Goal: Task Accomplishment & Management: Use online tool/utility

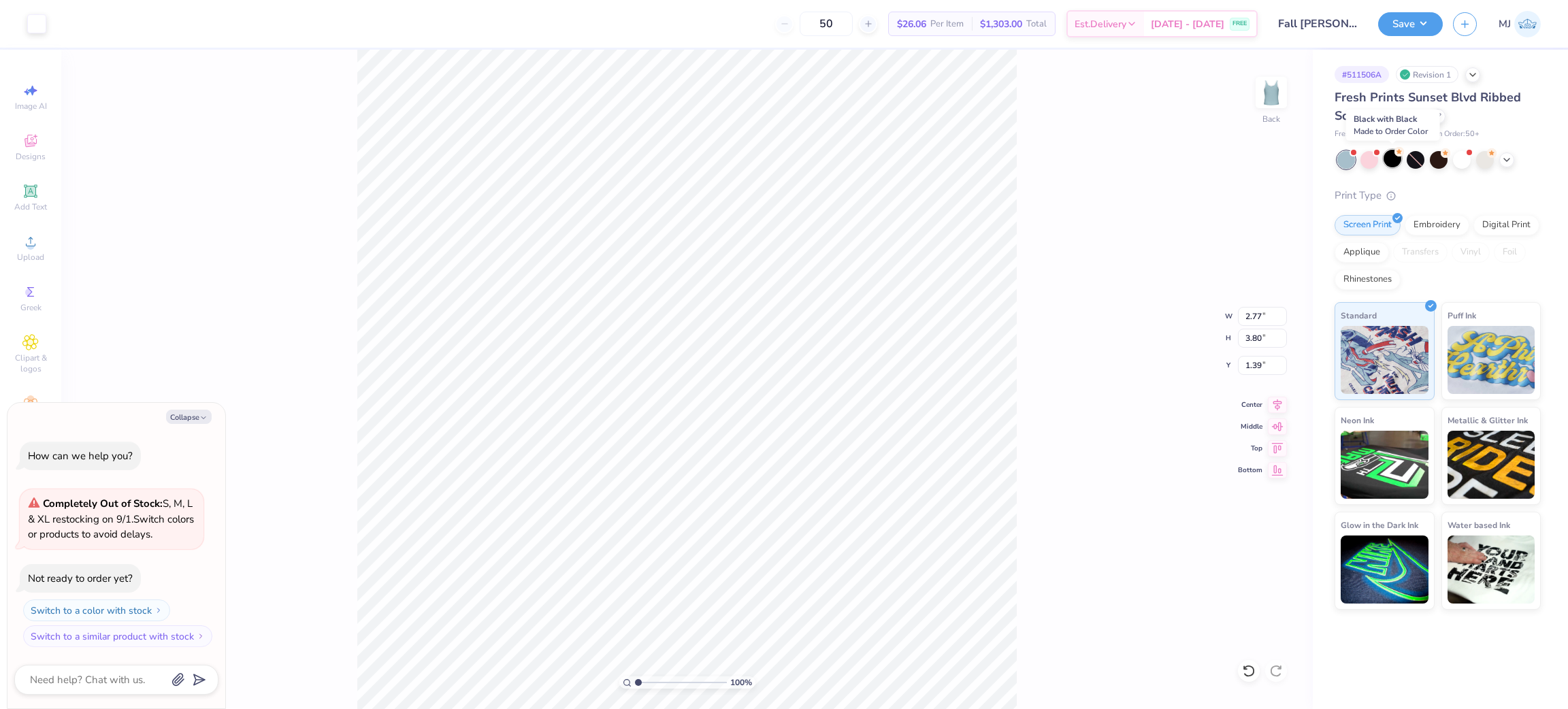
click at [1395, 162] on div at bounding box center [1392, 158] width 18 height 18
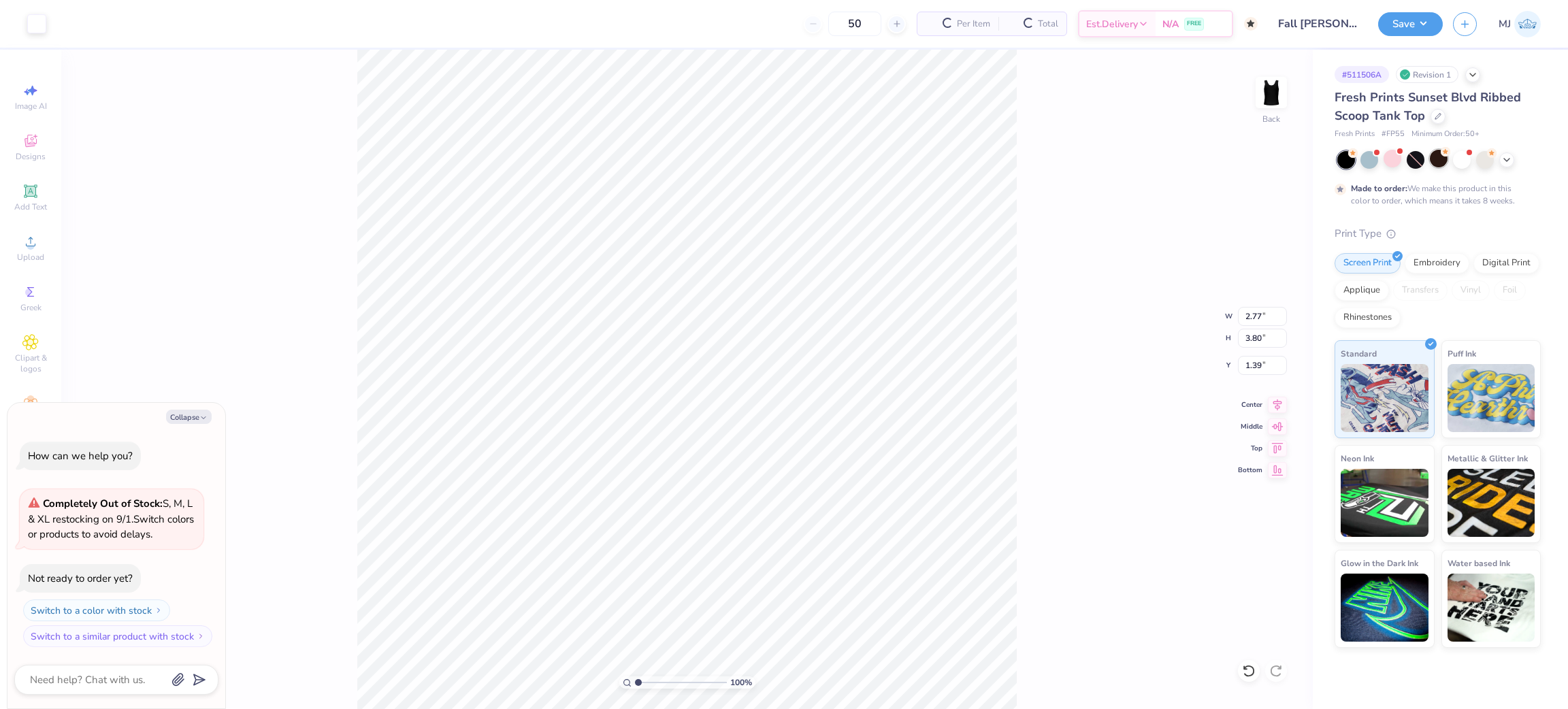
scroll to position [26, 0]
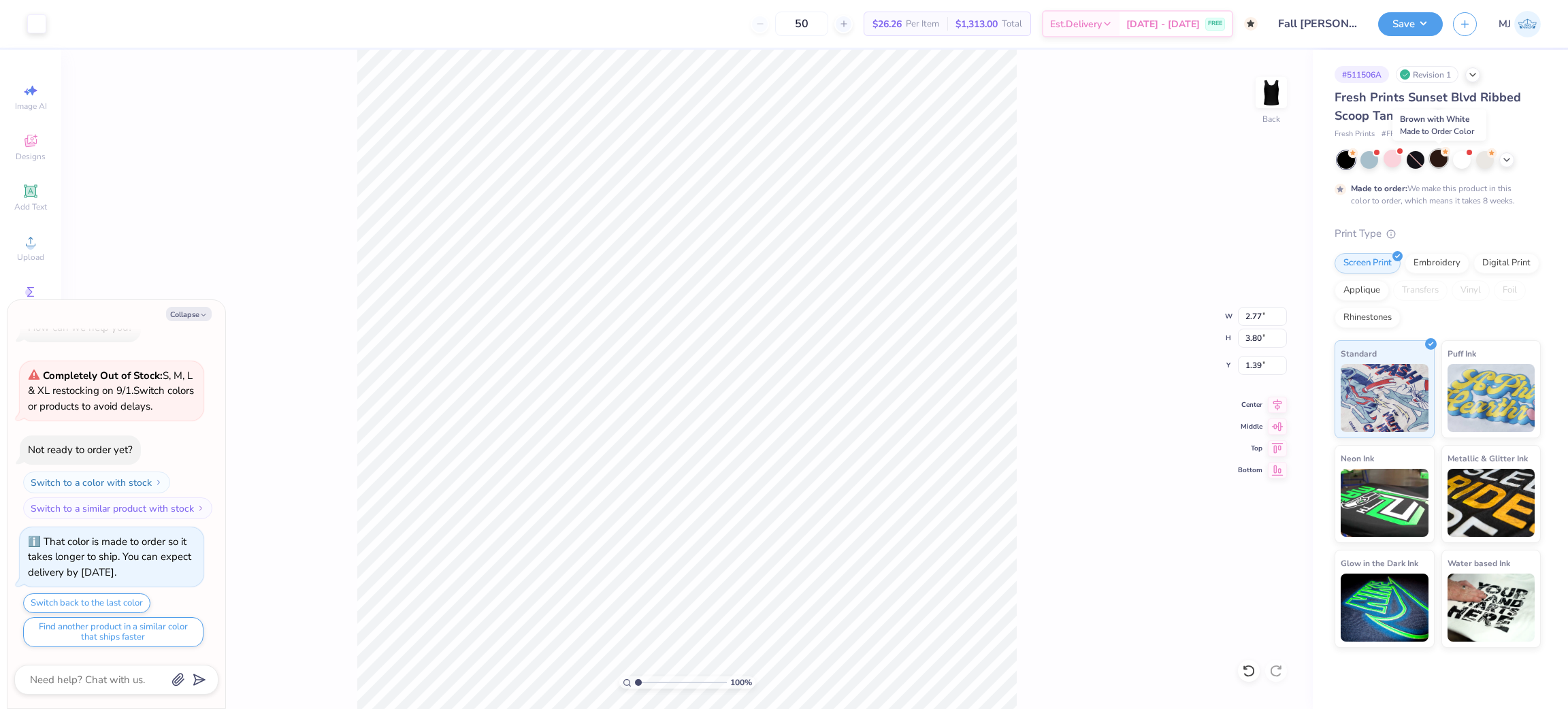
click at [1442, 165] on div at bounding box center [1439, 158] width 18 height 18
click at [1439, 162] on div at bounding box center [1439, 160] width 18 height 18
click at [1436, 162] on div at bounding box center [1439, 160] width 18 height 18
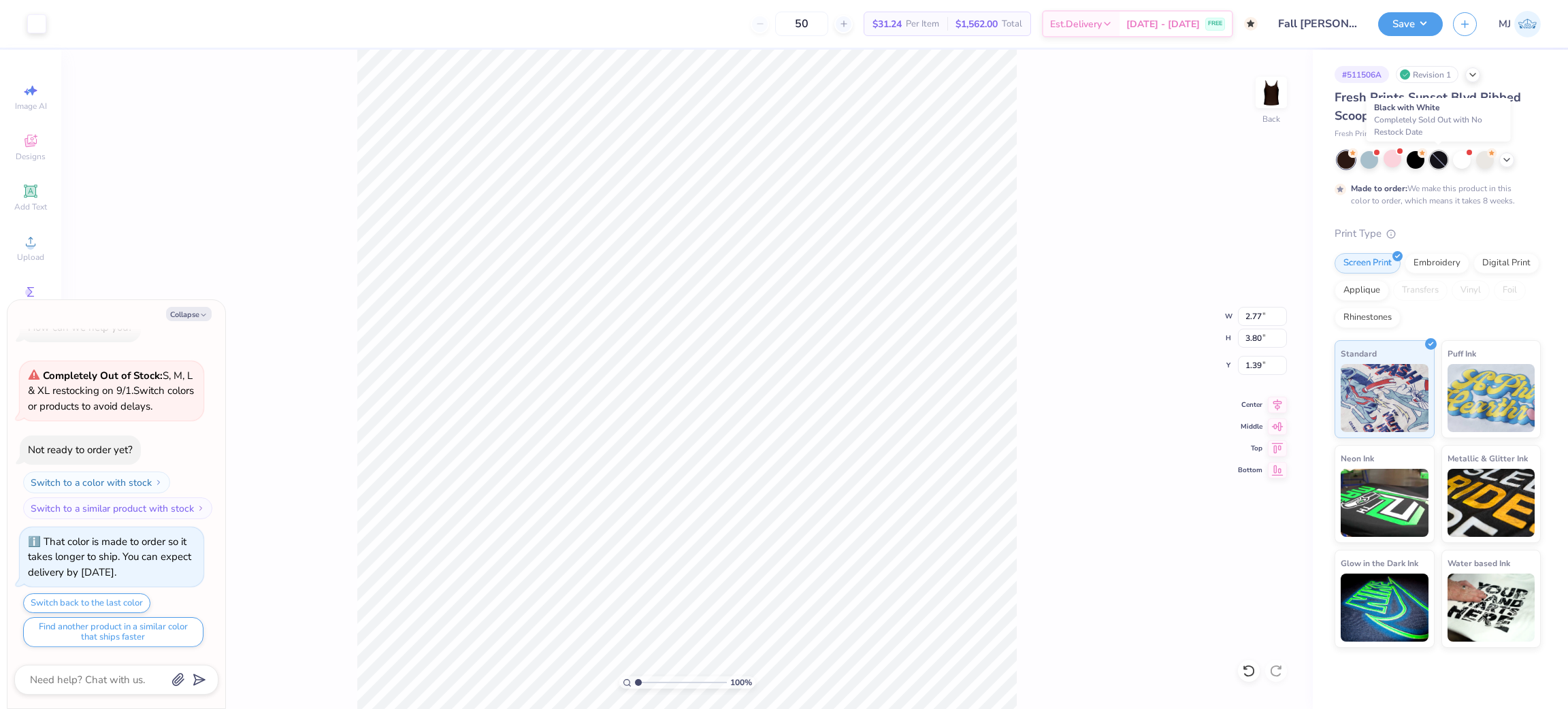
click at [1436, 162] on div at bounding box center [1439, 160] width 18 height 18
click at [1439, 158] on div at bounding box center [1439, 160] width 18 height 18
click at [1440, 158] on div at bounding box center [1439, 160] width 18 height 18
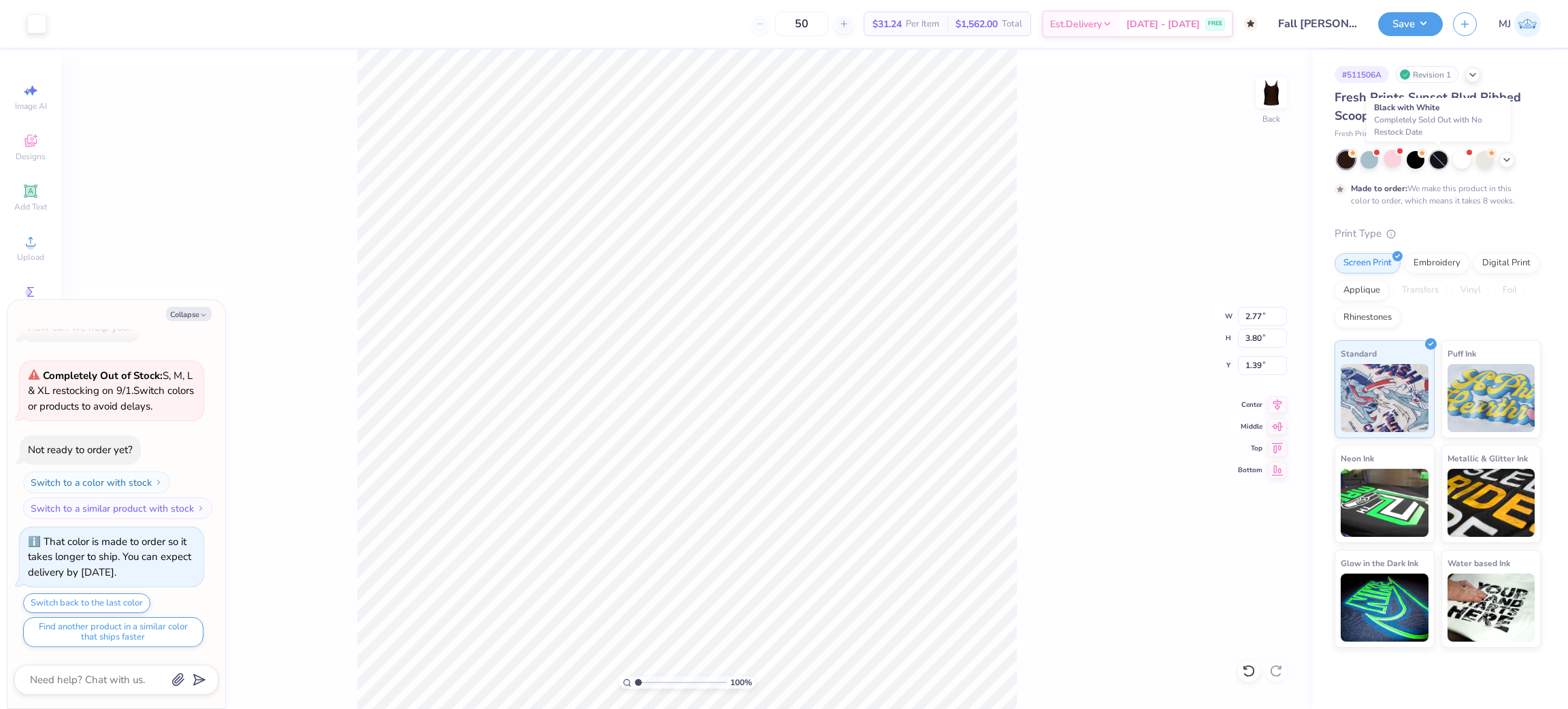
click at [1440, 158] on div at bounding box center [1439, 160] width 18 height 18
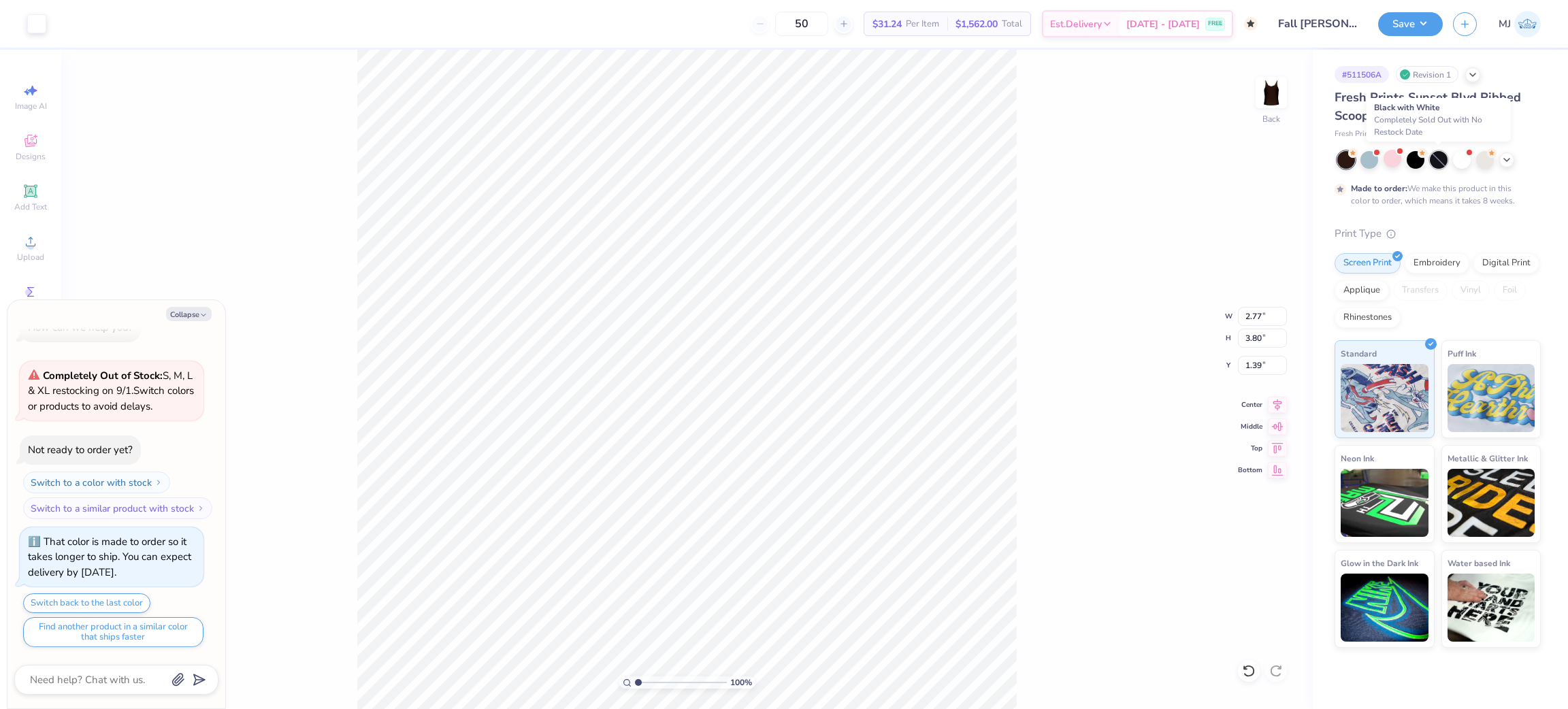
click at [1440, 158] on div at bounding box center [1439, 160] width 18 height 18
click at [1436, 159] on div at bounding box center [1439, 160] width 18 height 18
click at [1347, 162] on div at bounding box center [1346, 160] width 18 height 18
click at [1443, 161] on div at bounding box center [1439, 160] width 18 height 18
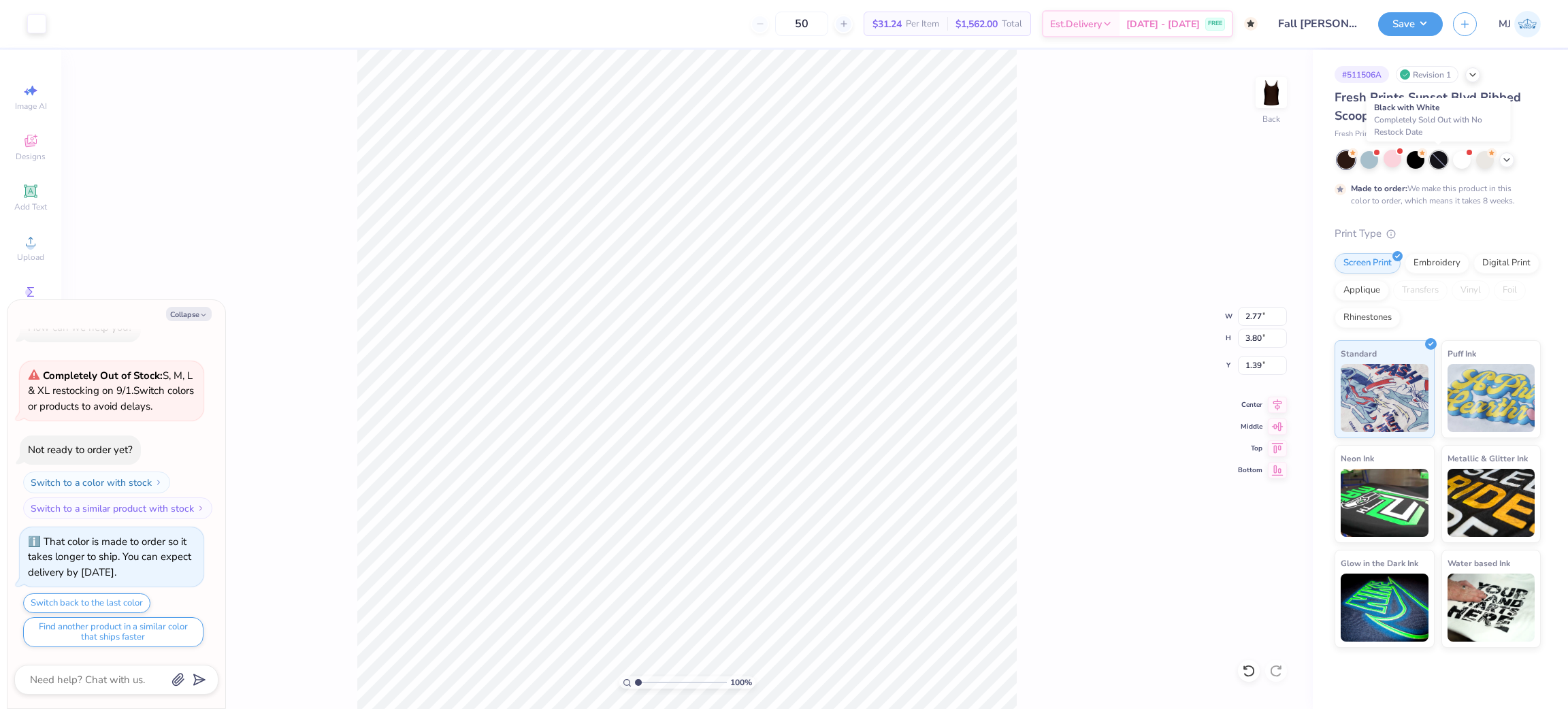
click at [1441, 162] on div at bounding box center [1439, 160] width 18 height 18
click at [1436, 157] on div at bounding box center [1439, 160] width 18 height 18
click at [1440, 160] on div at bounding box center [1439, 160] width 18 height 18
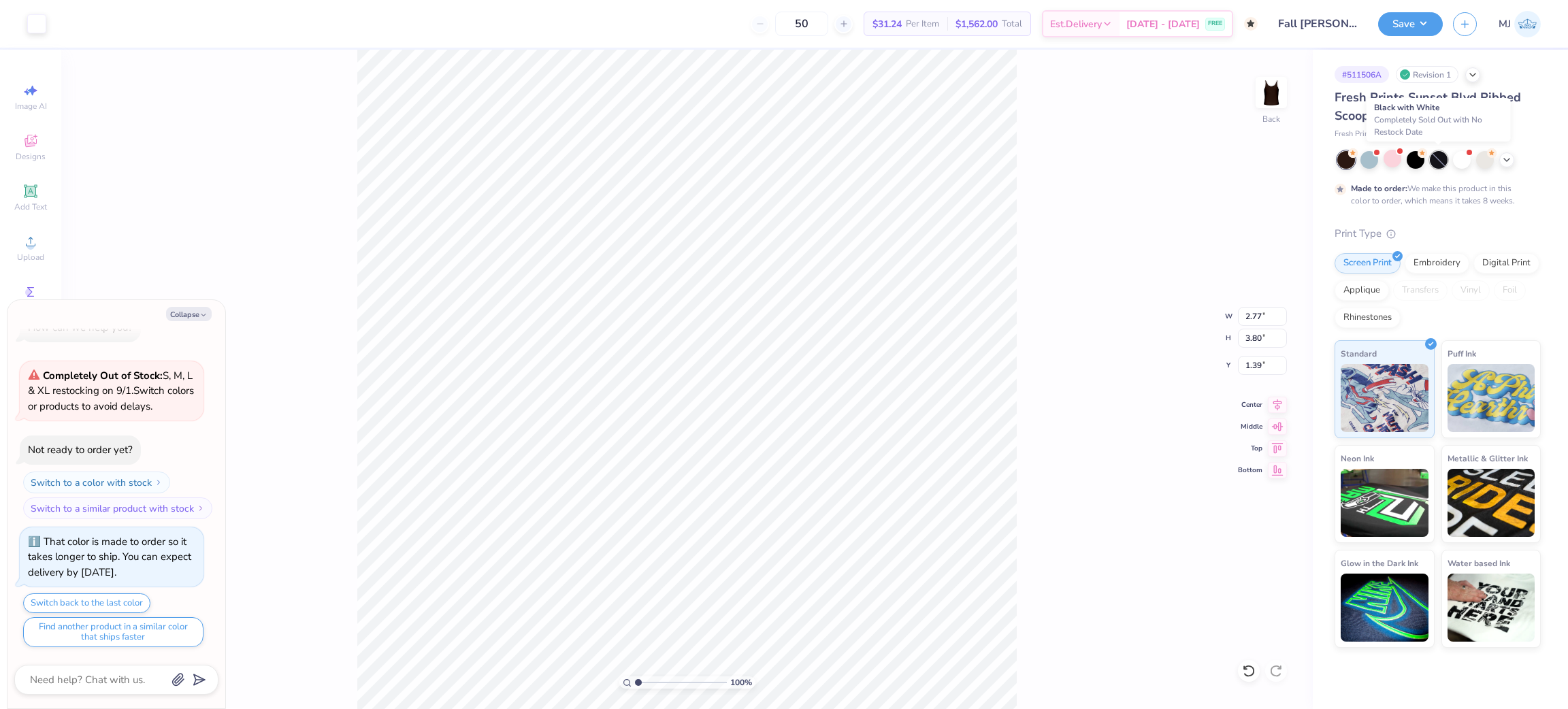
click at [1437, 161] on div at bounding box center [1439, 160] width 18 height 18
click at [1439, 159] on div at bounding box center [1439, 160] width 18 height 18
click at [1439, 161] on div at bounding box center [1439, 160] width 18 height 18
click at [1439, 161] on div at bounding box center [1439, 160] width 18 height 18
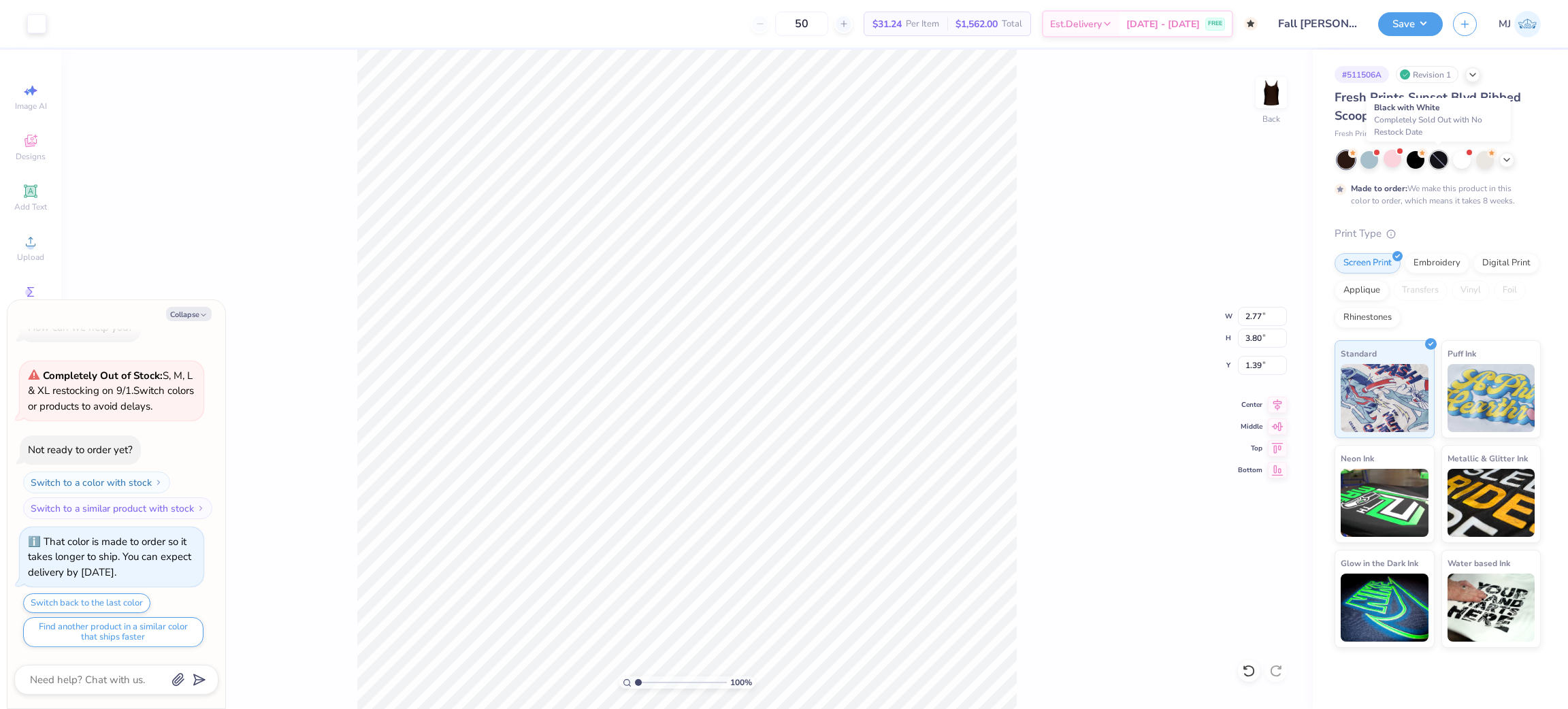
click at [1439, 162] on div at bounding box center [1439, 160] width 18 height 18
click at [1441, 162] on div at bounding box center [1439, 160] width 18 height 18
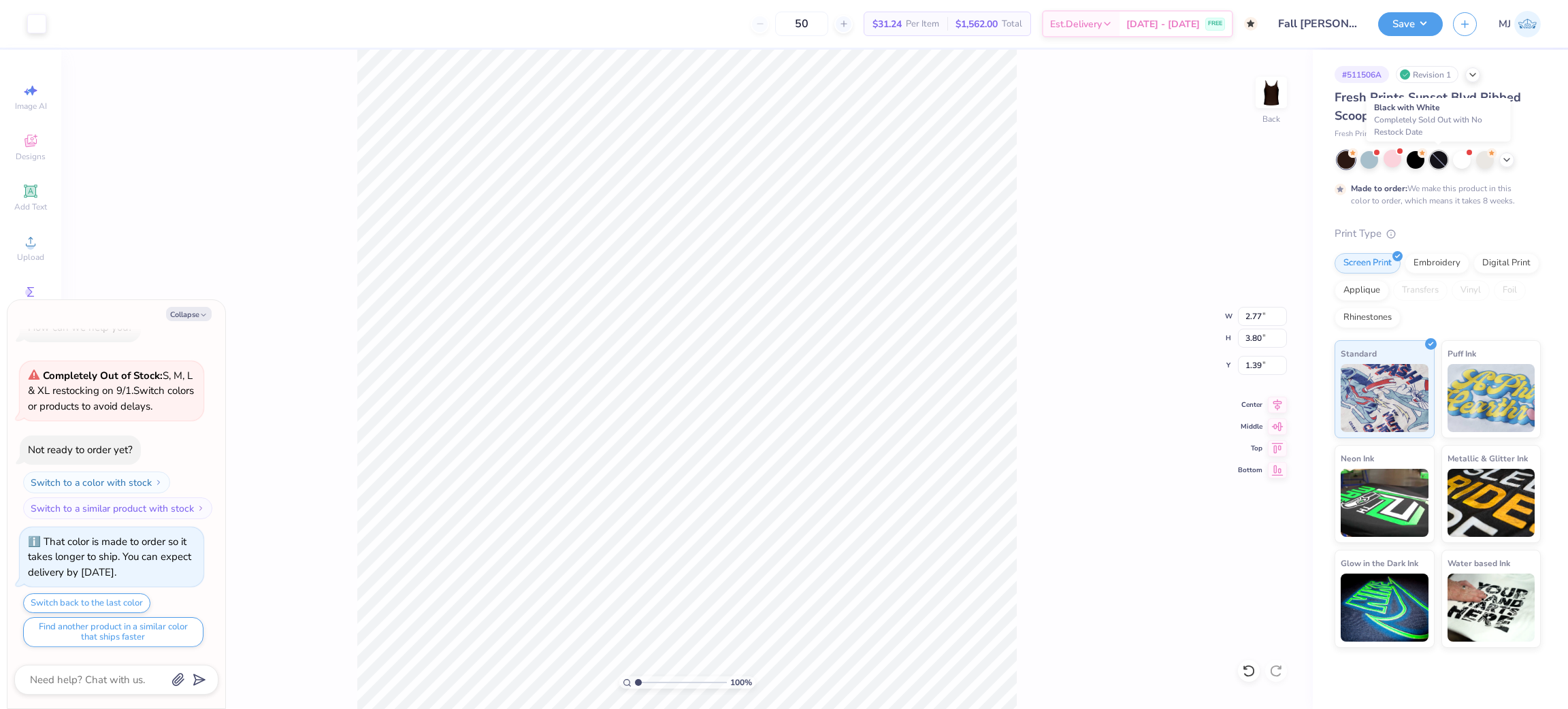
click at [1440, 162] on div at bounding box center [1439, 160] width 18 height 18
click at [1435, 165] on div at bounding box center [1439, 160] width 18 height 18
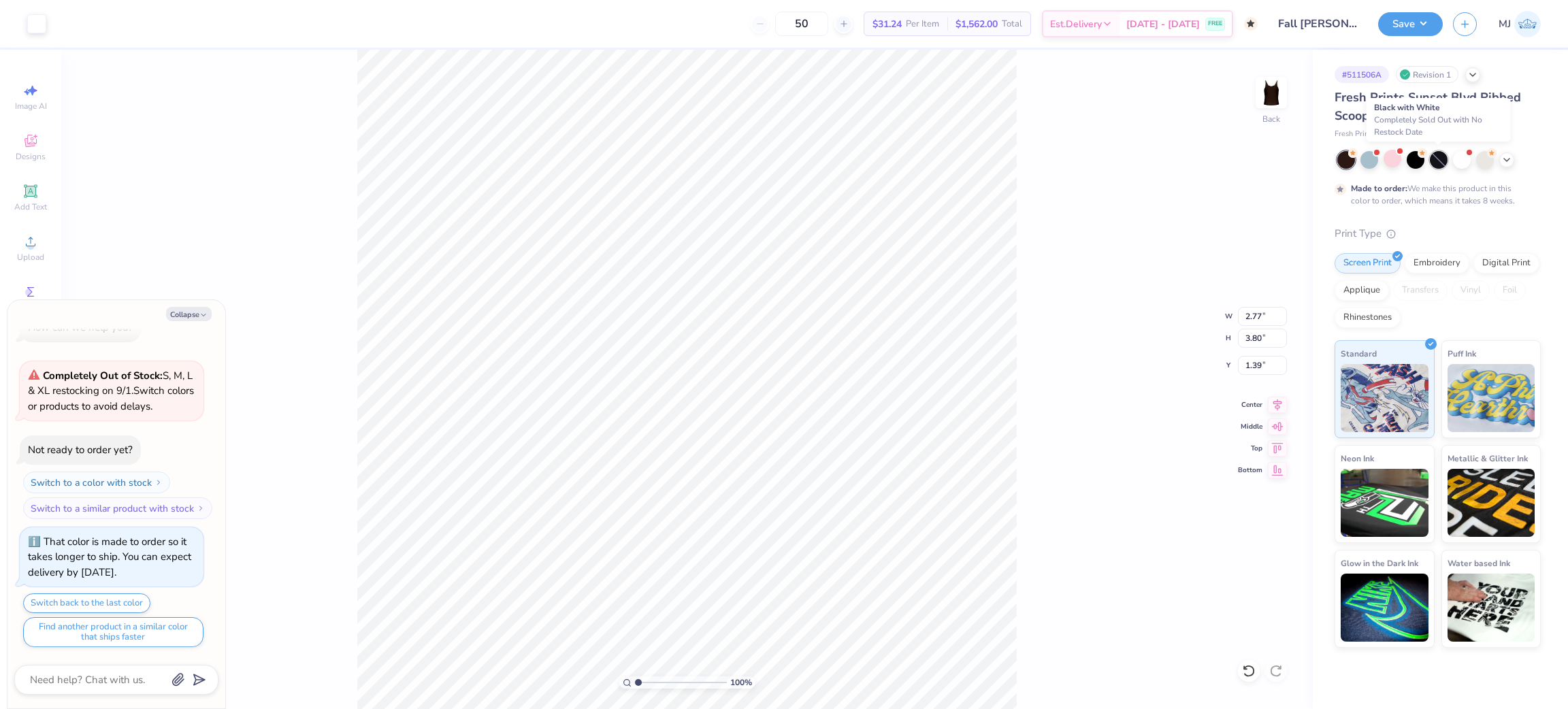
click at [1435, 165] on div at bounding box center [1439, 160] width 18 height 18
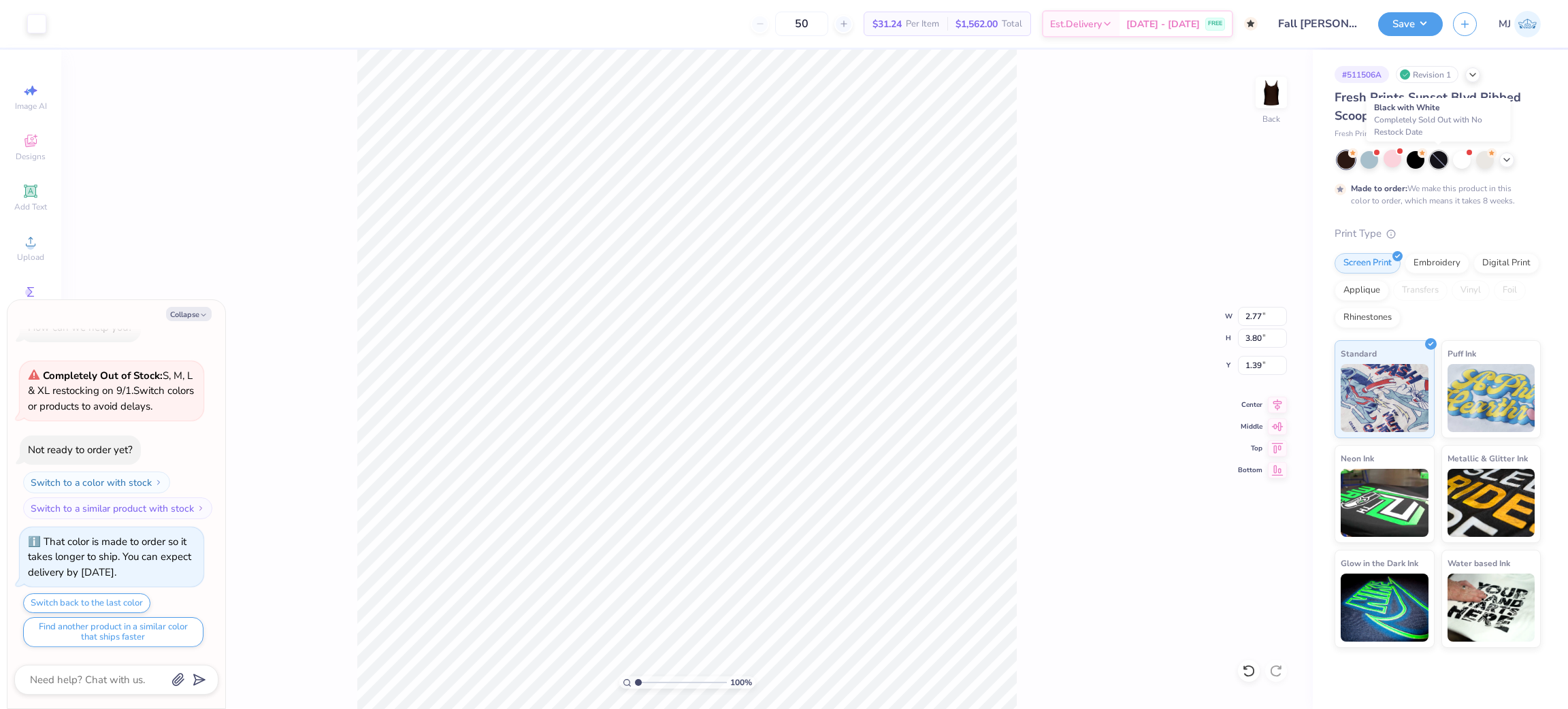
click at [1435, 165] on div at bounding box center [1439, 160] width 18 height 18
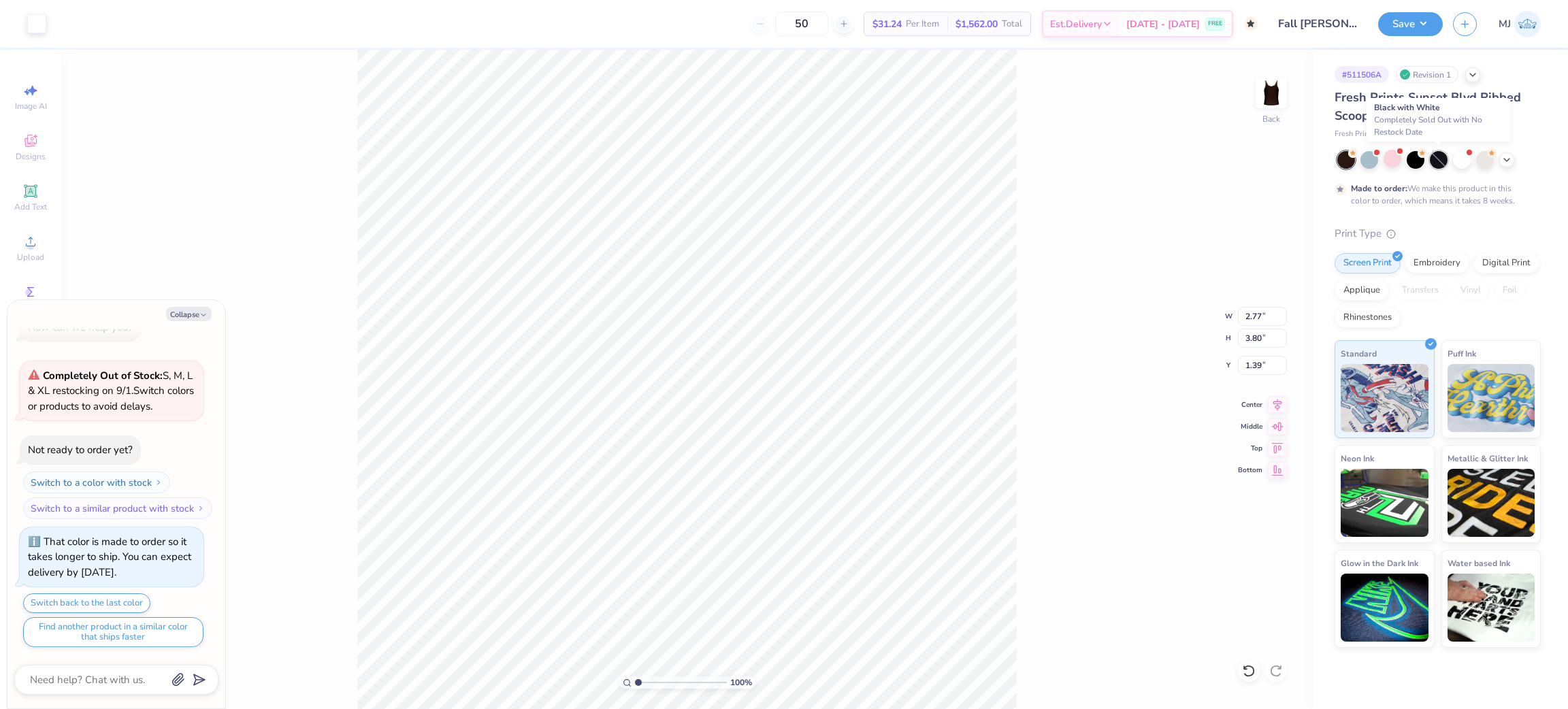
click at [1435, 165] on div at bounding box center [1439, 160] width 18 height 18
click at [1439, 162] on div at bounding box center [1439, 160] width 18 height 18
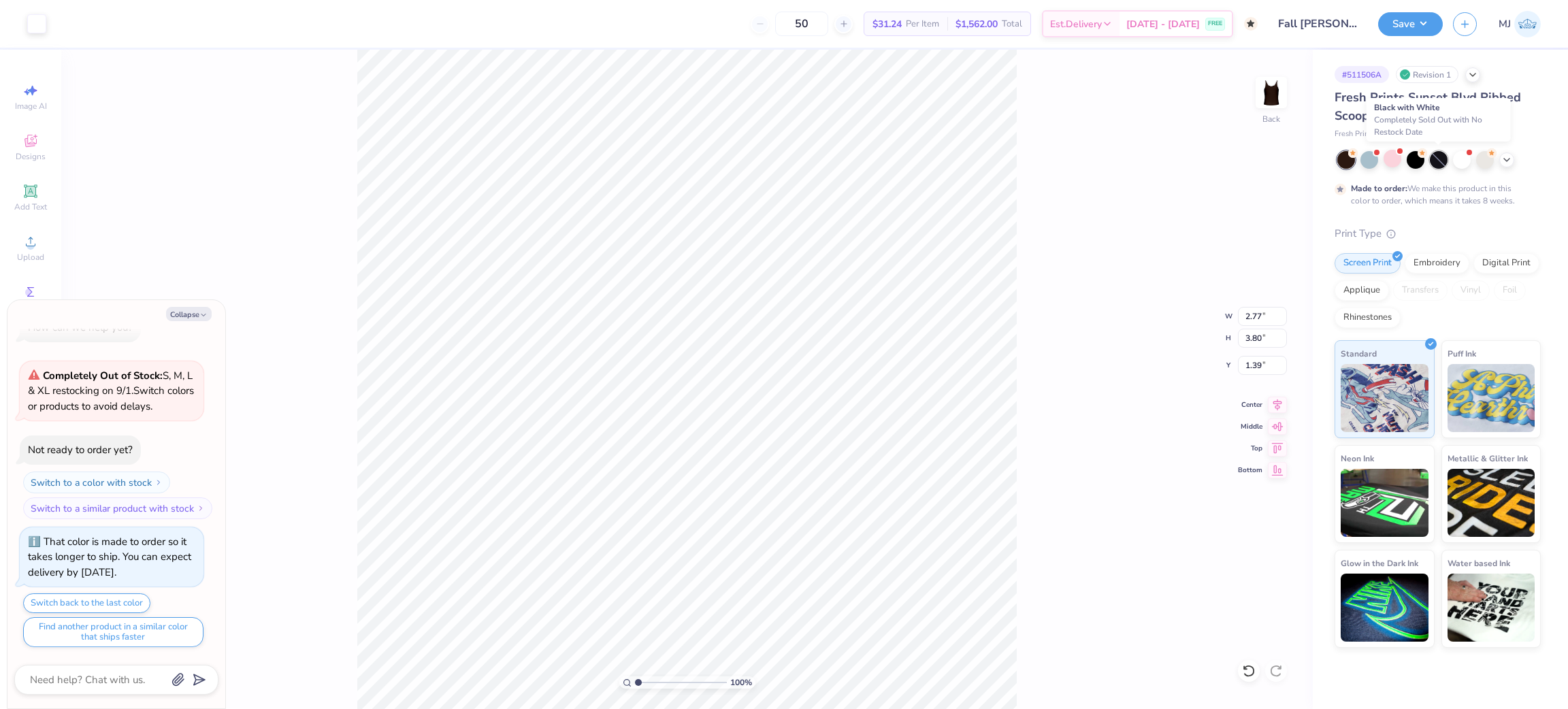
click at [1439, 162] on div at bounding box center [1439, 160] width 18 height 18
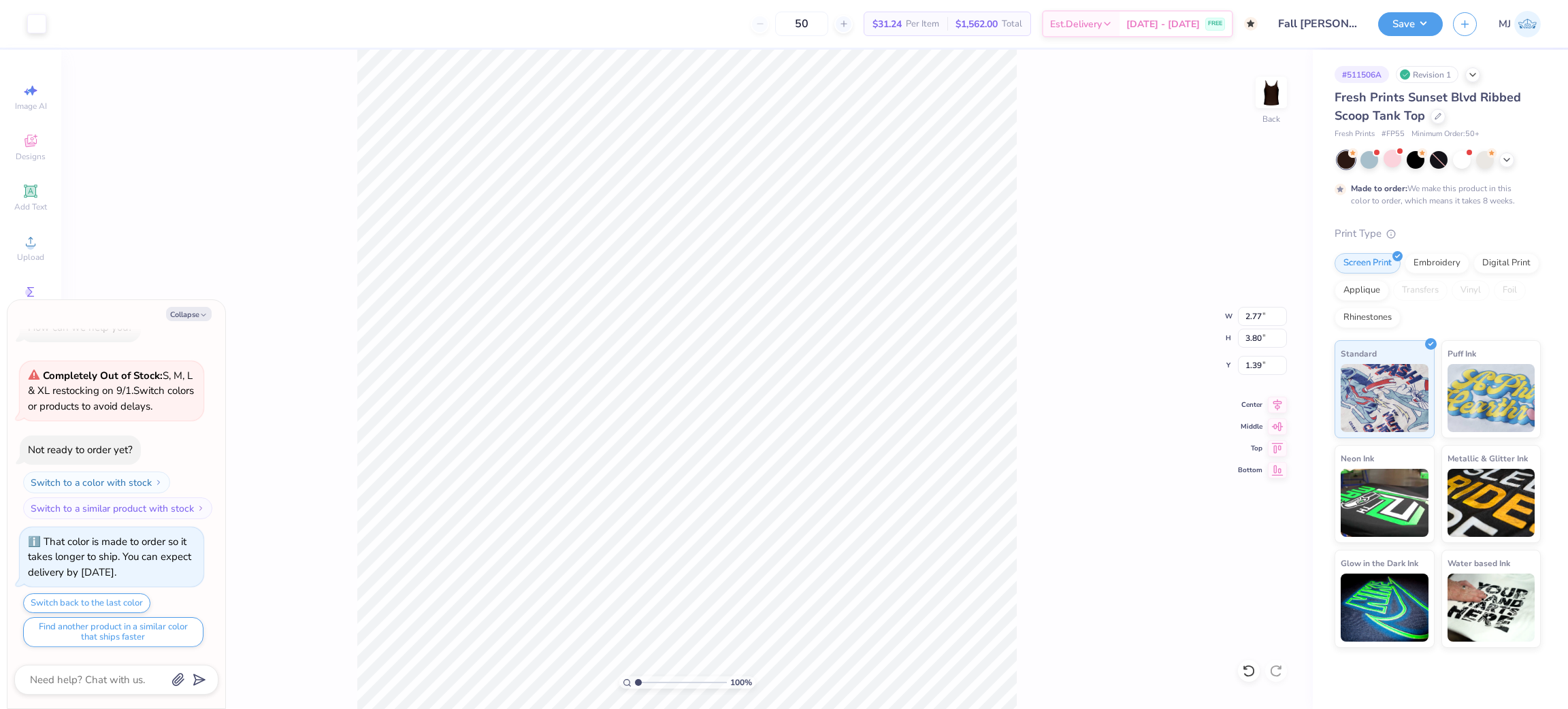
type textarea "x"
click at [1253, 370] on input "1.39" at bounding box center [1263, 366] width 49 height 19
type input "2"
type textarea "x"
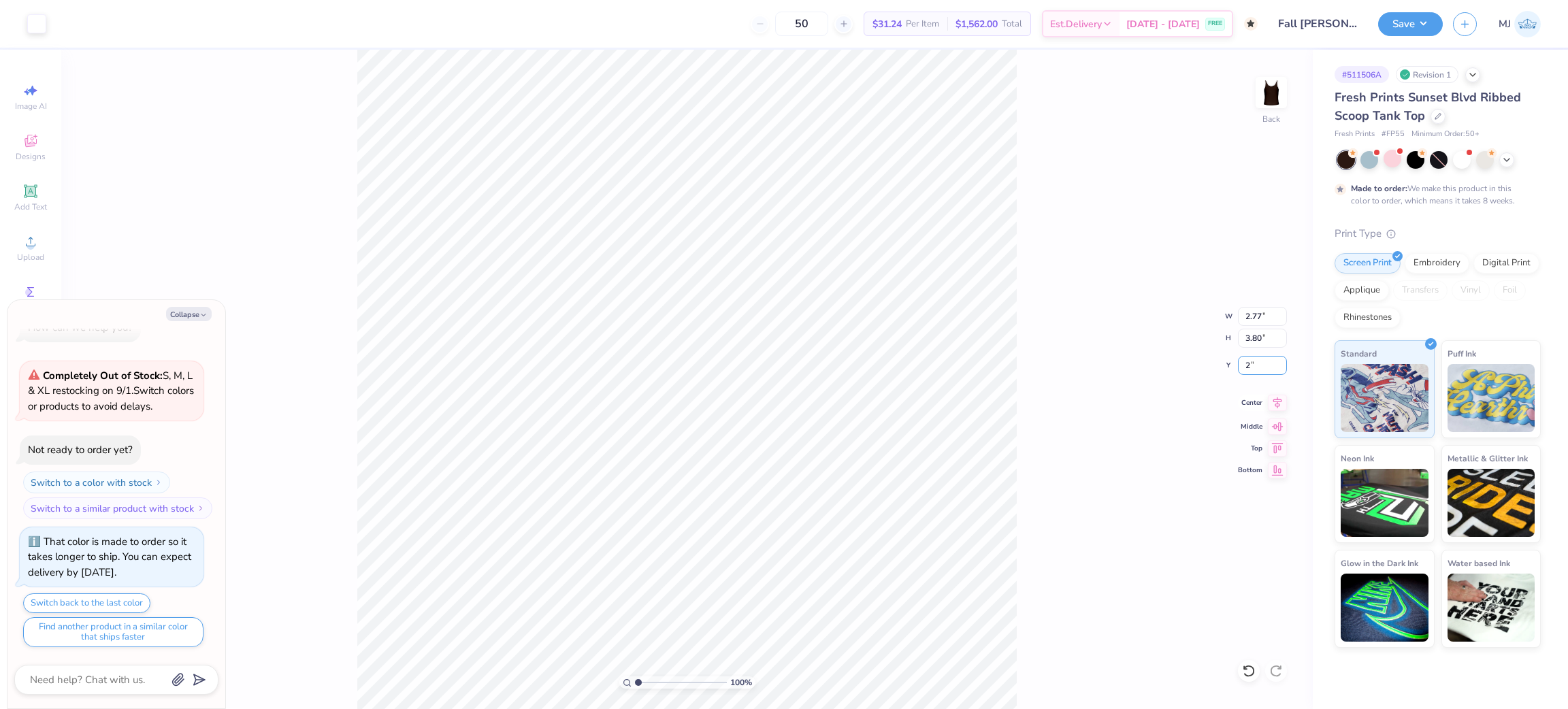
type input "2.00"
click at [1256, 335] on input "3.80" at bounding box center [1263, 338] width 49 height 19
type input "4"
type textarea "x"
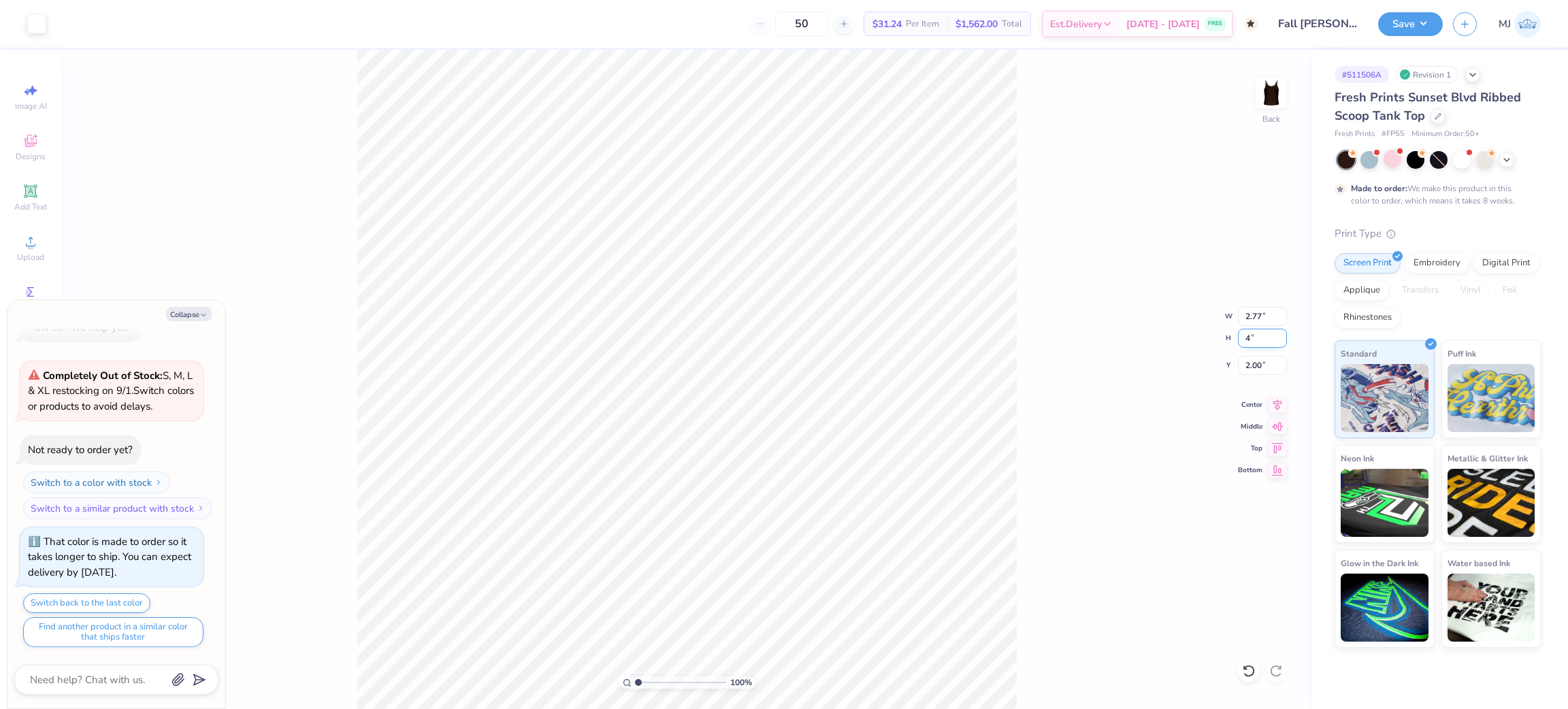
type input "2.92"
type input "4.00"
type input "1.90"
click at [1246, 316] on input "2.92" at bounding box center [1263, 316] width 49 height 19
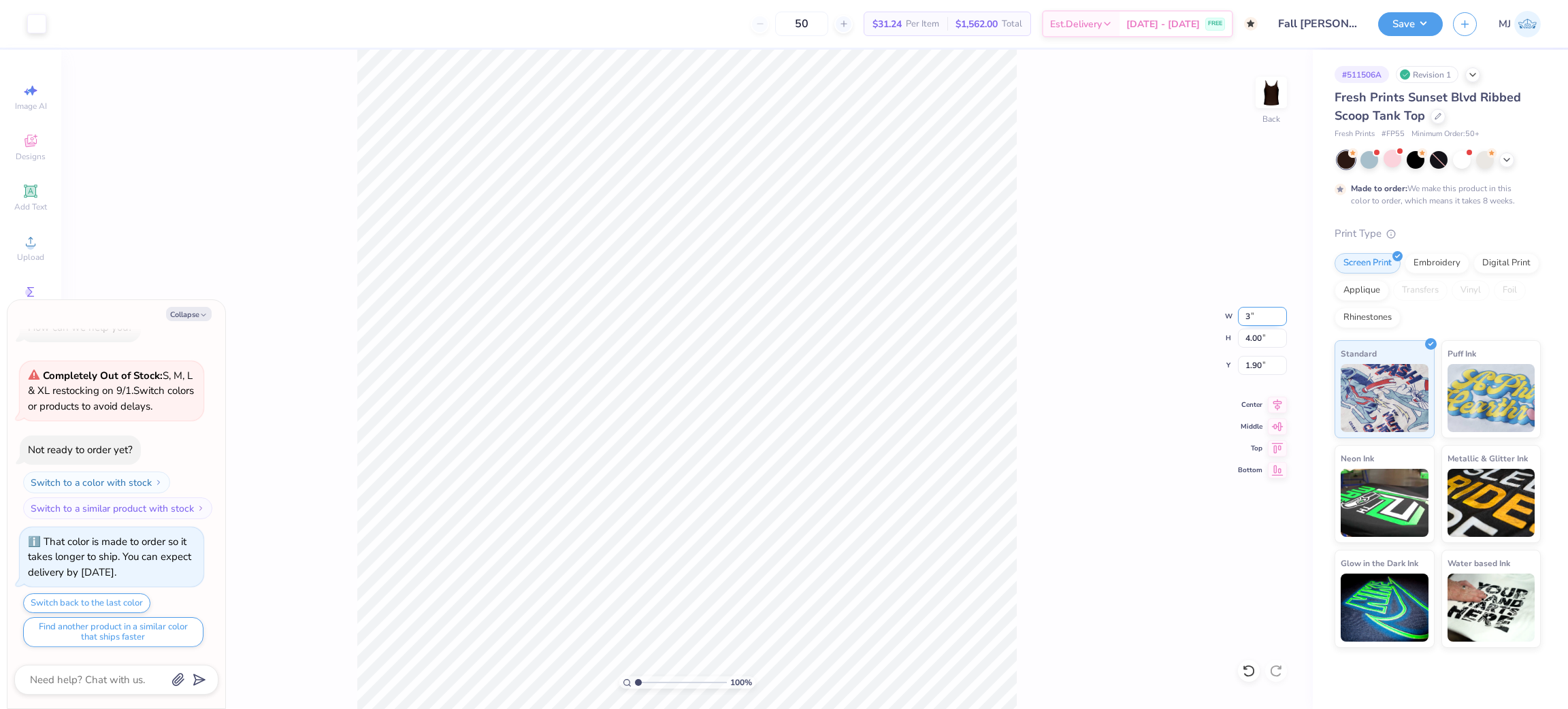
type input "3"
type textarea "x"
type input "3.00"
type input "4.11"
type input "1.84"
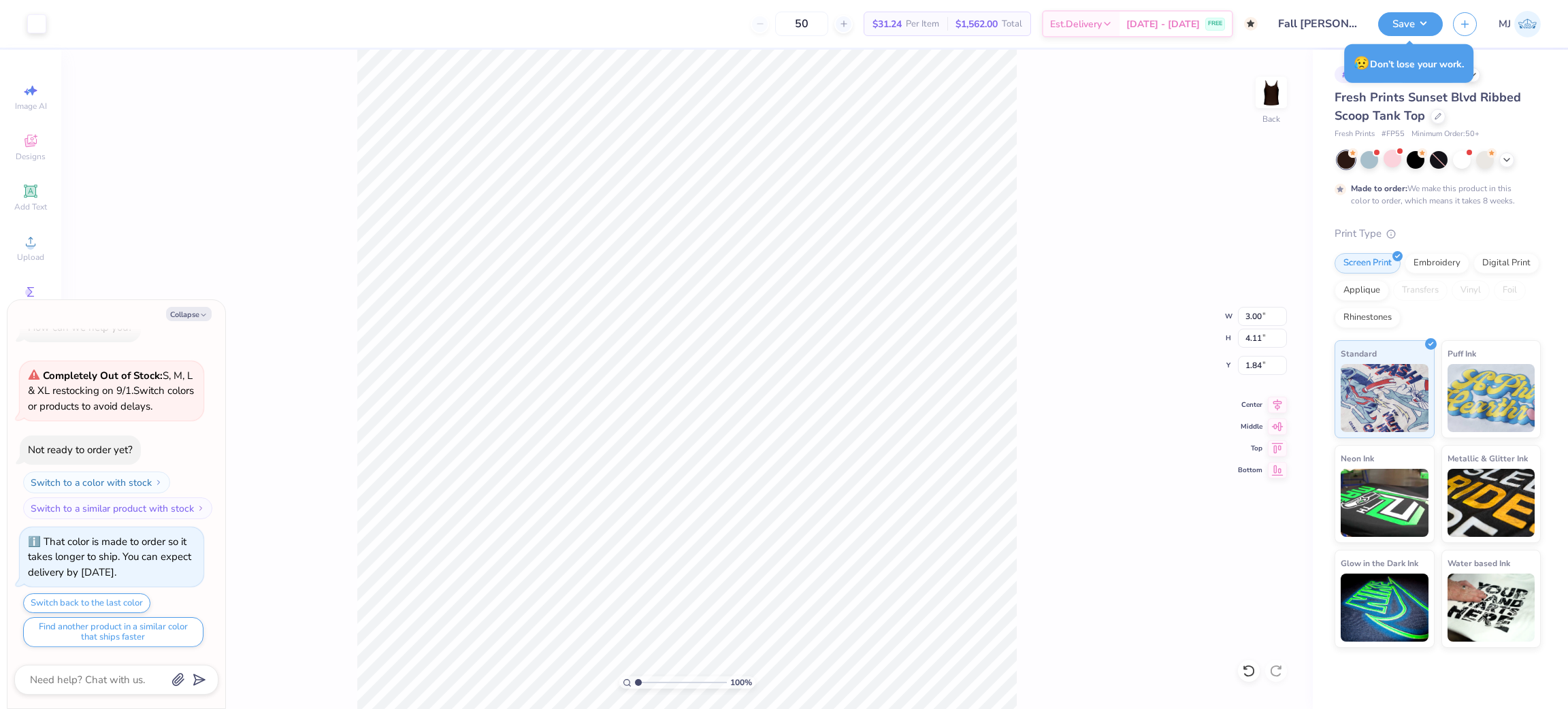
type textarea "x"
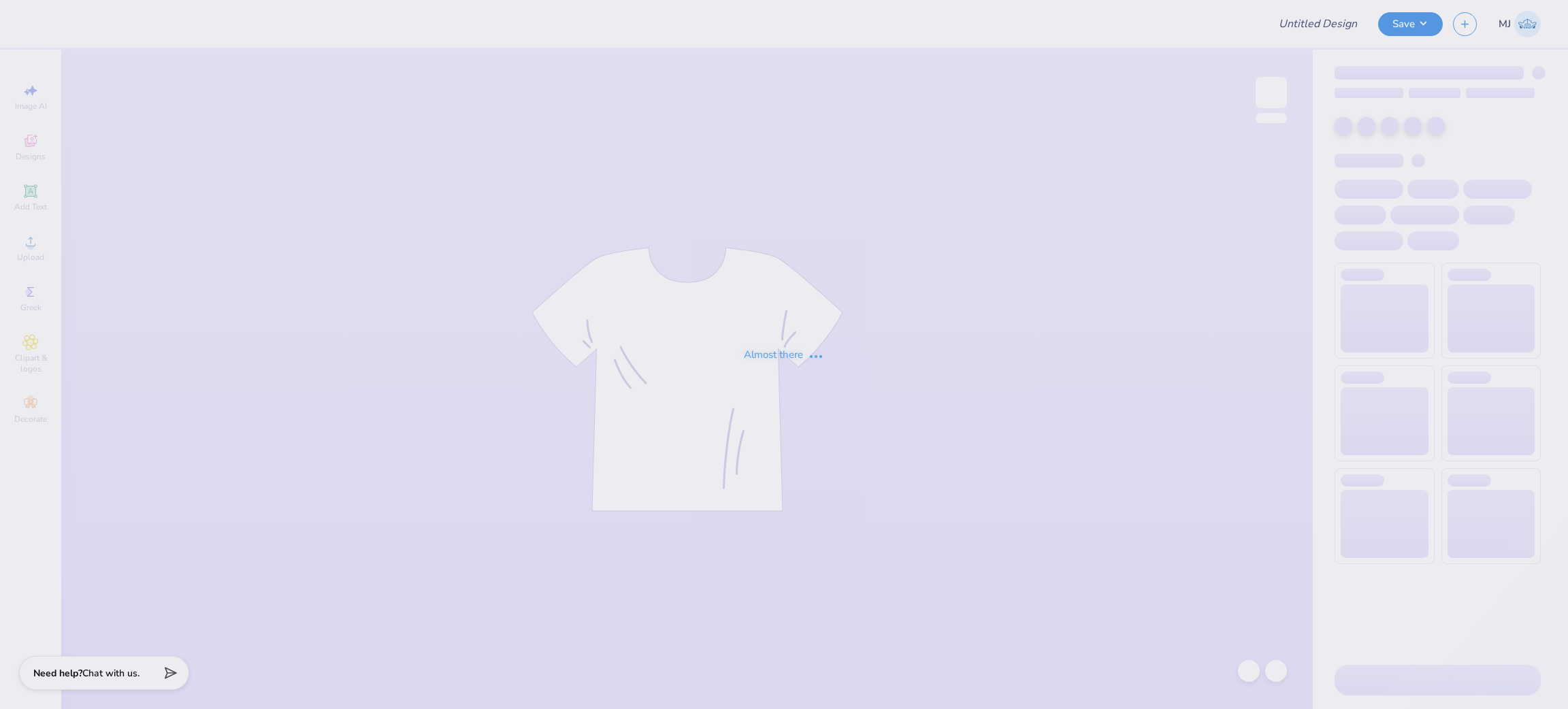
type input "Theta Bar Crawl"
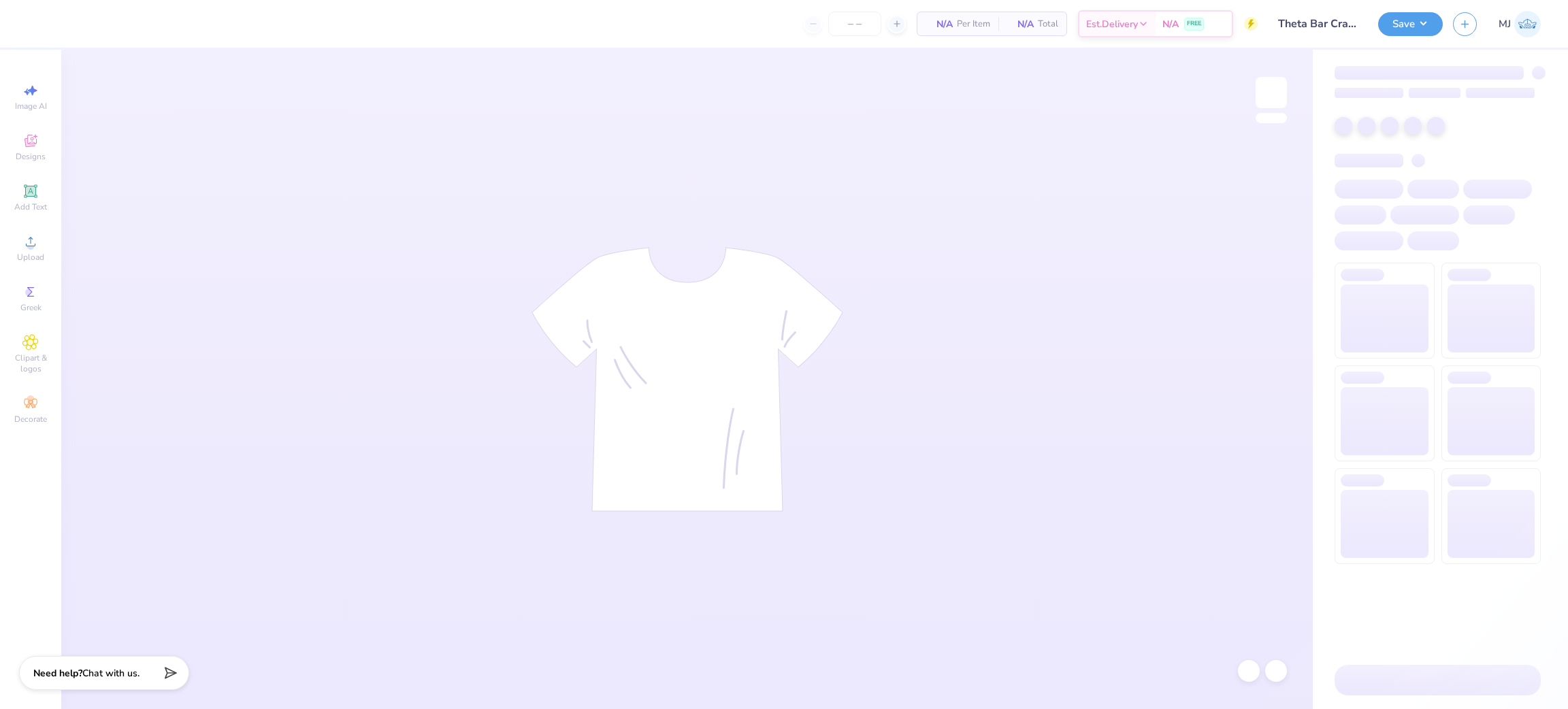
type input "24"
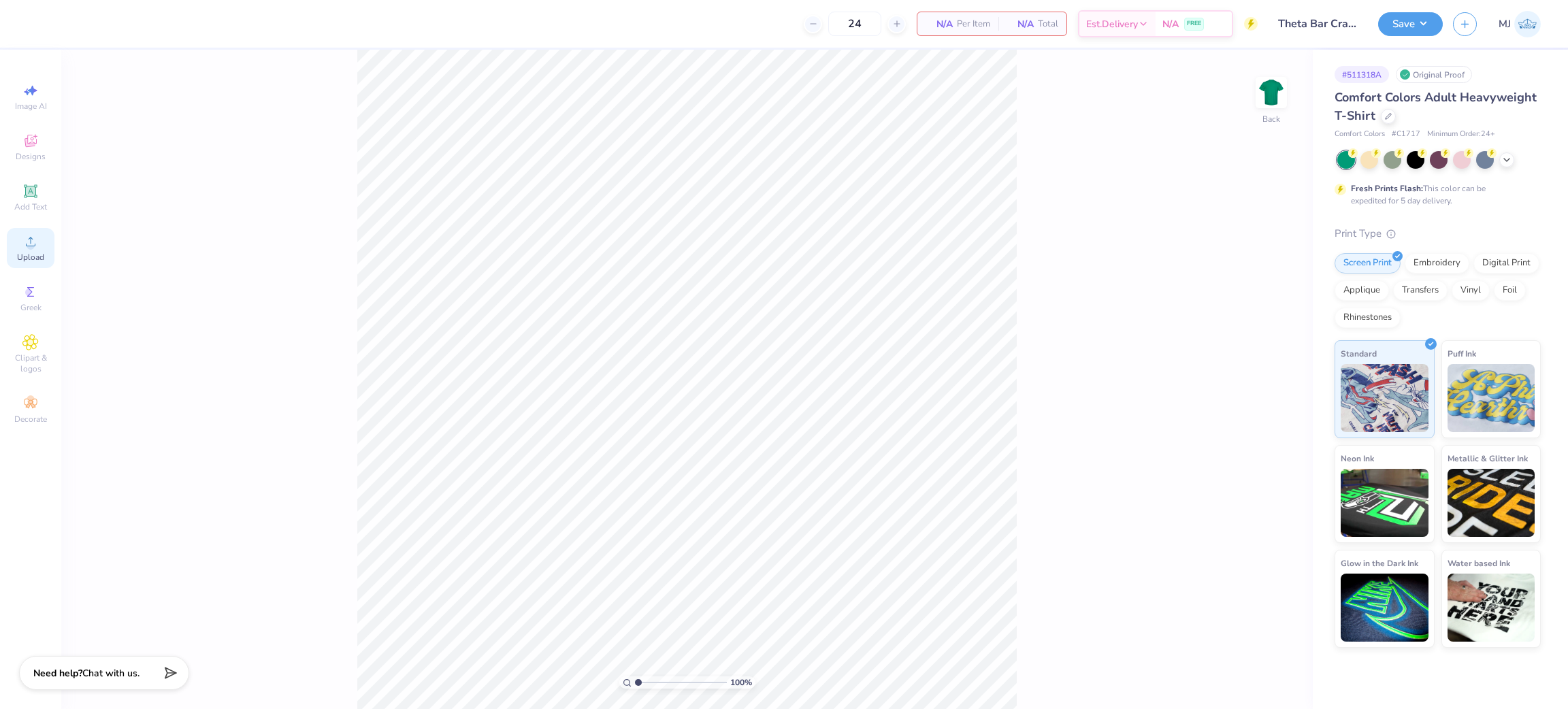
click at [26, 248] on icon at bounding box center [30, 241] width 16 height 16
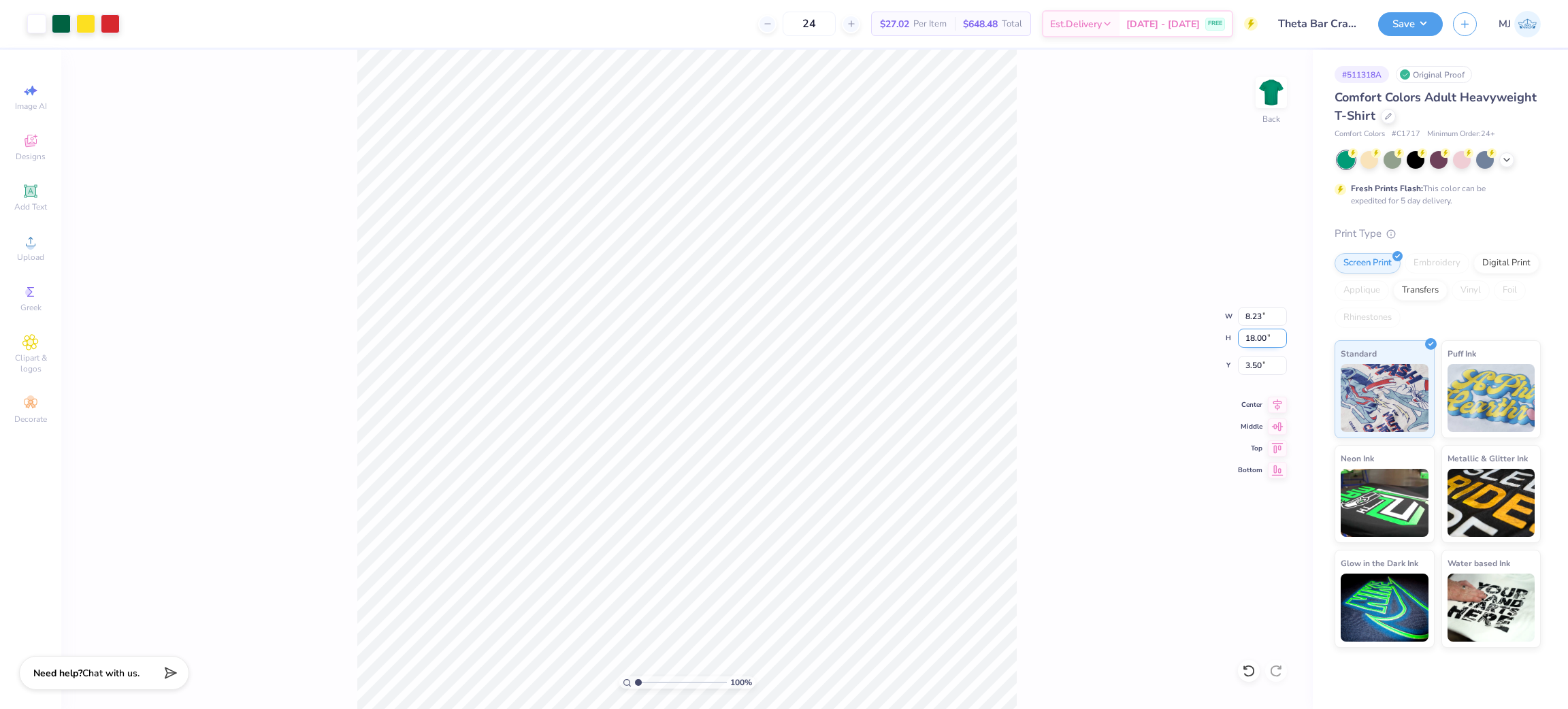
click at [1249, 347] on input "18.00" at bounding box center [1263, 338] width 49 height 19
click at [1263, 330] on input "18.00" at bounding box center [1263, 338] width 49 height 19
type input "3.50"
type input "1.60"
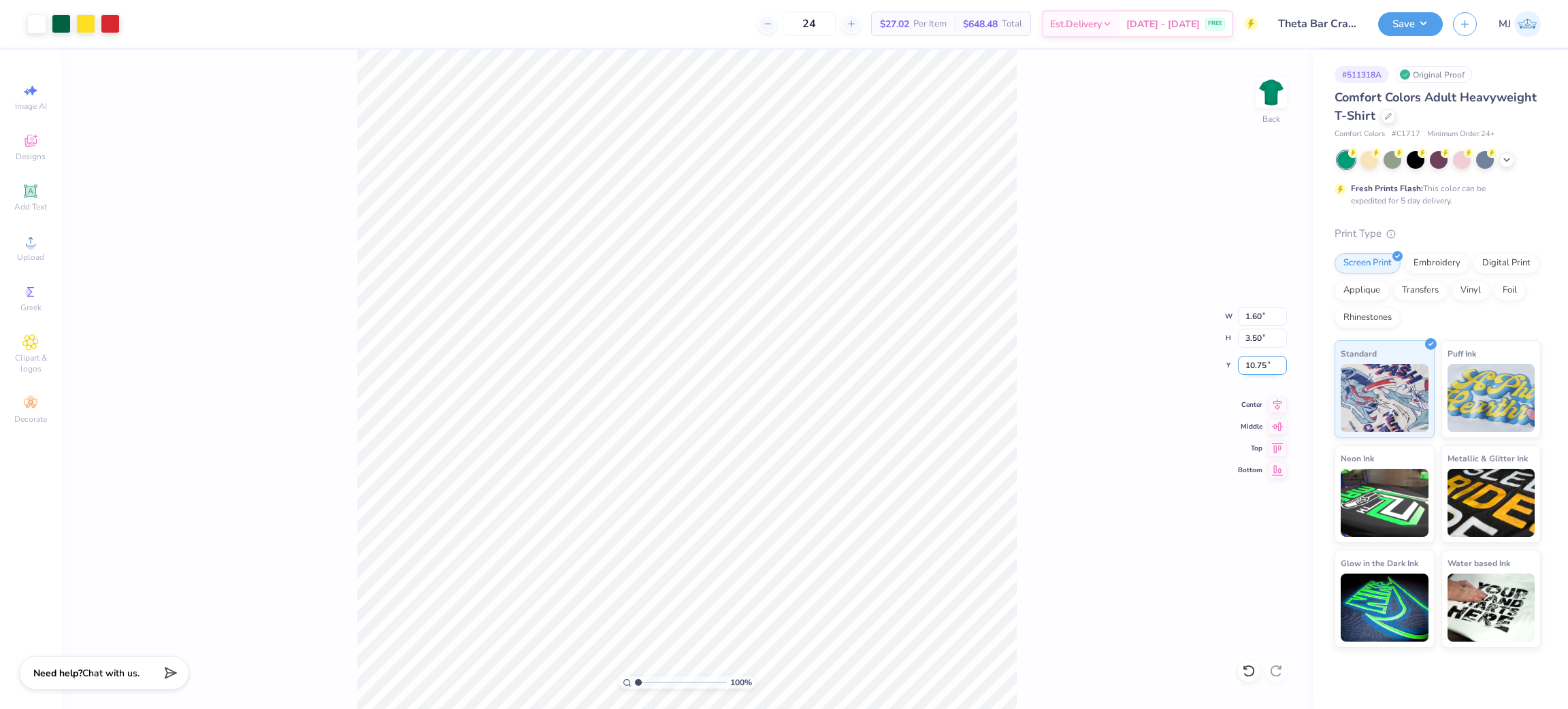
click at [1265, 366] on input "10.75" at bounding box center [1263, 366] width 49 height 19
type input "3.00"
click at [1040, 223] on div "100 % Back W 1.60 1.60 " H 3.50 3.50 " Y 3.00 3.00 " Center Middle Top Bottom" at bounding box center [687, 379] width 1252 height 660
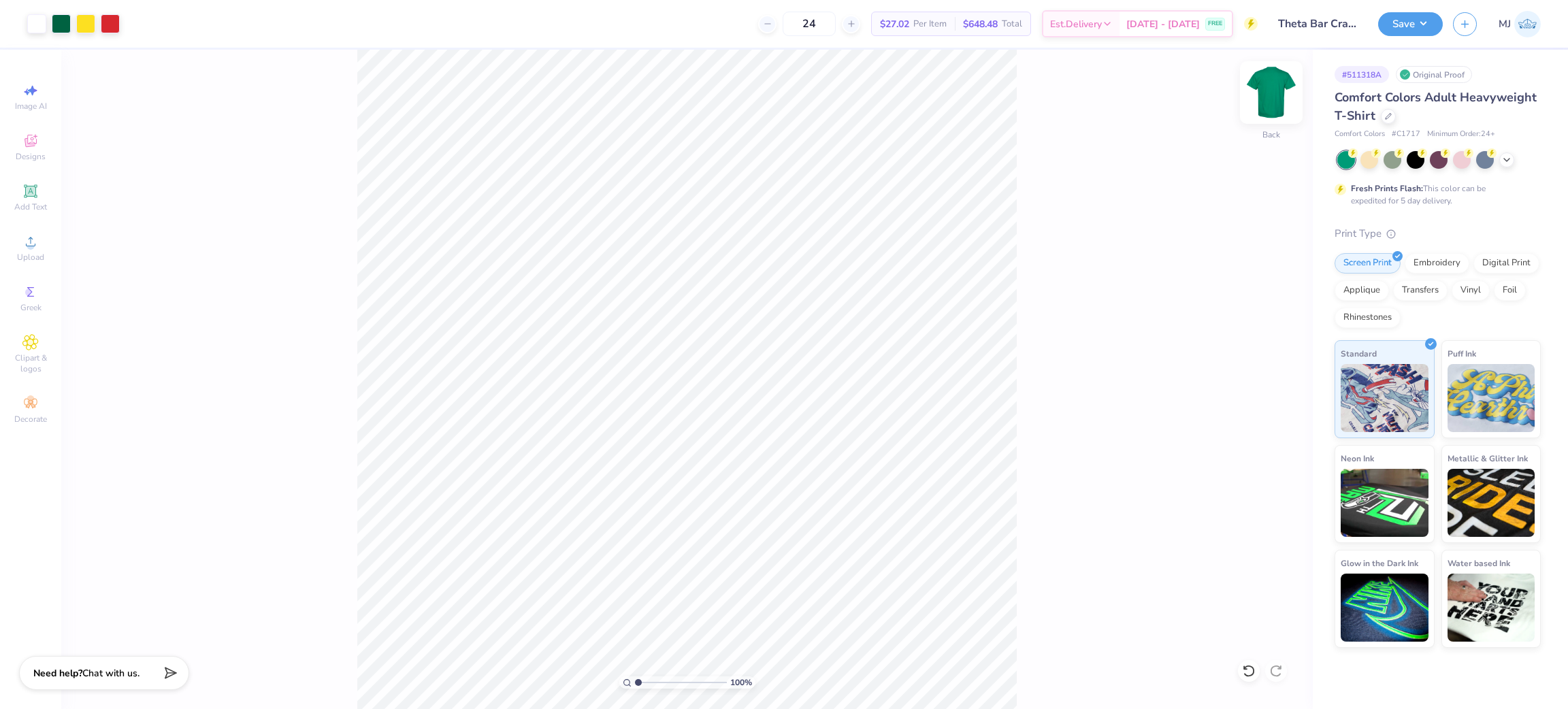
click at [1278, 89] on img at bounding box center [1271, 92] width 54 height 54
click at [31, 200] on div "Add Text" at bounding box center [31, 197] width 48 height 40
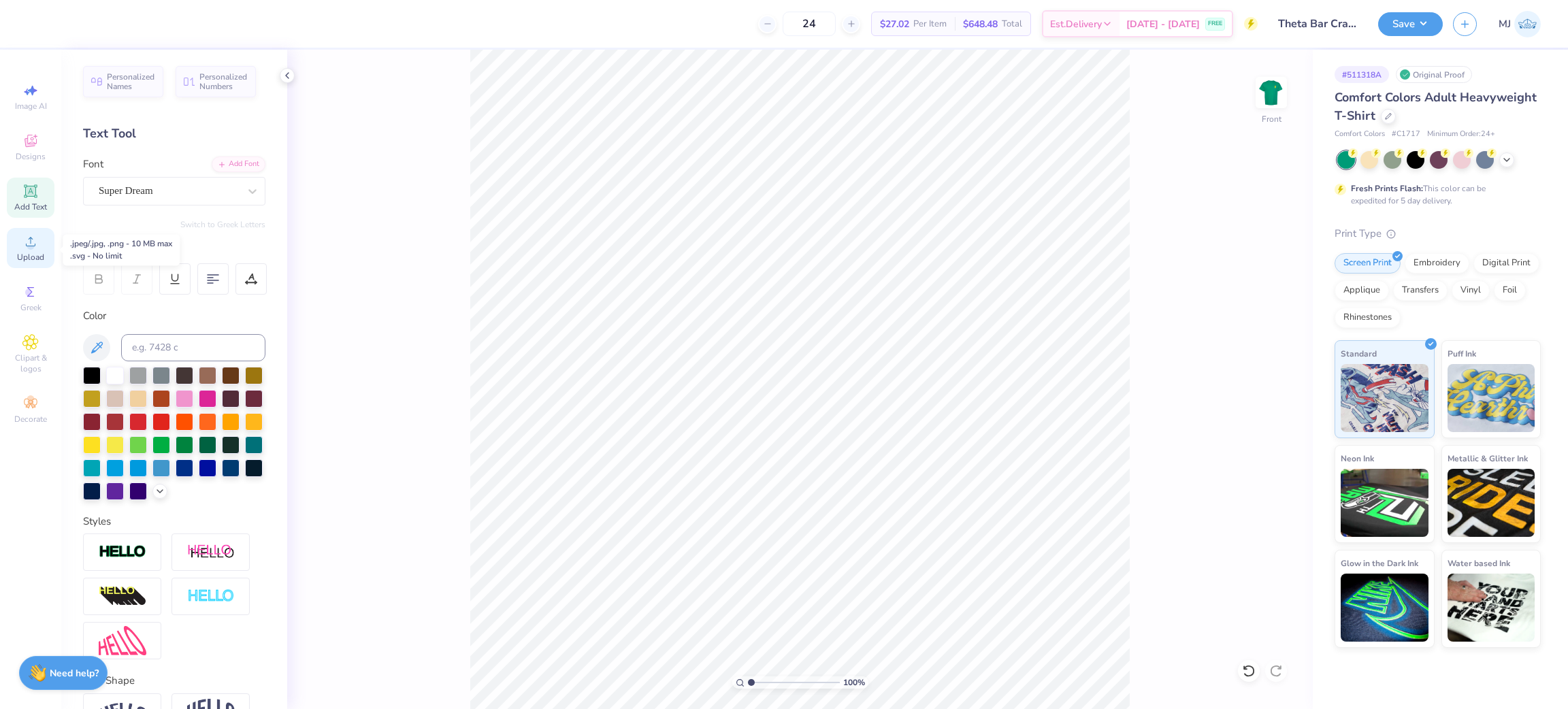
click at [19, 255] on span "Upload" at bounding box center [31, 257] width 27 height 11
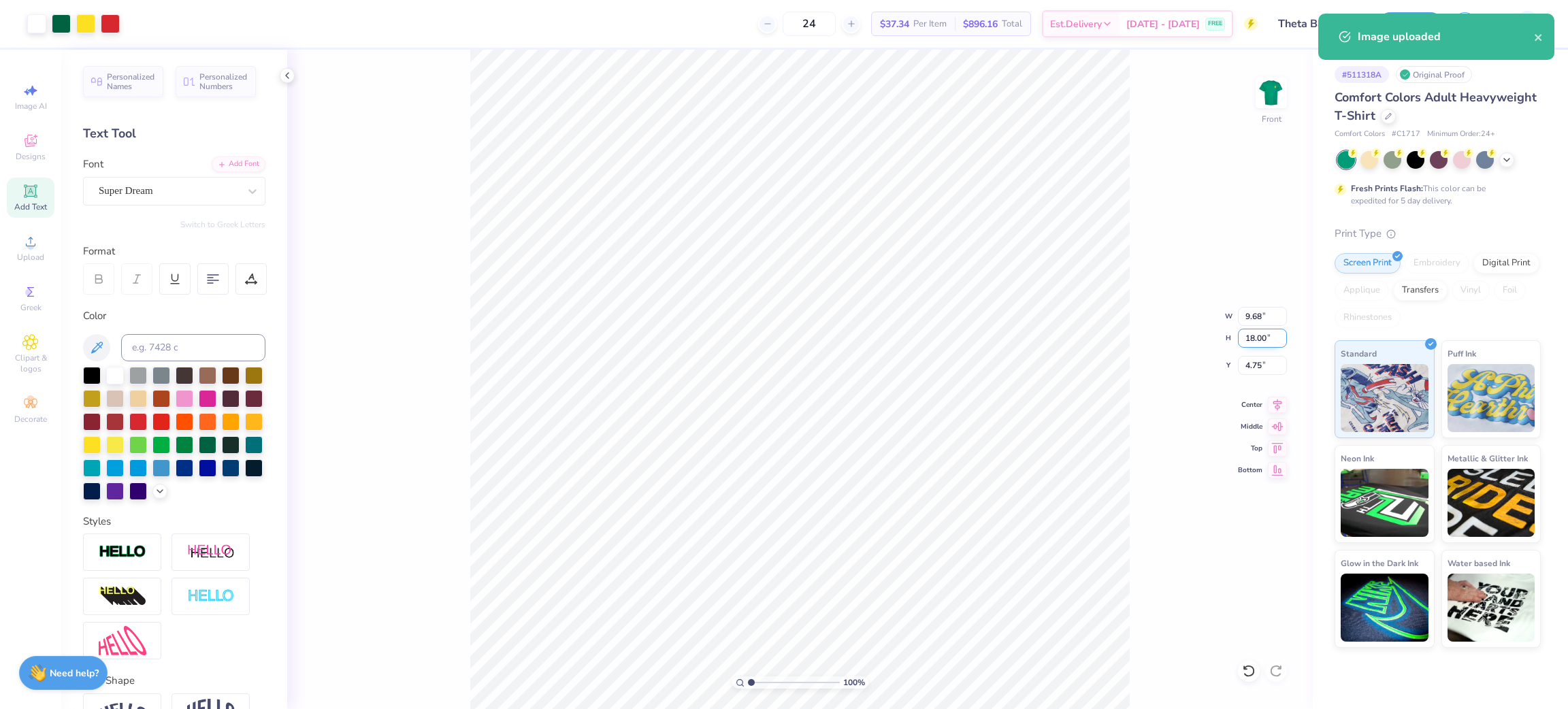
click at [1257, 339] on input "18.00" at bounding box center [1263, 338] width 49 height 19
type input "15"
type input "8.07"
type input "15.00"
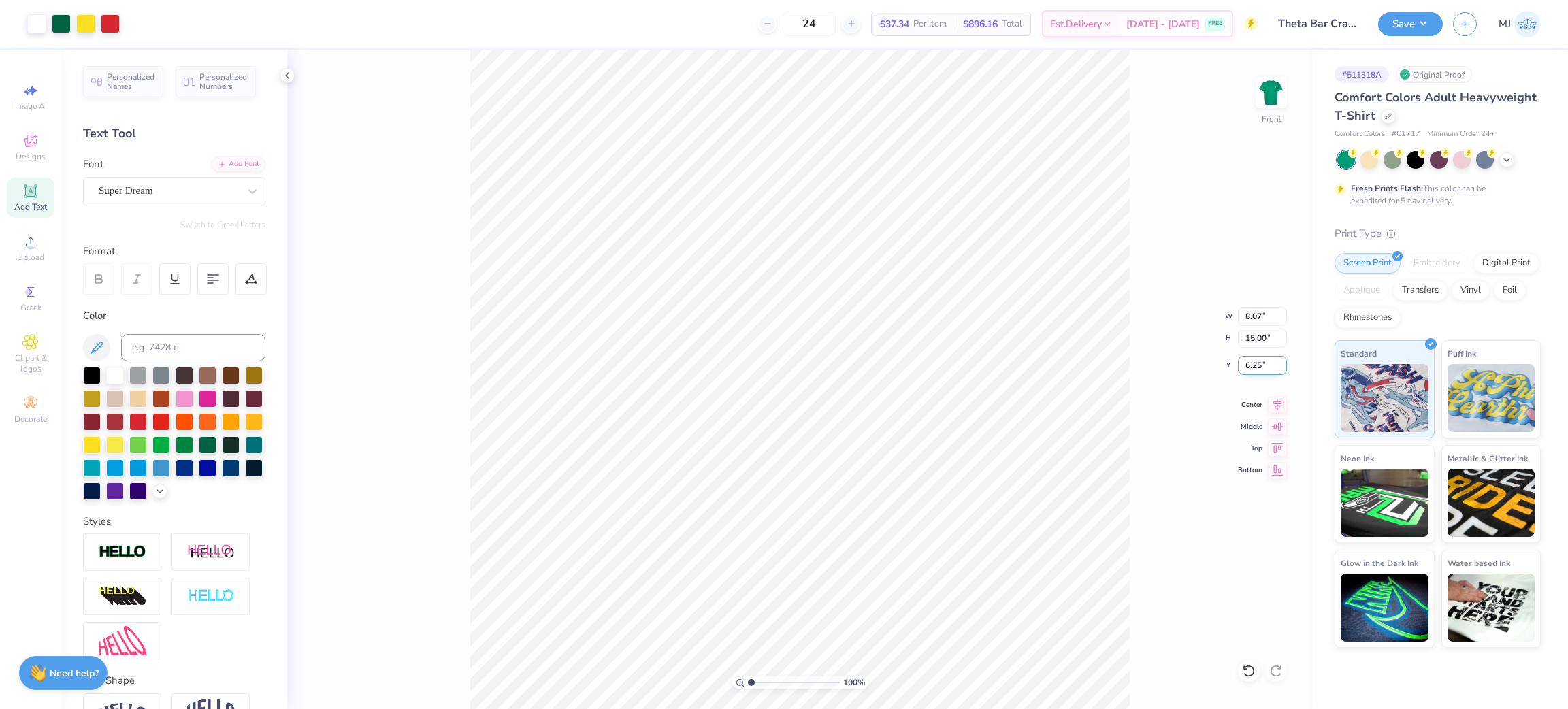
click at [1252, 368] on input "6.25" at bounding box center [1263, 366] width 49 height 19
type input "3.00"
click at [1145, 419] on div "100 % Front W 8.07 8.07 " H 15.00 15.00 " Y 3.00 3.00 " Center Middle Top Bottom" at bounding box center [800, 379] width 1026 height 660
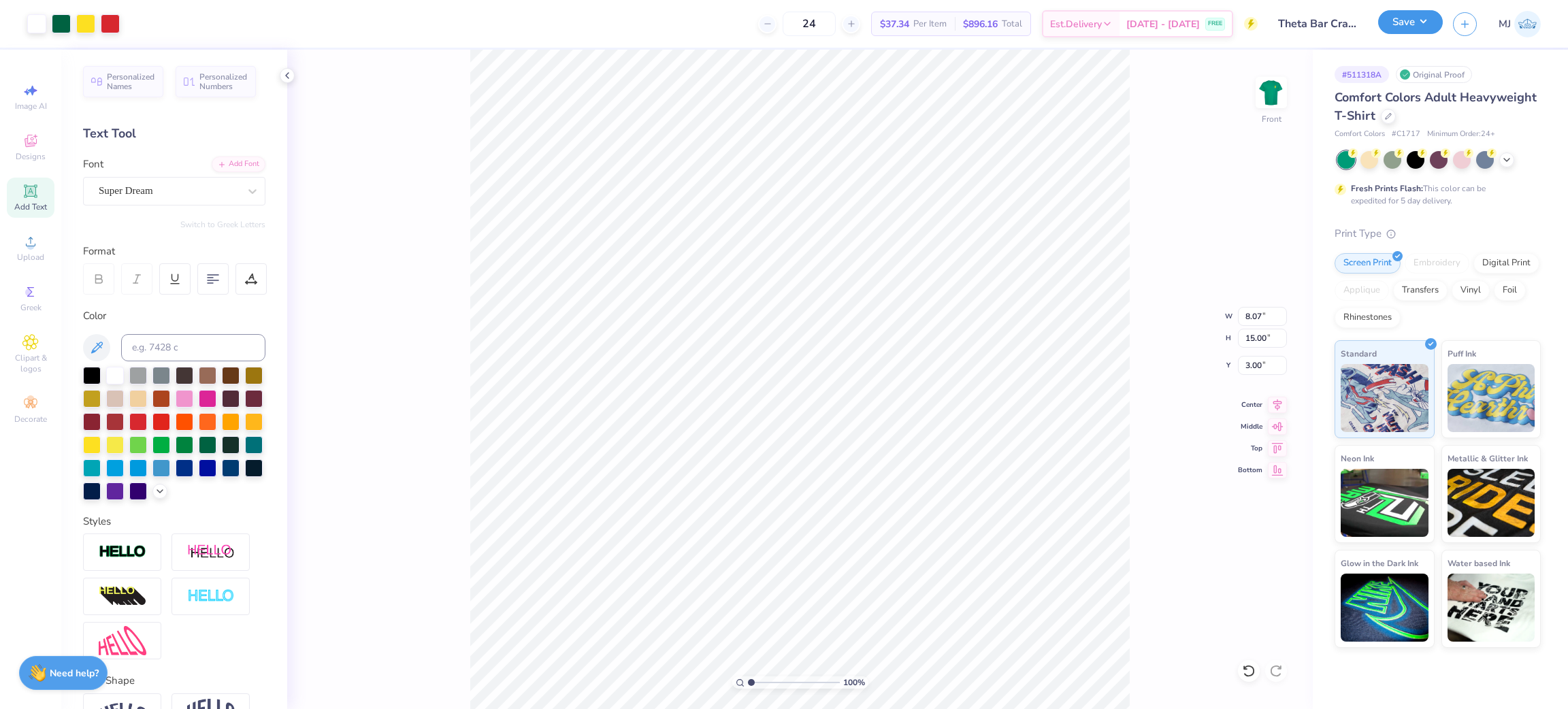
click at [1420, 28] on button "Save" at bounding box center [1411, 21] width 64 height 24
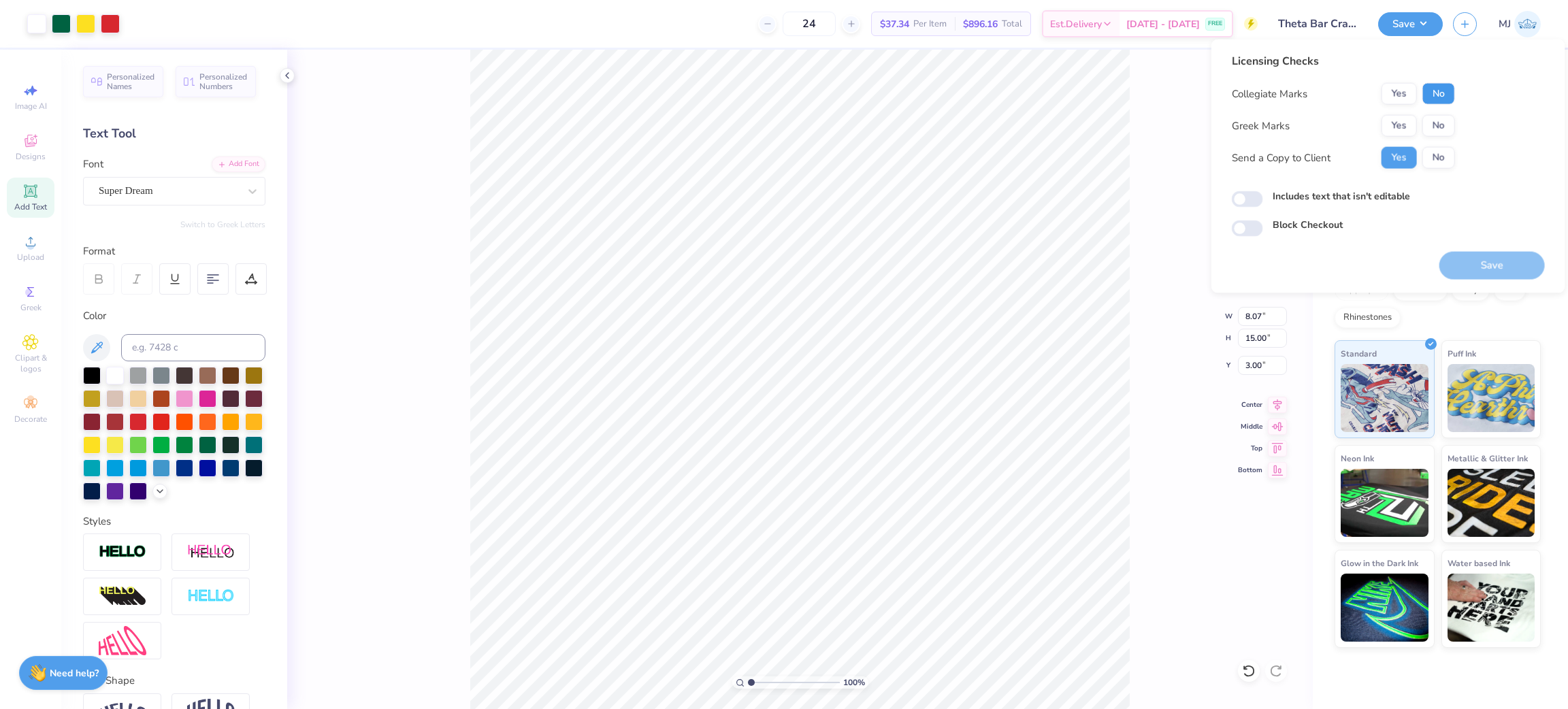
click at [1435, 97] on button "No" at bounding box center [1439, 94] width 33 height 21
click at [1397, 129] on button "Yes" at bounding box center [1399, 126] width 35 height 21
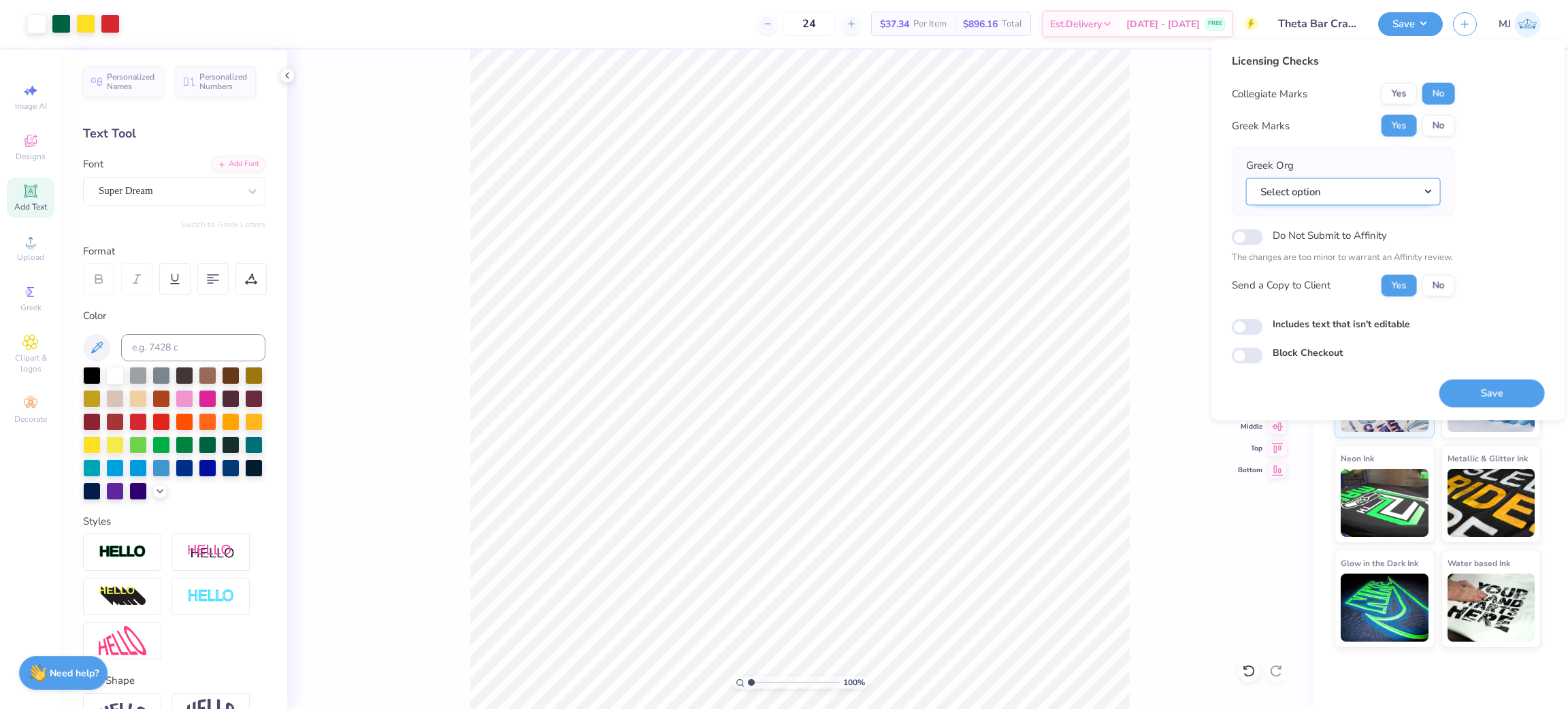
click at [1420, 190] on button "Select option" at bounding box center [1343, 191] width 195 height 28
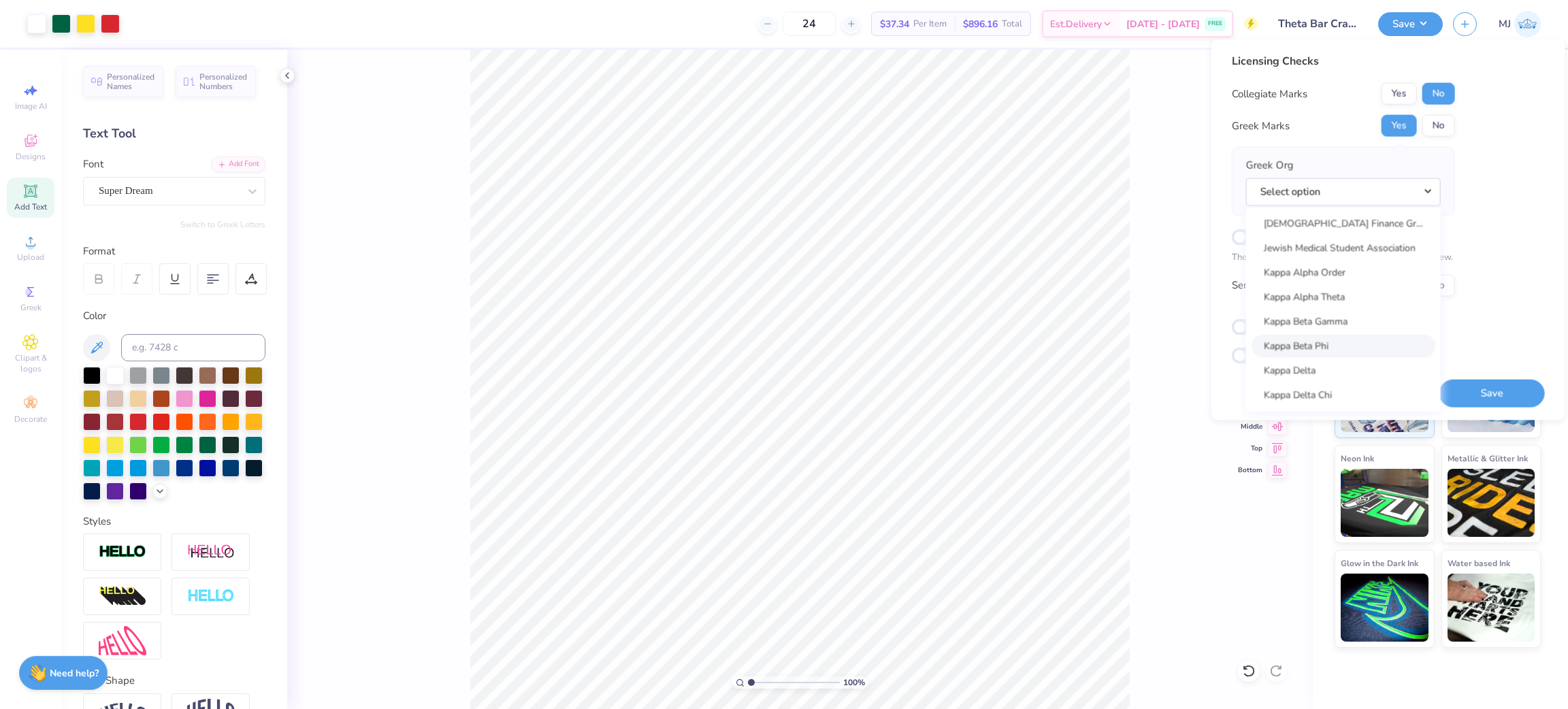
scroll to position [4798, 0]
click at [1354, 298] on link "Kappa Alpha Theta" at bounding box center [1343, 301] width 184 height 22
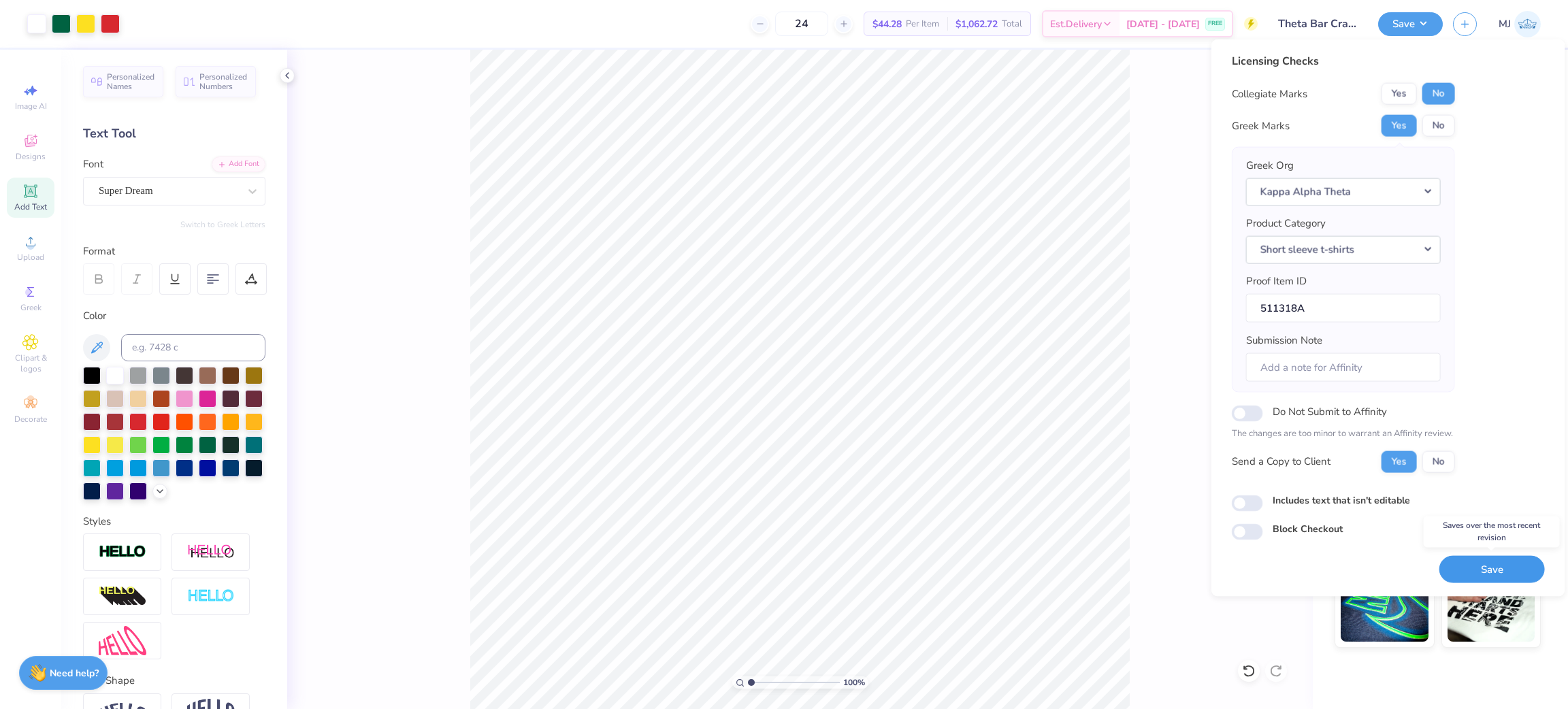
click at [1491, 562] on button "Save" at bounding box center [1491, 569] width 105 height 28
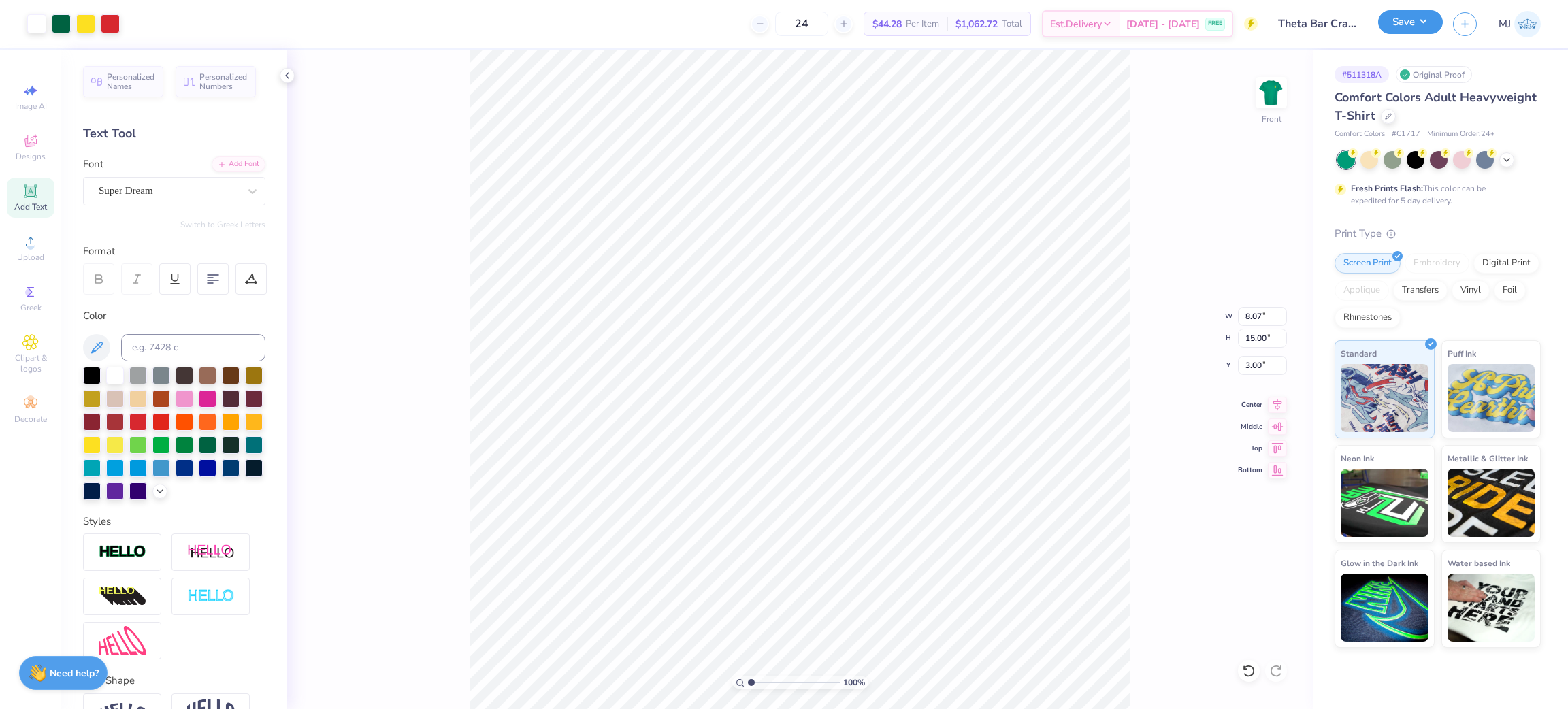
click at [1431, 26] on button "Save" at bounding box center [1411, 21] width 64 height 24
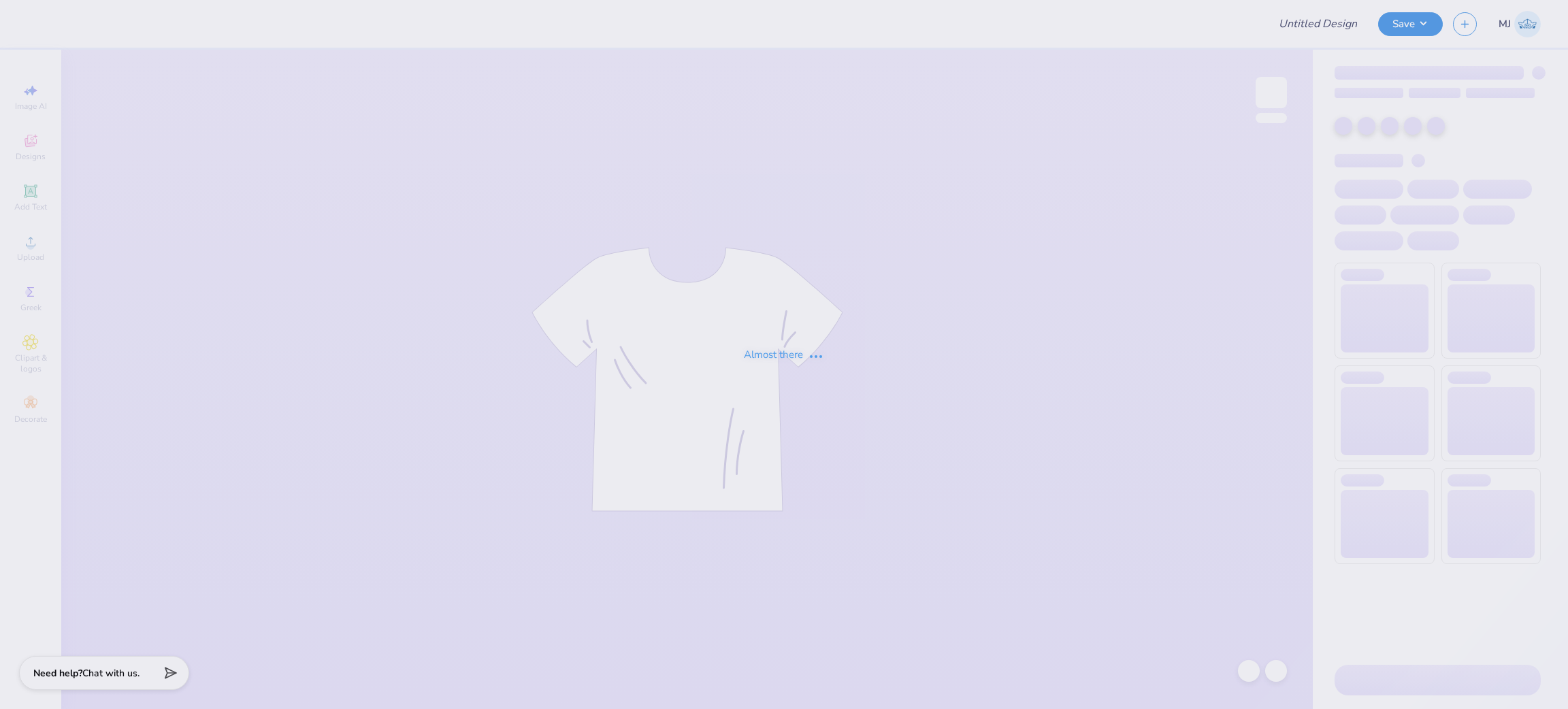
type input "ZTA tank"
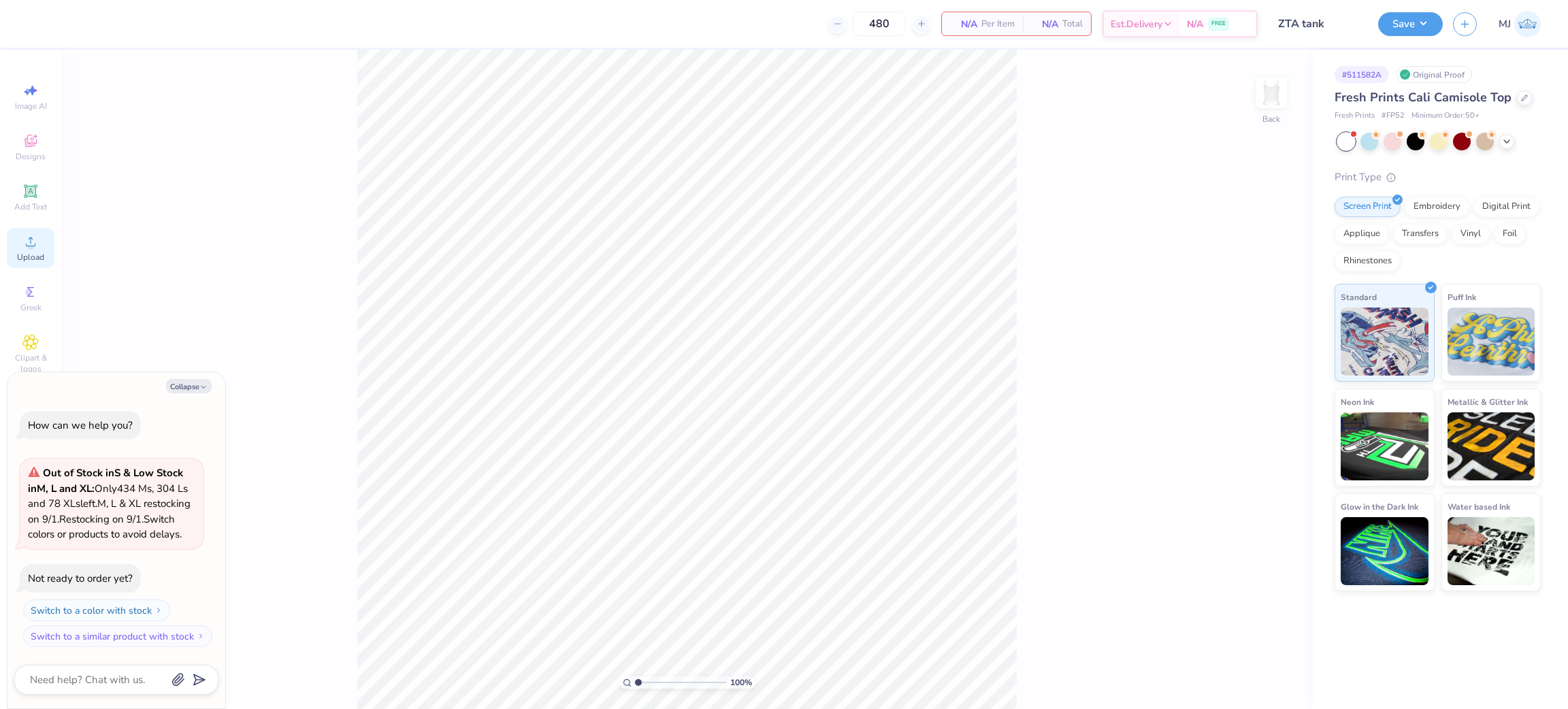
click at [40, 248] on div "Upload" at bounding box center [31, 248] width 48 height 40
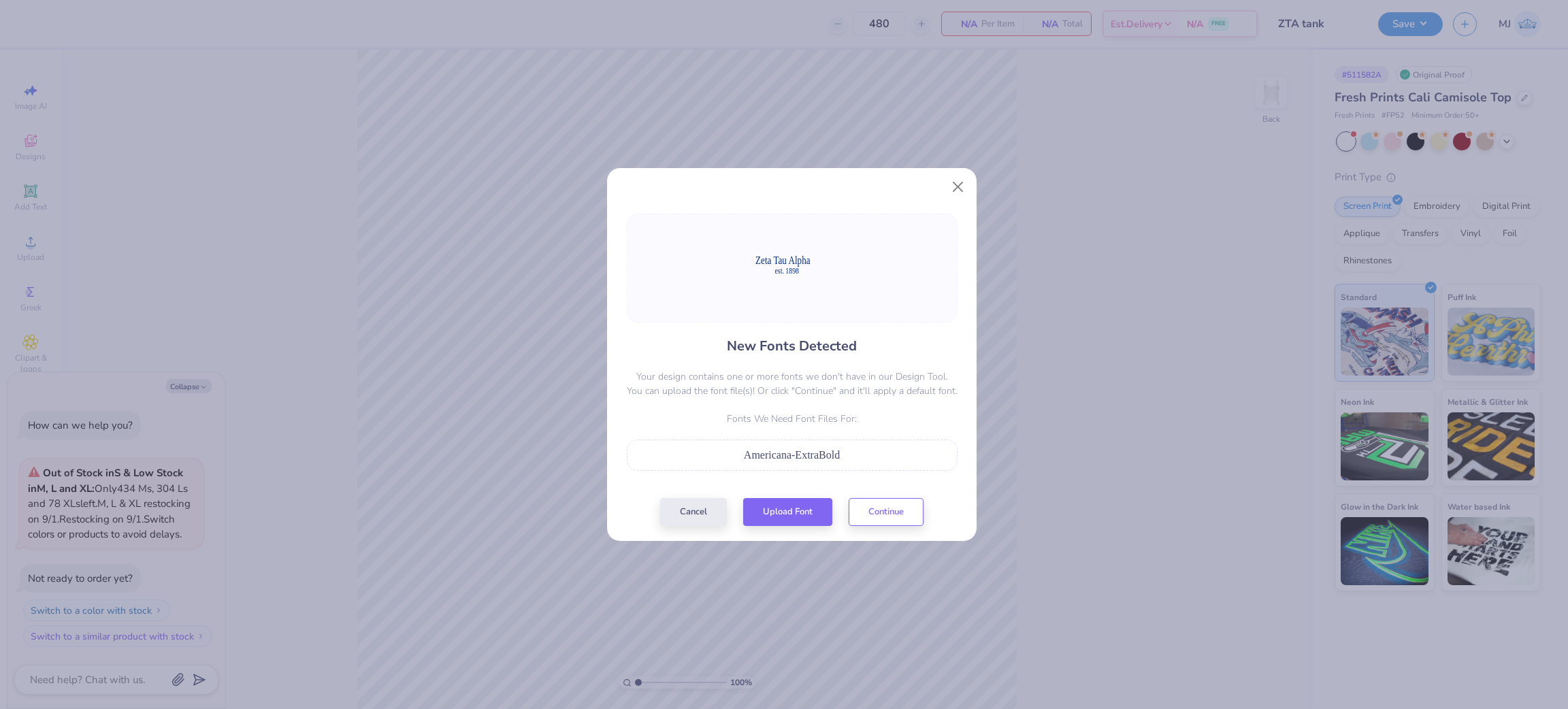
click at [895, 131] on div "New Fonts Detected Your design contains one or more fonts we don't have in our …" at bounding box center [784, 354] width 1568 height 709
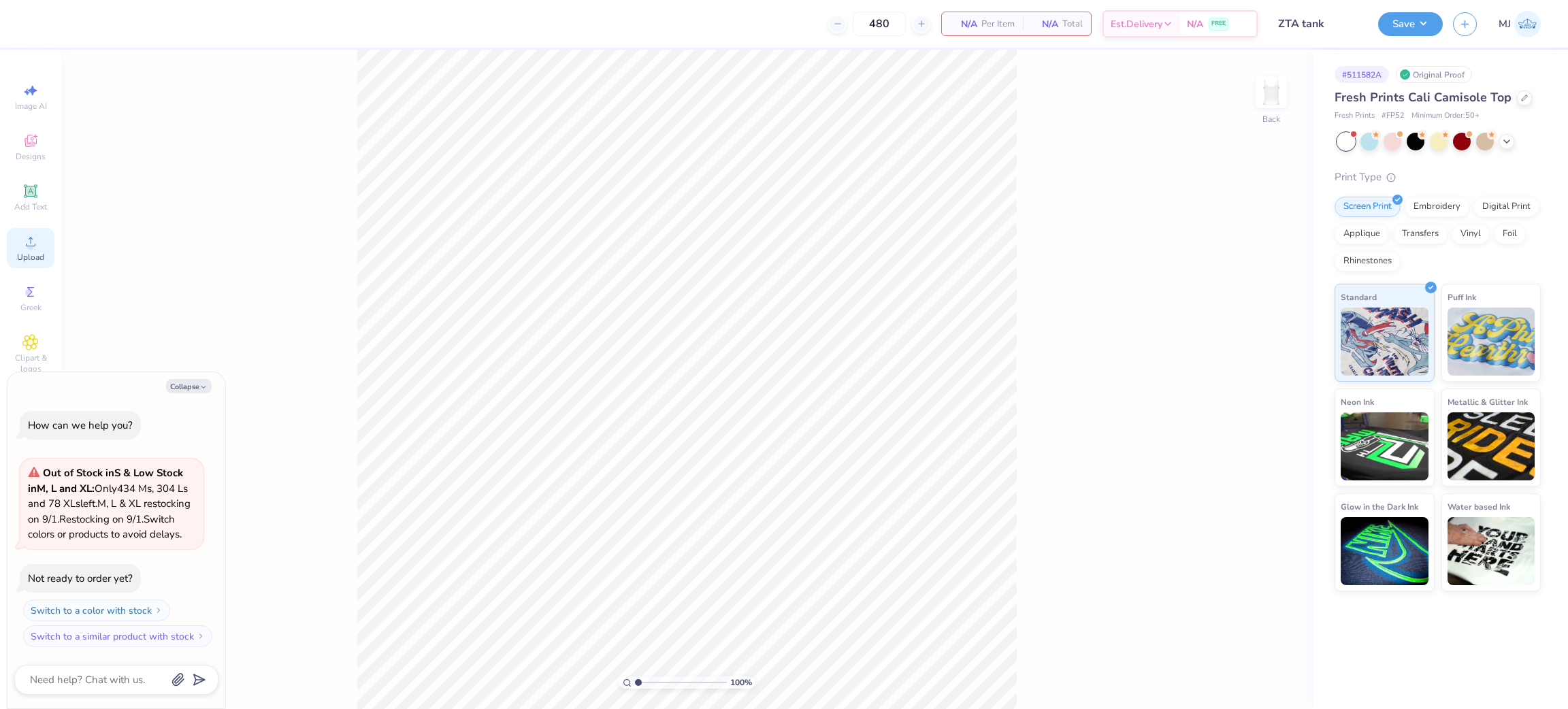
click at [38, 257] on span "Upload" at bounding box center [31, 257] width 27 height 11
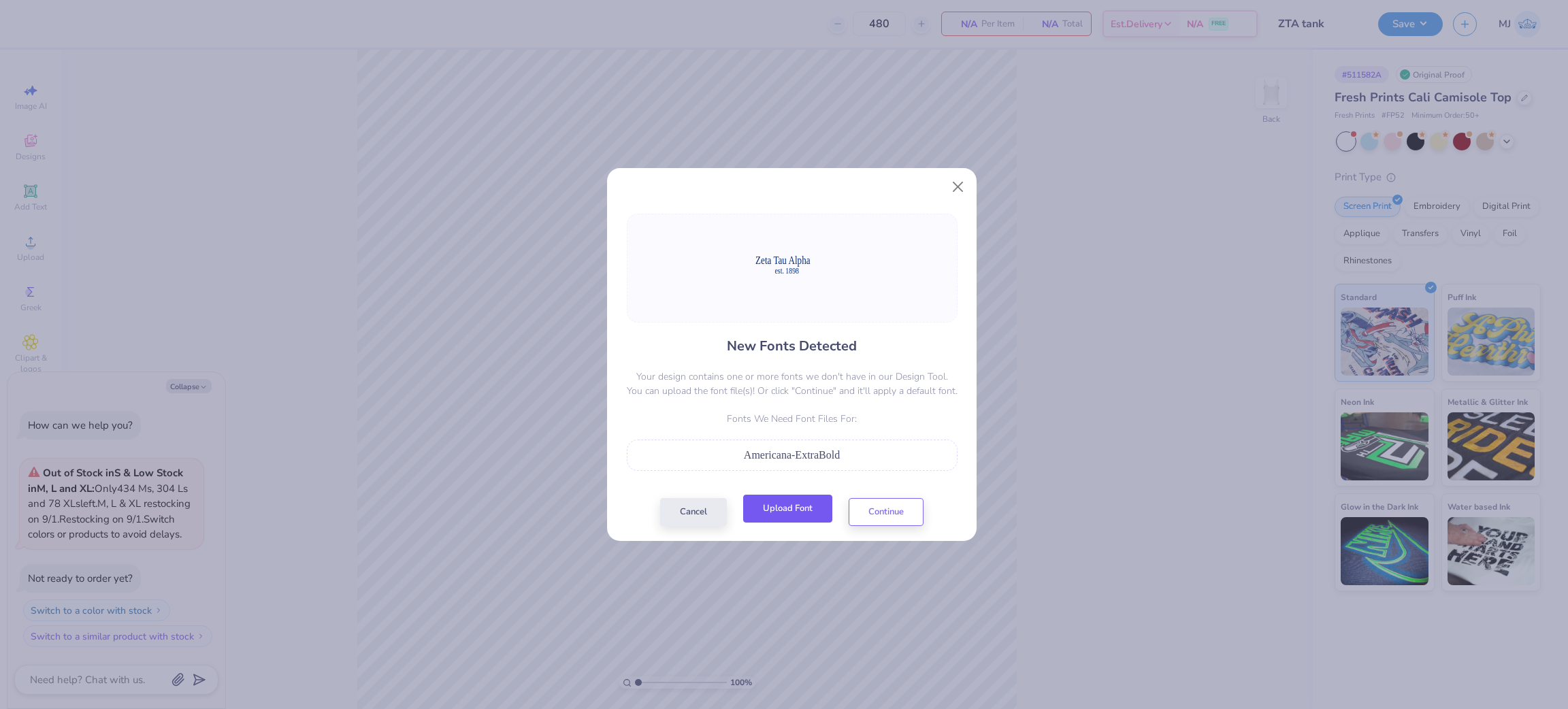
click at [790, 518] on button "Upload Font" at bounding box center [788, 509] width 89 height 28
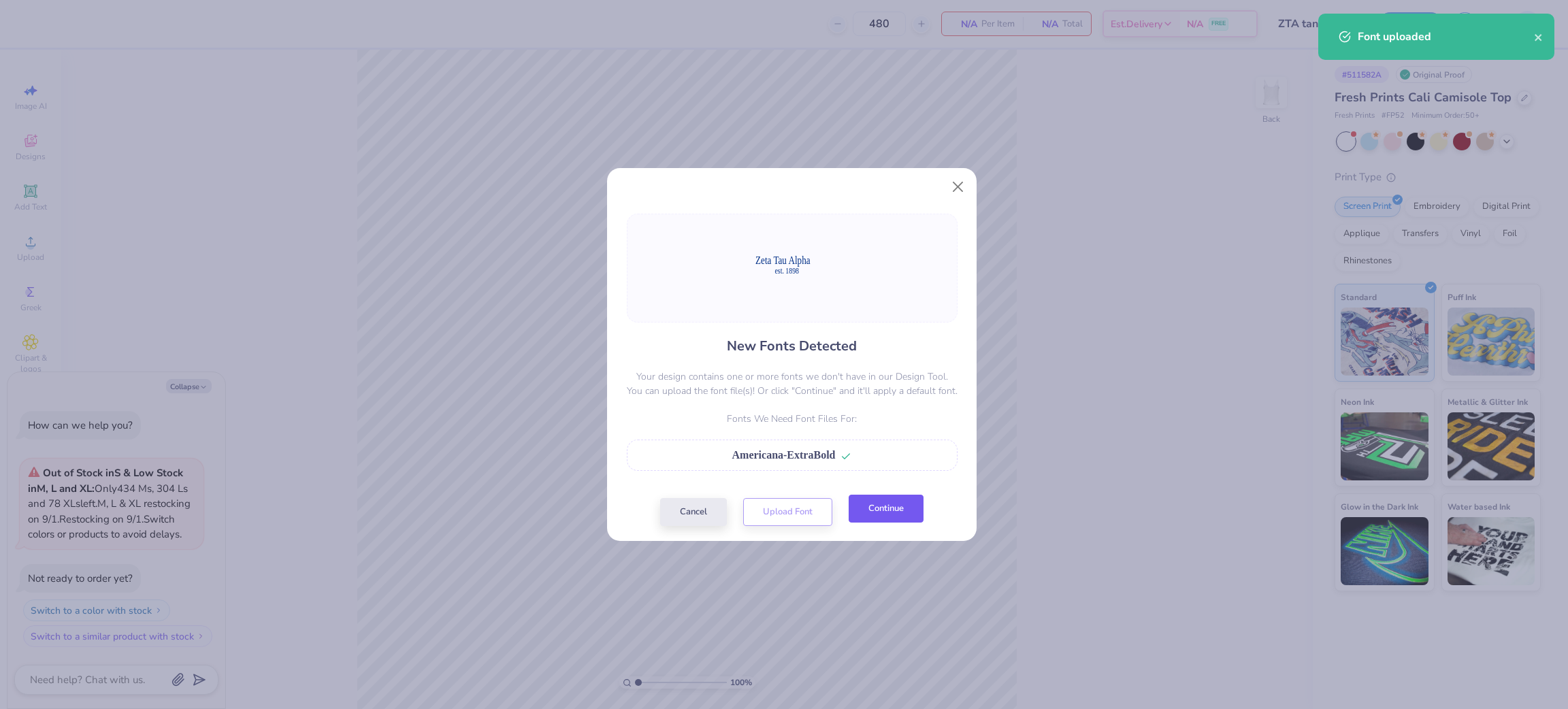
click at [884, 512] on button "Continue" at bounding box center [886, 509] width 75 height 28
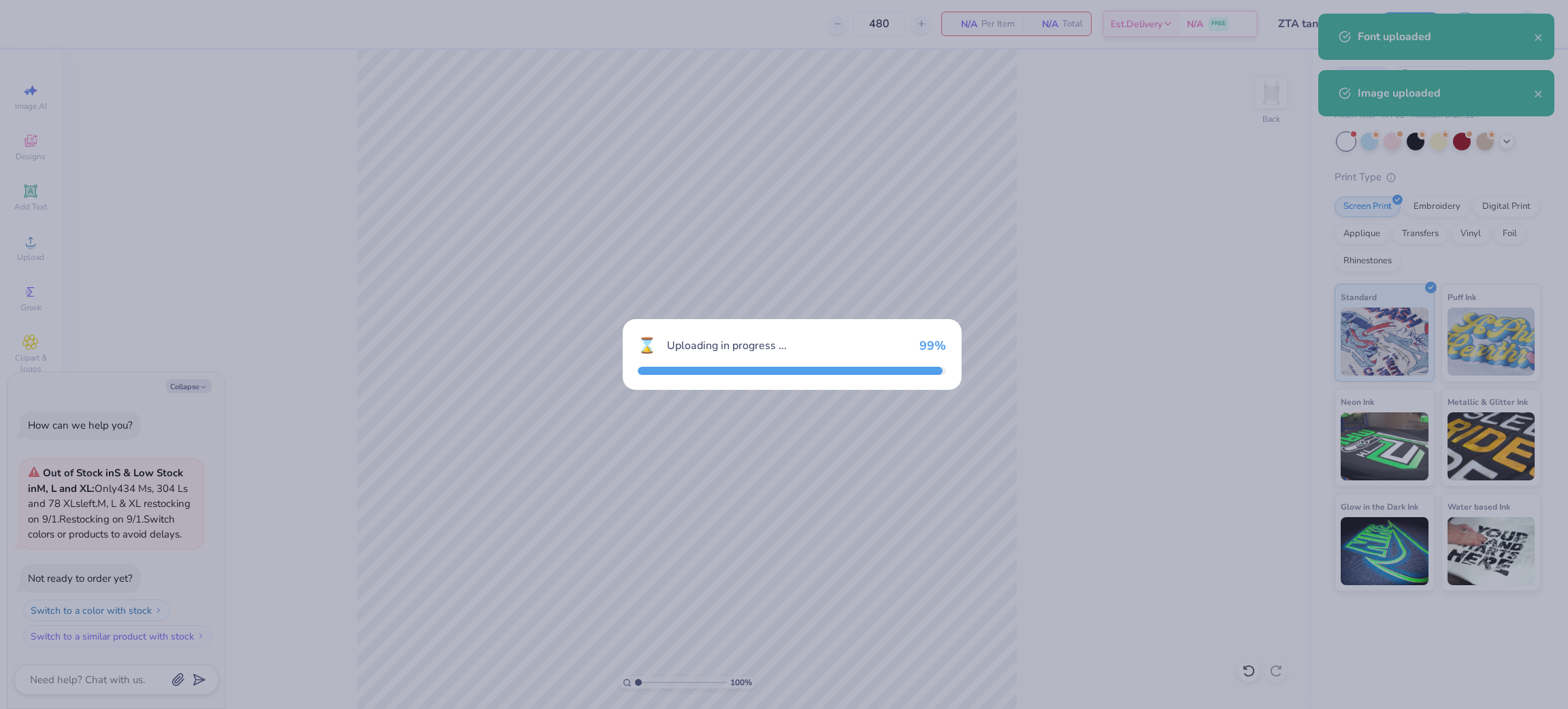
type textarea "x"
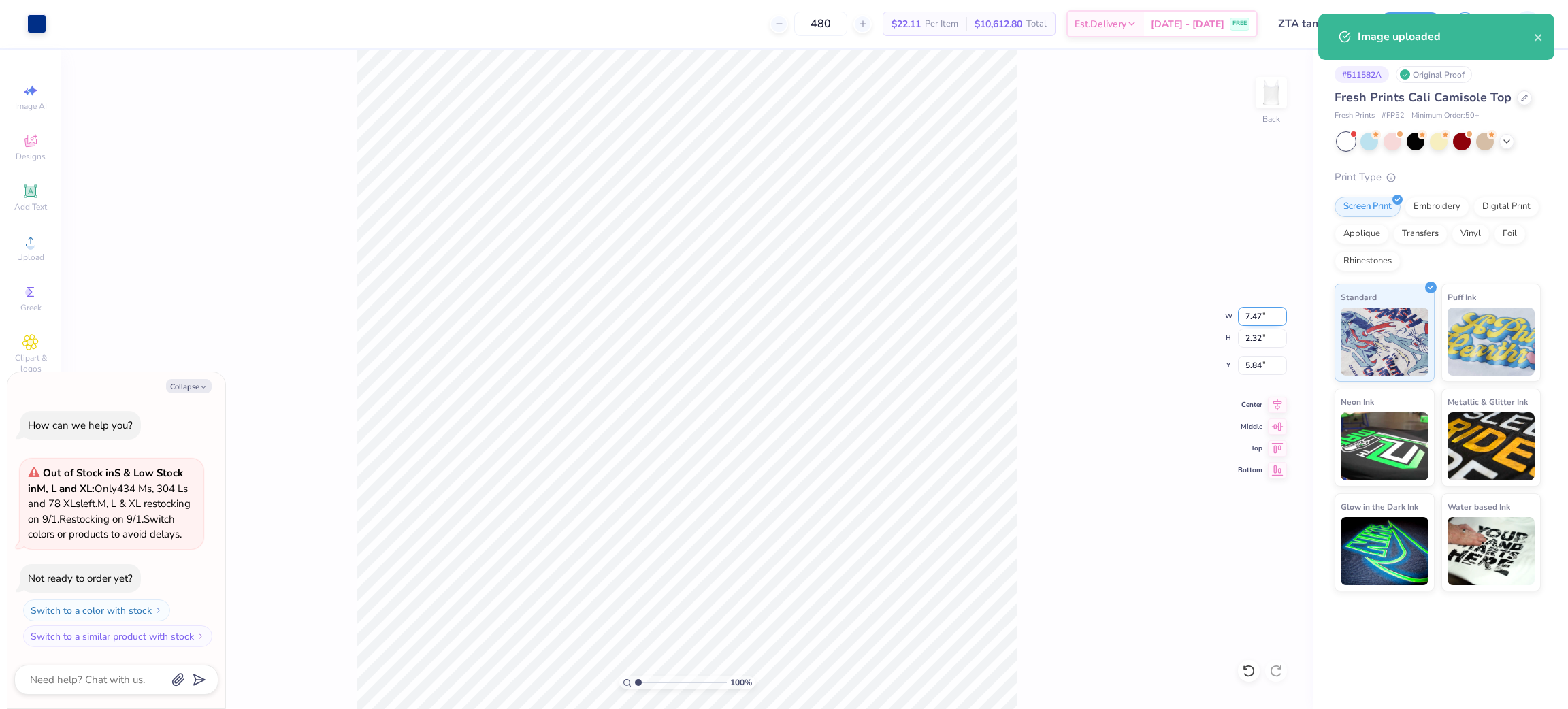
click at [1249, 321] on input "7.47" at bounding box center [1263, 316] width 49 height 19
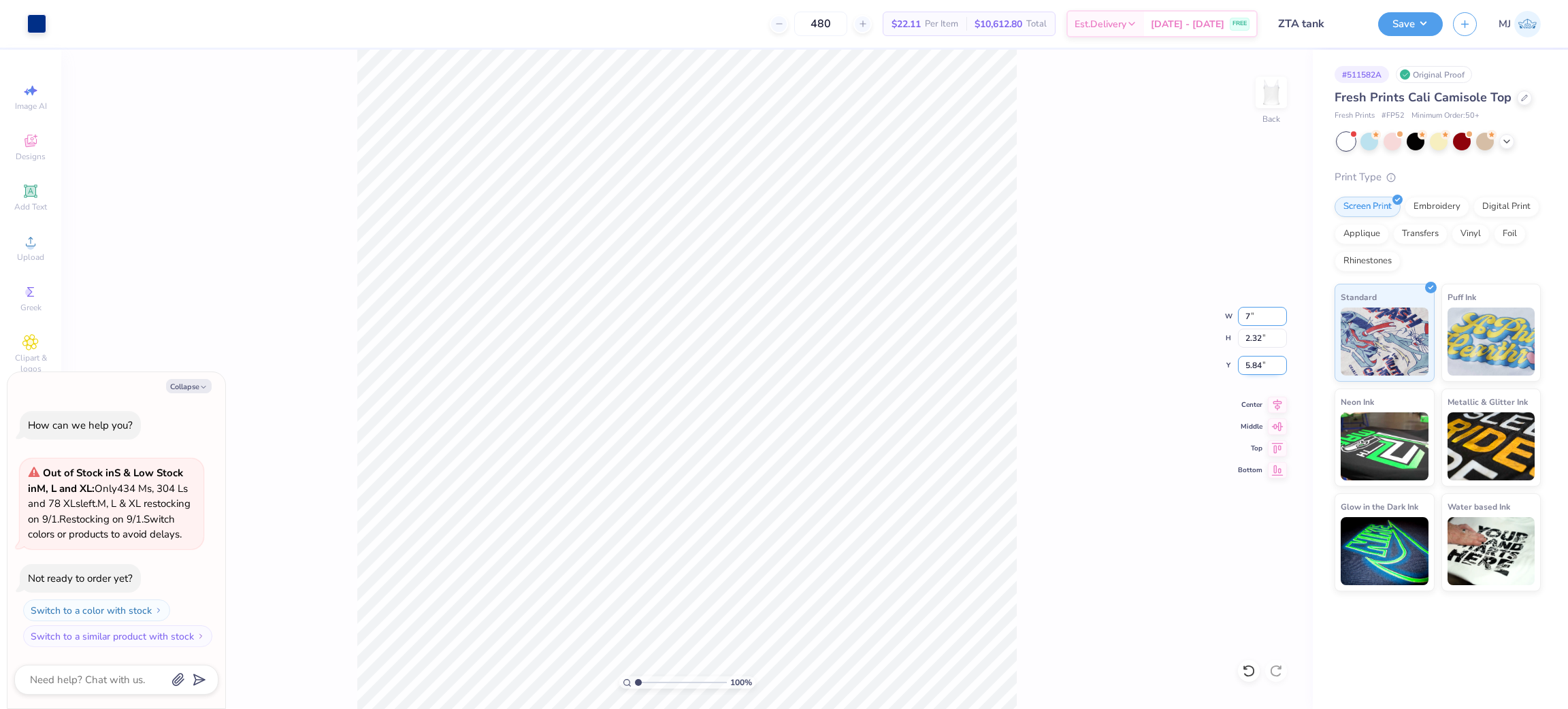
type input "7"
type textarea "x"
type input "7.00"
type input "2.17"
click at [1247, 371] on input "5.92" at bounding box center [1263, 366] width 49 height 19
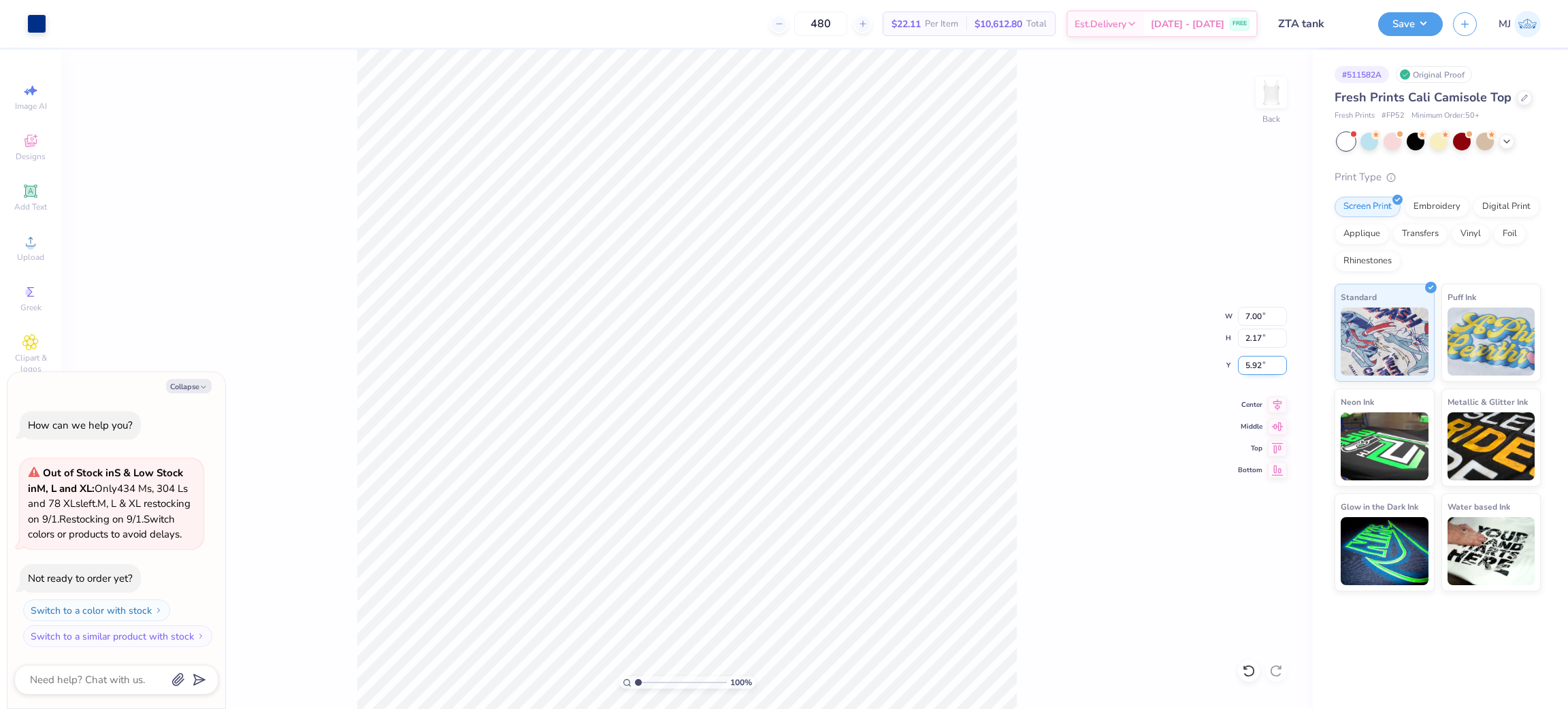
click at [1246, 371] on input "5.92" at bounding box center [1263, 366] width 49 height 19
type input "2"
type textarea "x"
type input "2.00"
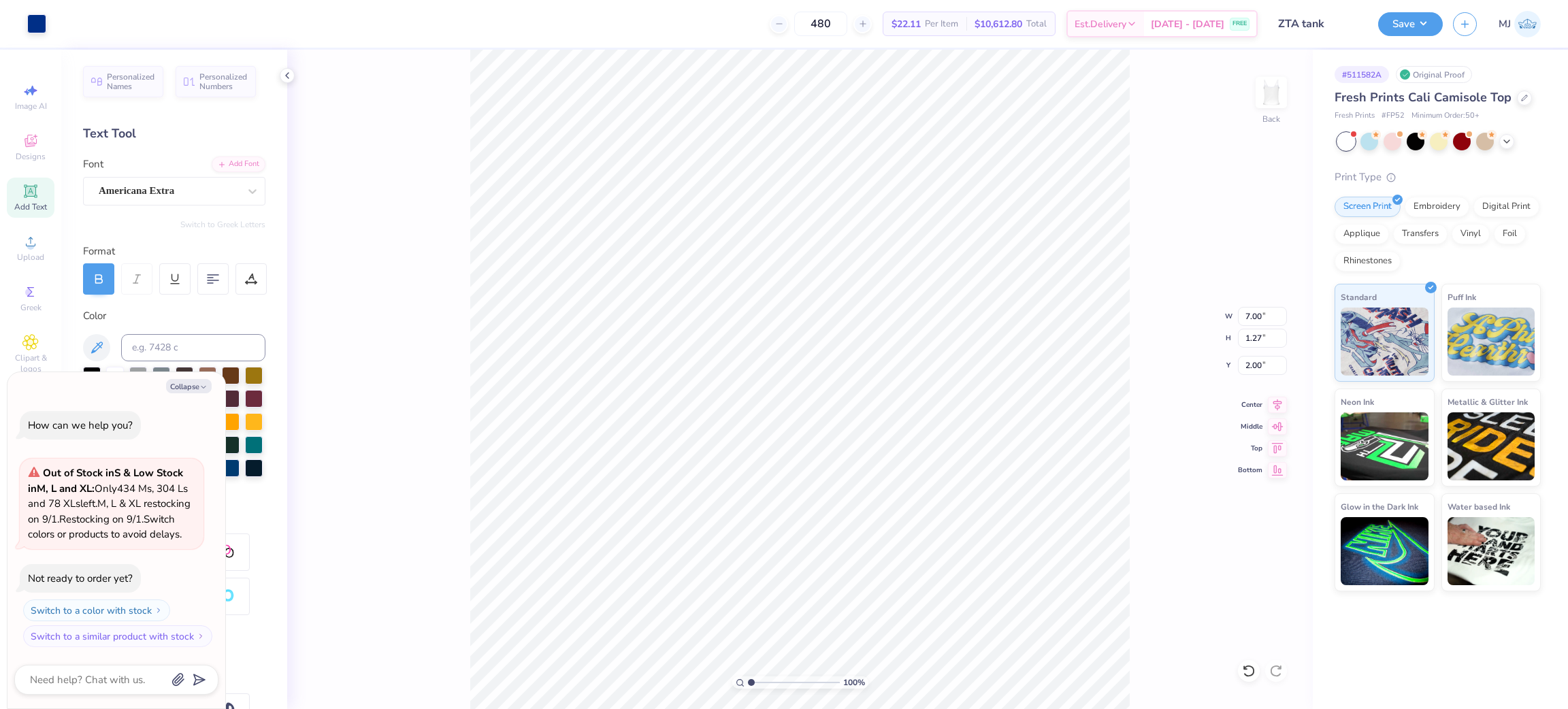
type textarea "x"
click at [1248, 365] on input "2.00" at bounding box center [1263, 366] width 49 height 19
click at [1247, 365] on input "2.00" at bounding box center [1263, 366] width 49 height 19
type input "3"
type textarea "x"
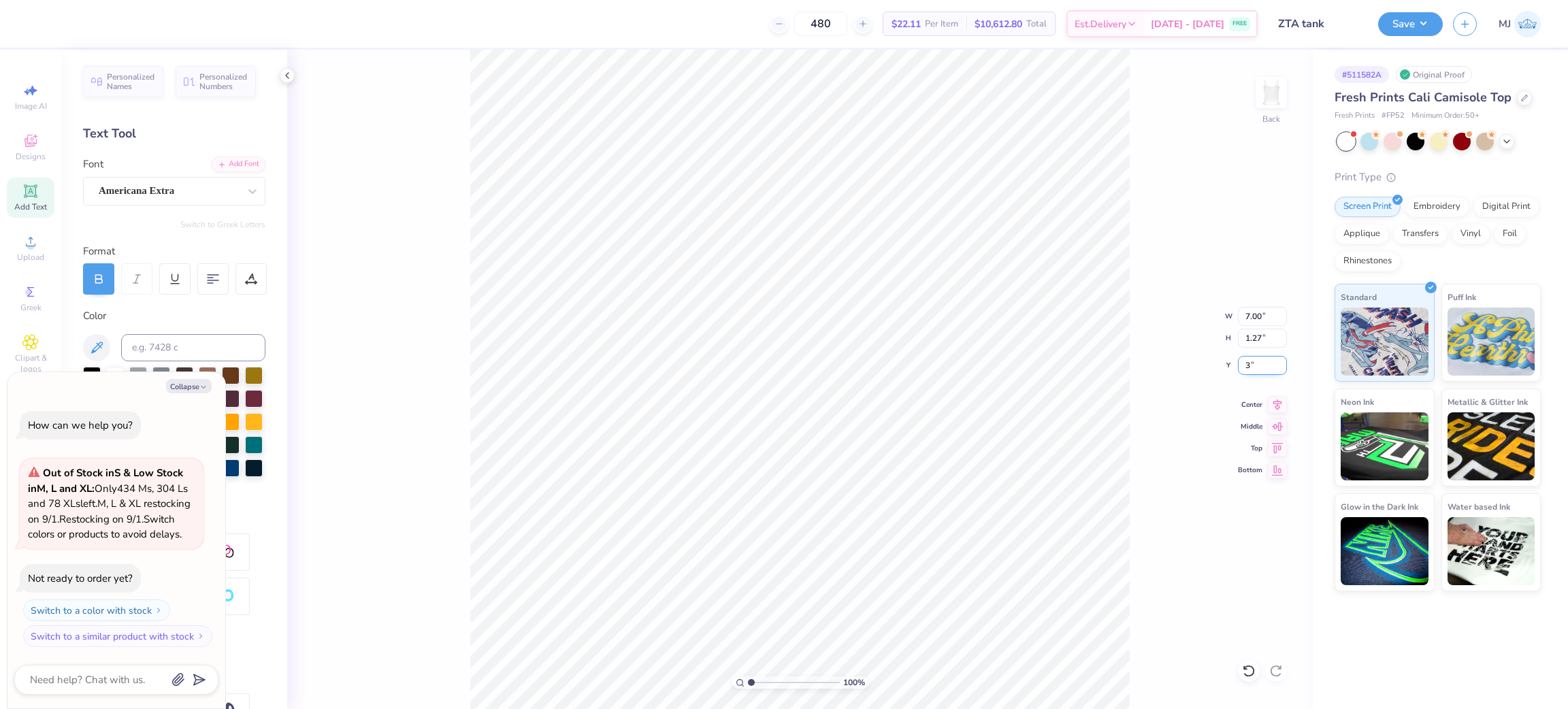
type input "3.00"
click at [941, 544] on li "Group" at bounding box center [936, 544] width 107 height 26
type textarea "x"
click at [1255, 361] on input "2.00" at bounding box center [1263, 366] width 49 height 19
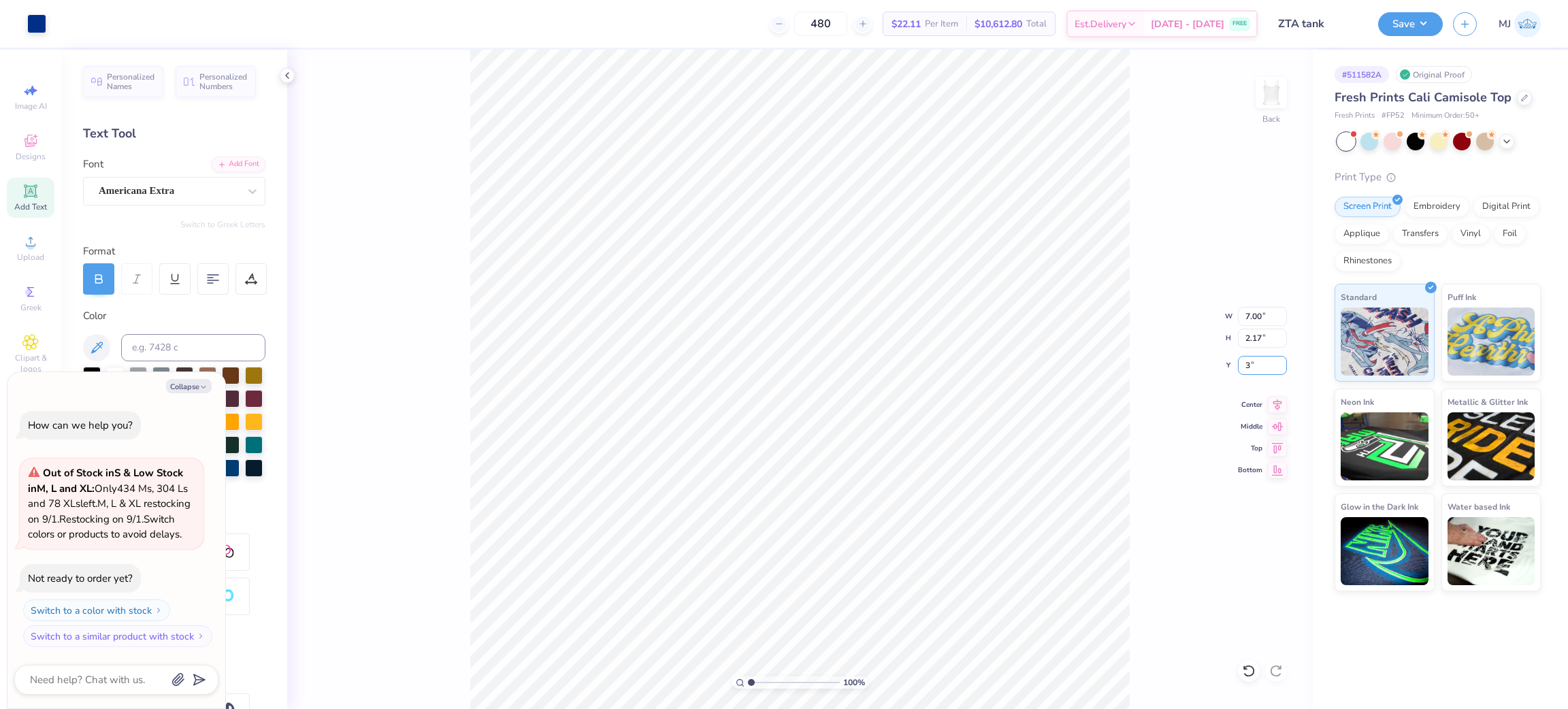
type input "3"
type textarea "x"
type input "3.00"
click at [288, 77] on polyline at bounding box center [288, 76] width 3 height 6
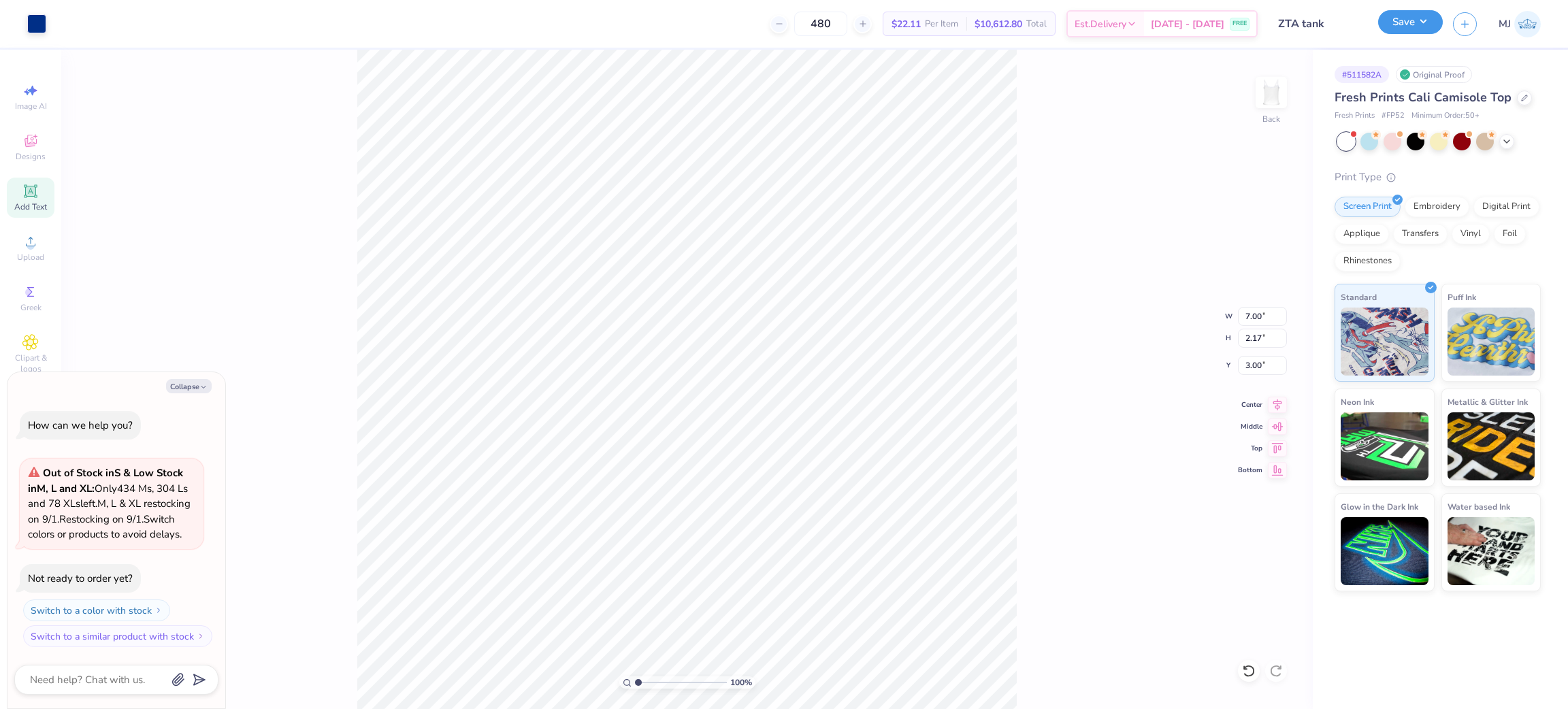
click at [1424, 24] on button "Save" at bounding box center [1411, 21] width 64 height 24
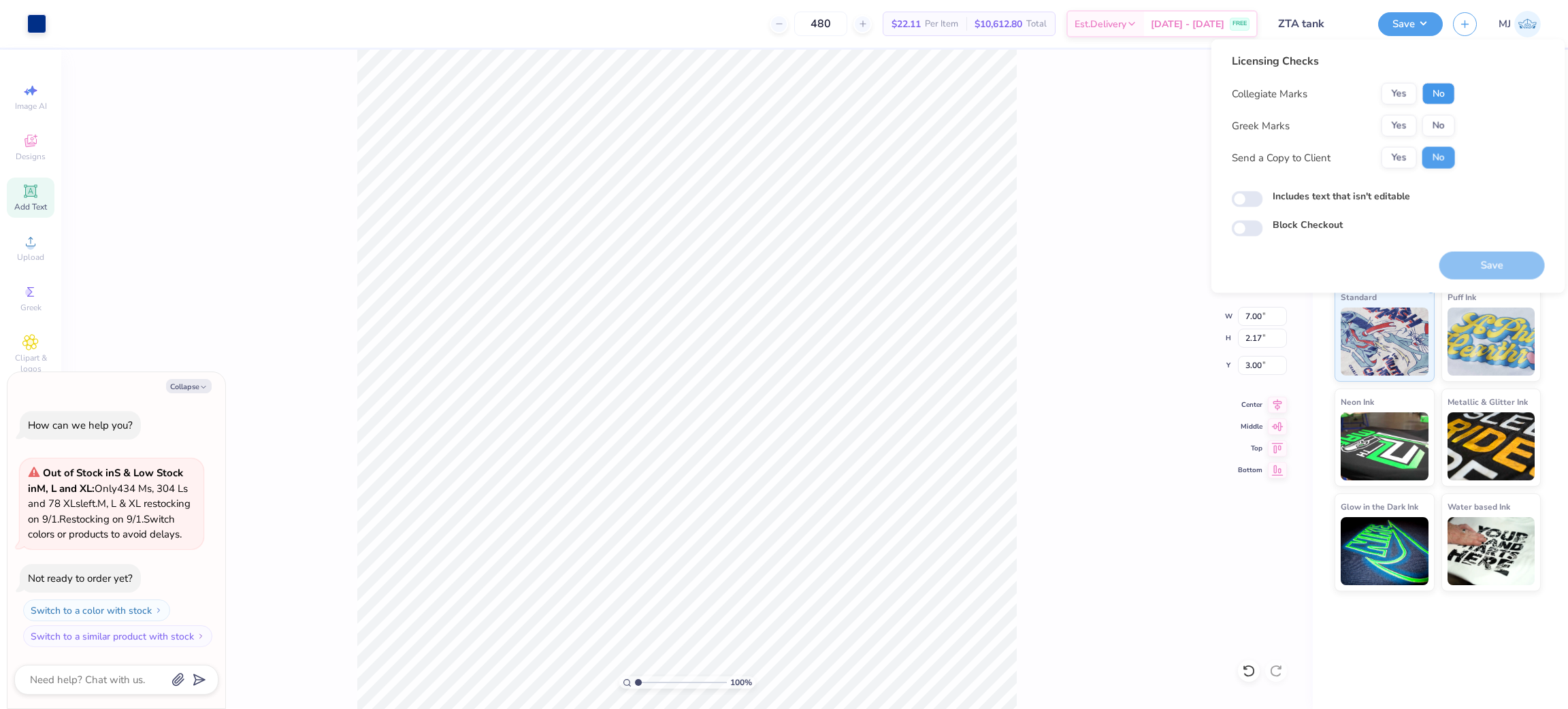
click at [1439, 96] on button "No" at bounding box center [1439, 94] width 33 height 21
click at [1397, 124] on button "Yes" at bounding box center [1399, 126] width 35 height 21
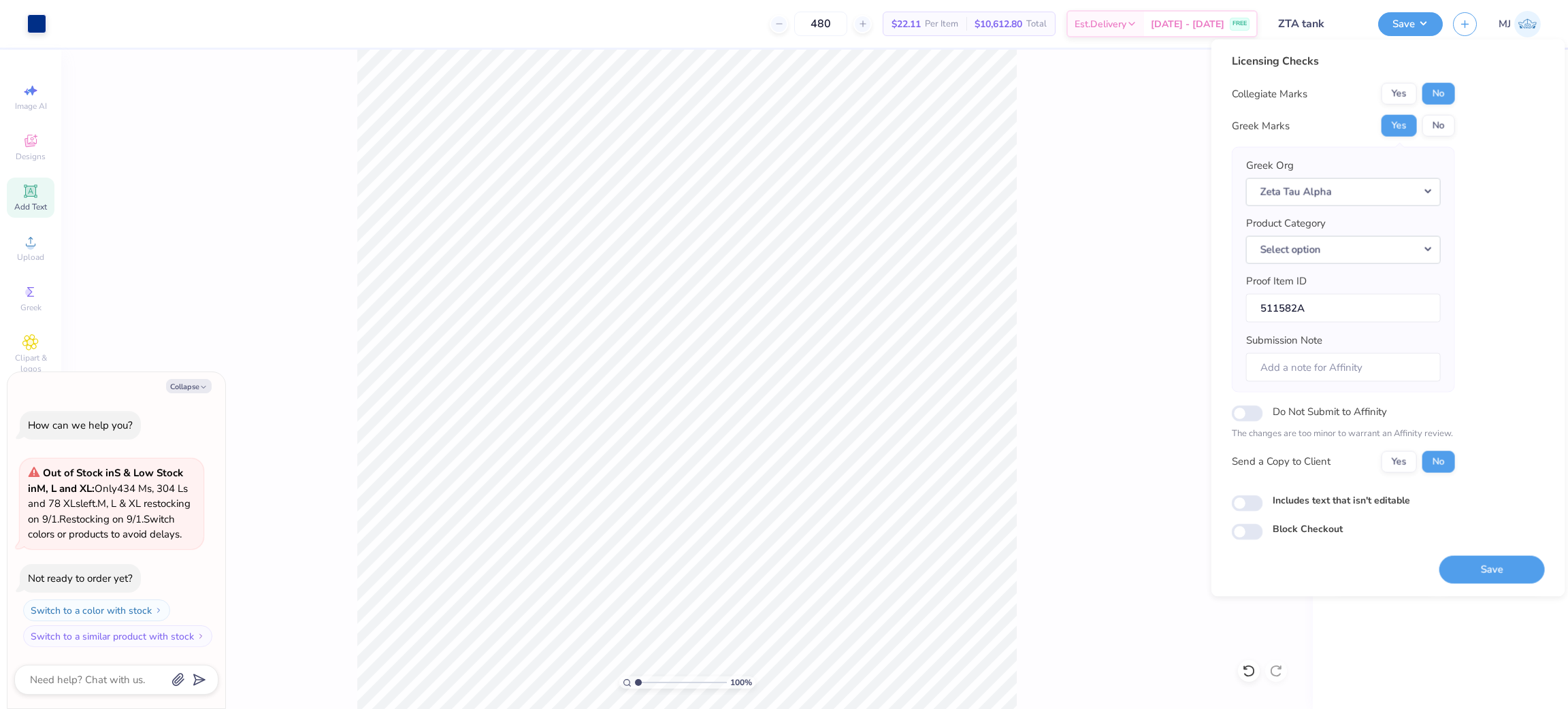
type textarea "x"
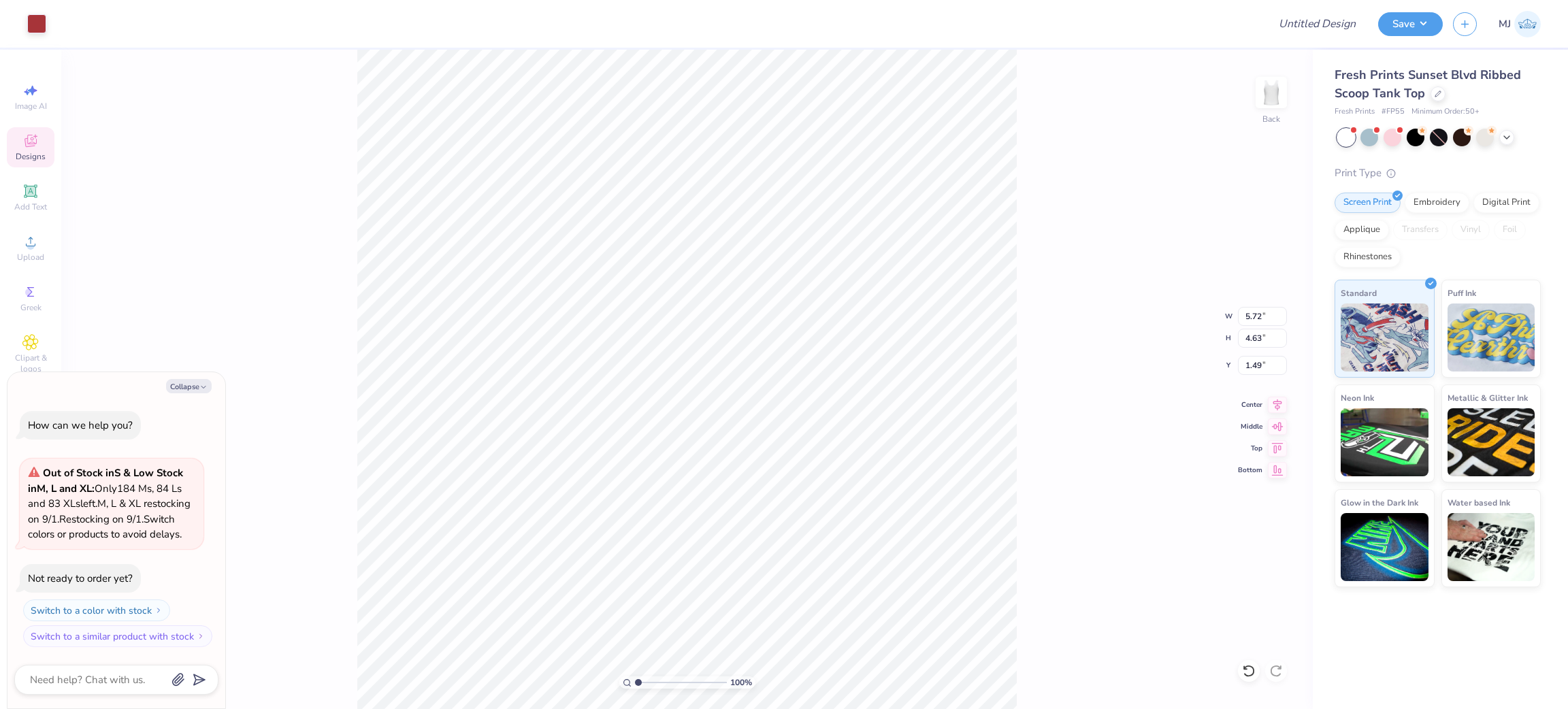
type textarea "x"
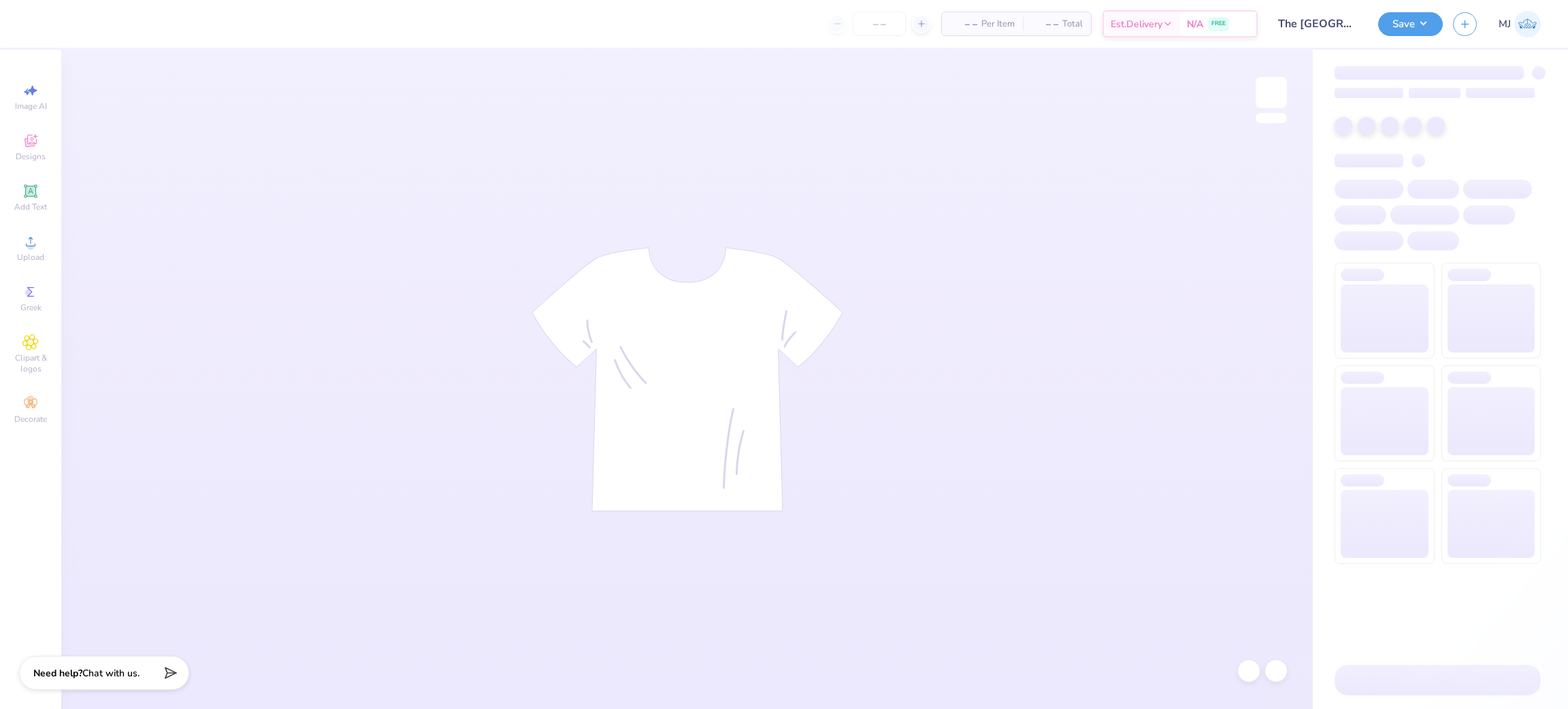
type input "The [GEOGRAPHIC_DATA][US_STATE] : [PERSON_NAME]"
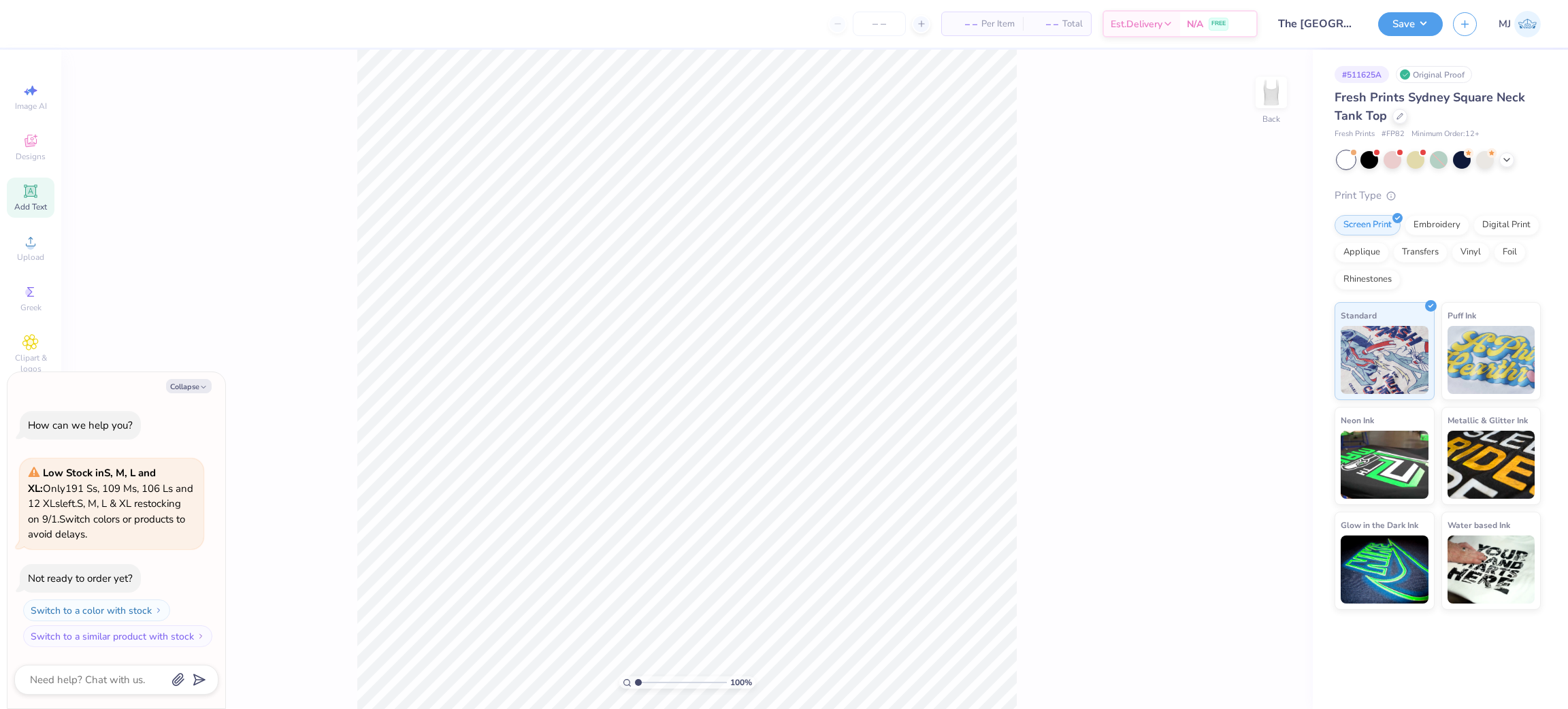
click at [37, 187] on icon at bounding box center [30, 191] width 16 height 16
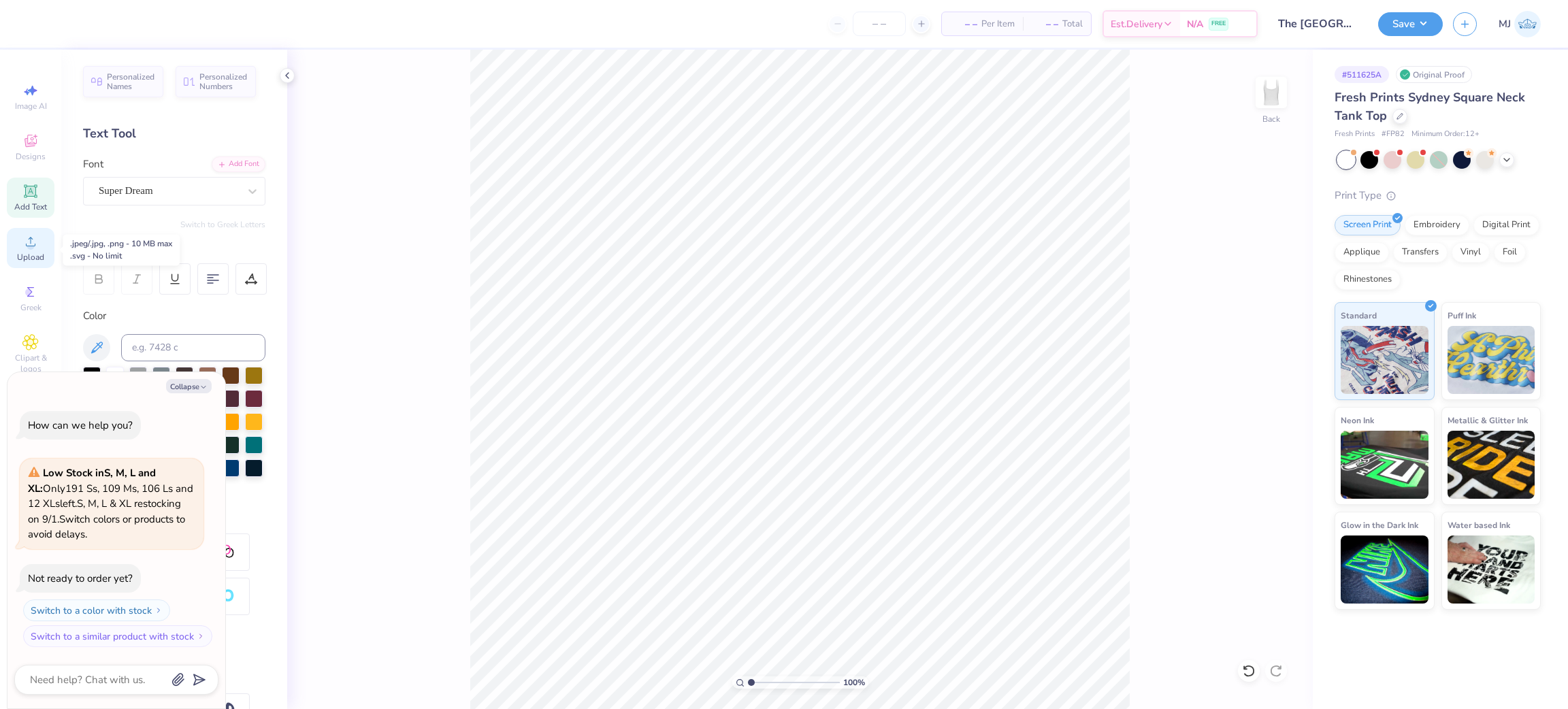
click at [47, 248] on div "Upload" at bounding box center [31, 248] width 48 height 40
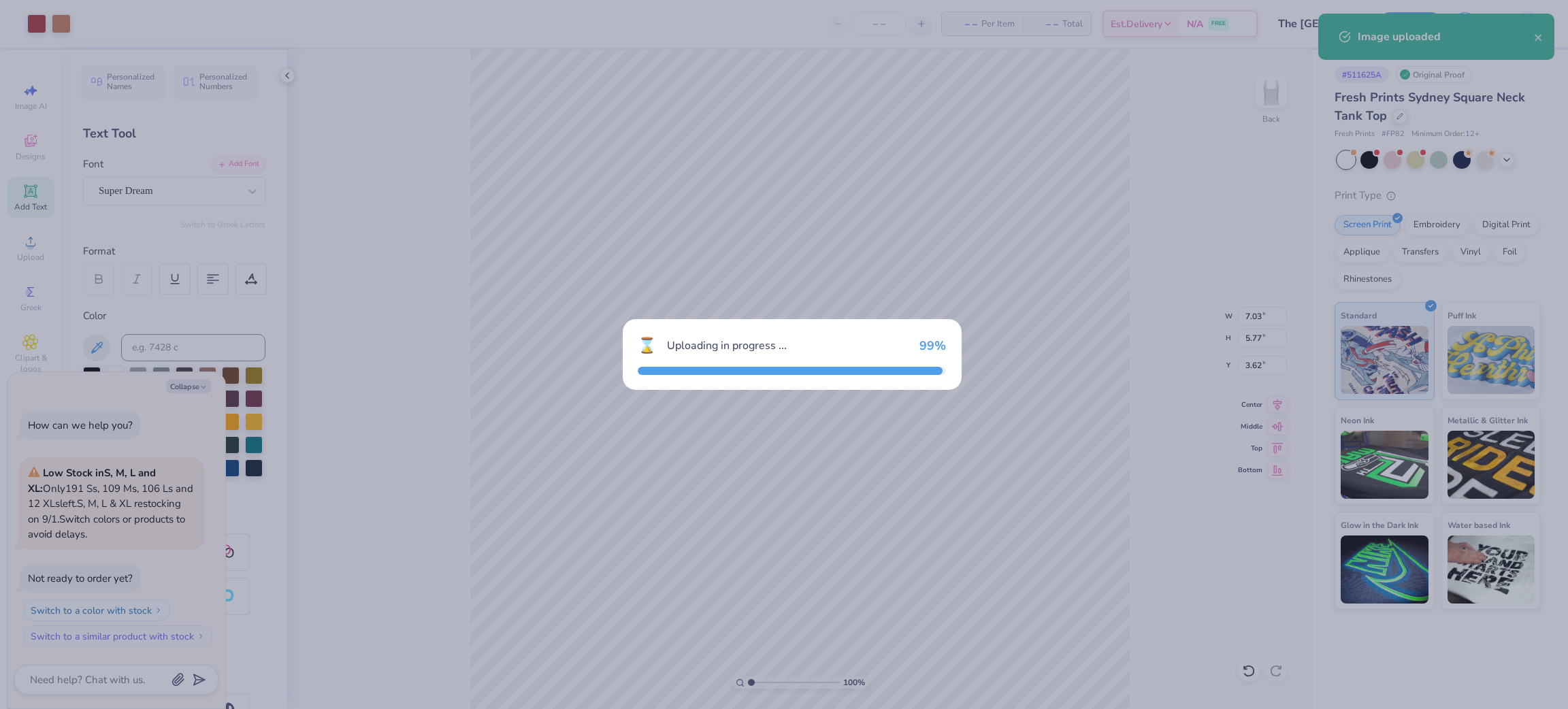
type textarea "x"
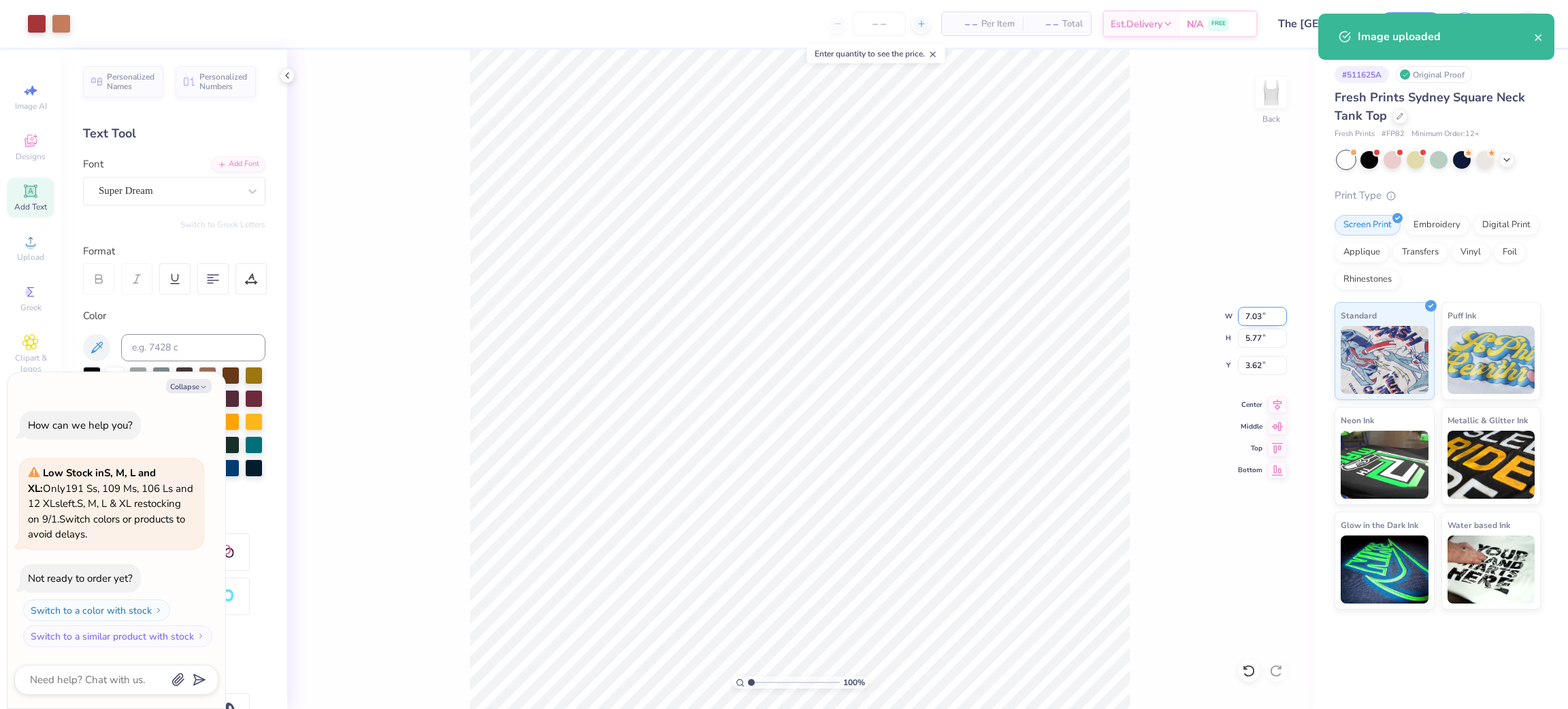
click at [1249, 318] on input "7.03" at bounding box center [1263, 316] width 49 height 19
click at [1250, 318] on input "7.03" at bounding box center [1263, 316] width 49 height 19
type input "7"
type textarea "x"
type input "7.00"
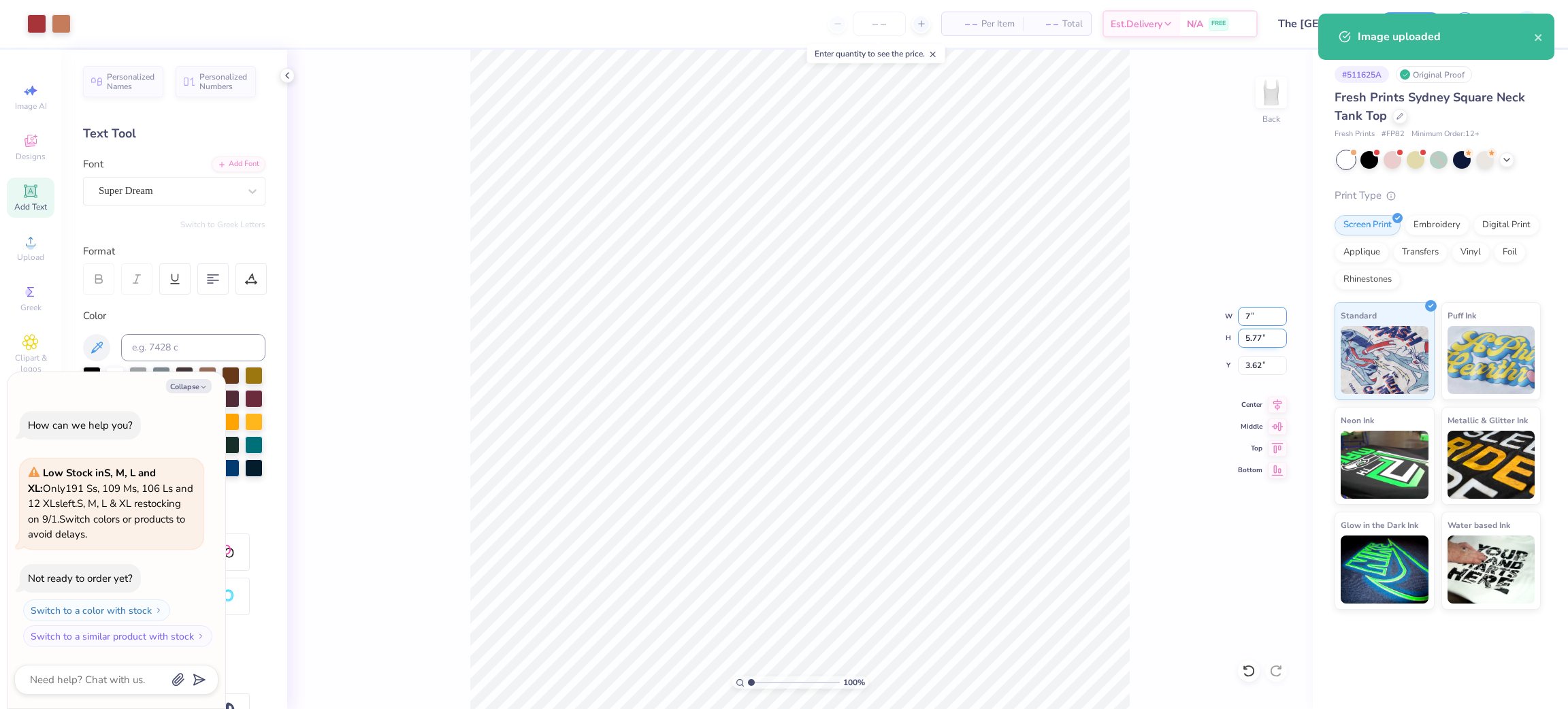
type input "5.74"
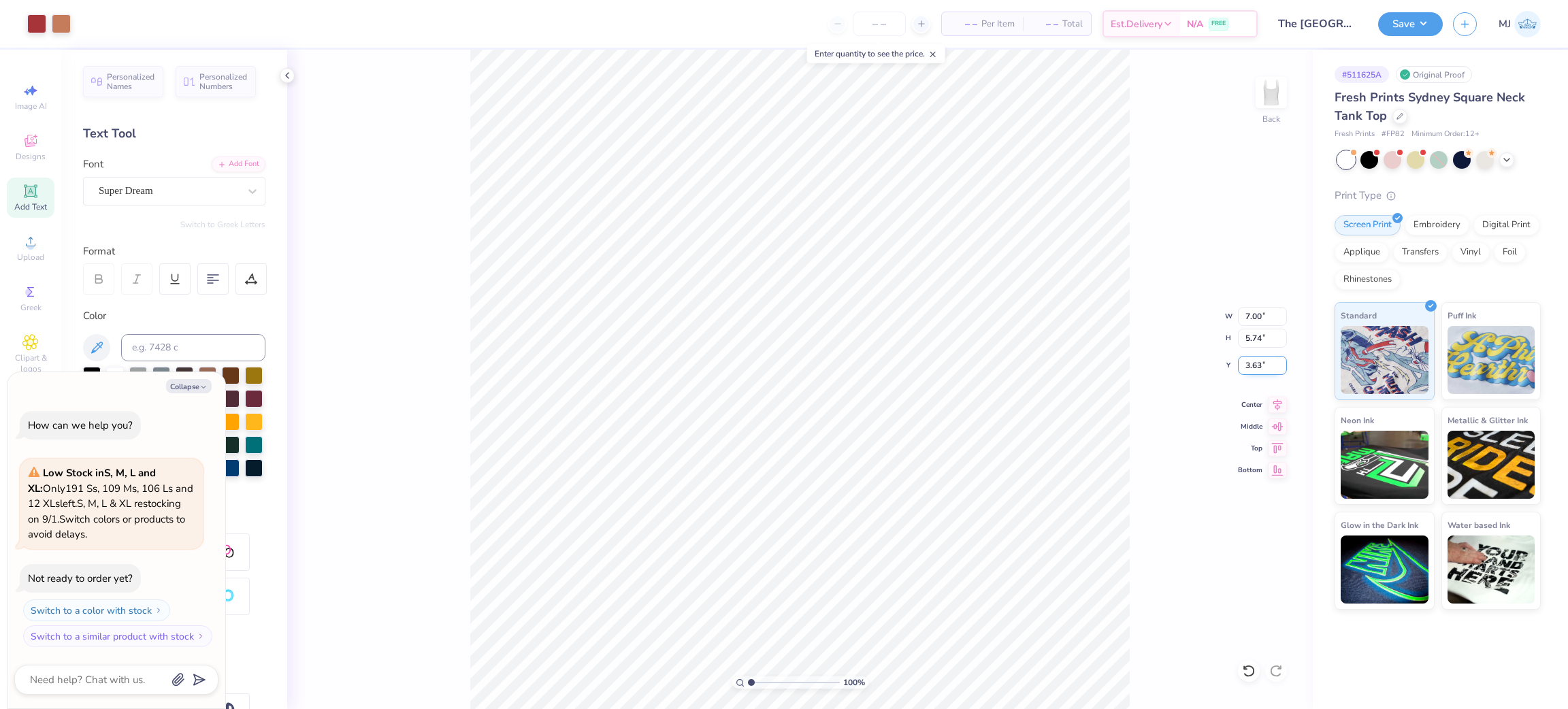
click at [1253, 362] on input "3.63" at bounding box center [1263, 366] width 49 height 19
click at [1253, 362] on input "3.63" at bounding box center [1263, 366] width 49 height 19
type input "3"
type textarea "x"
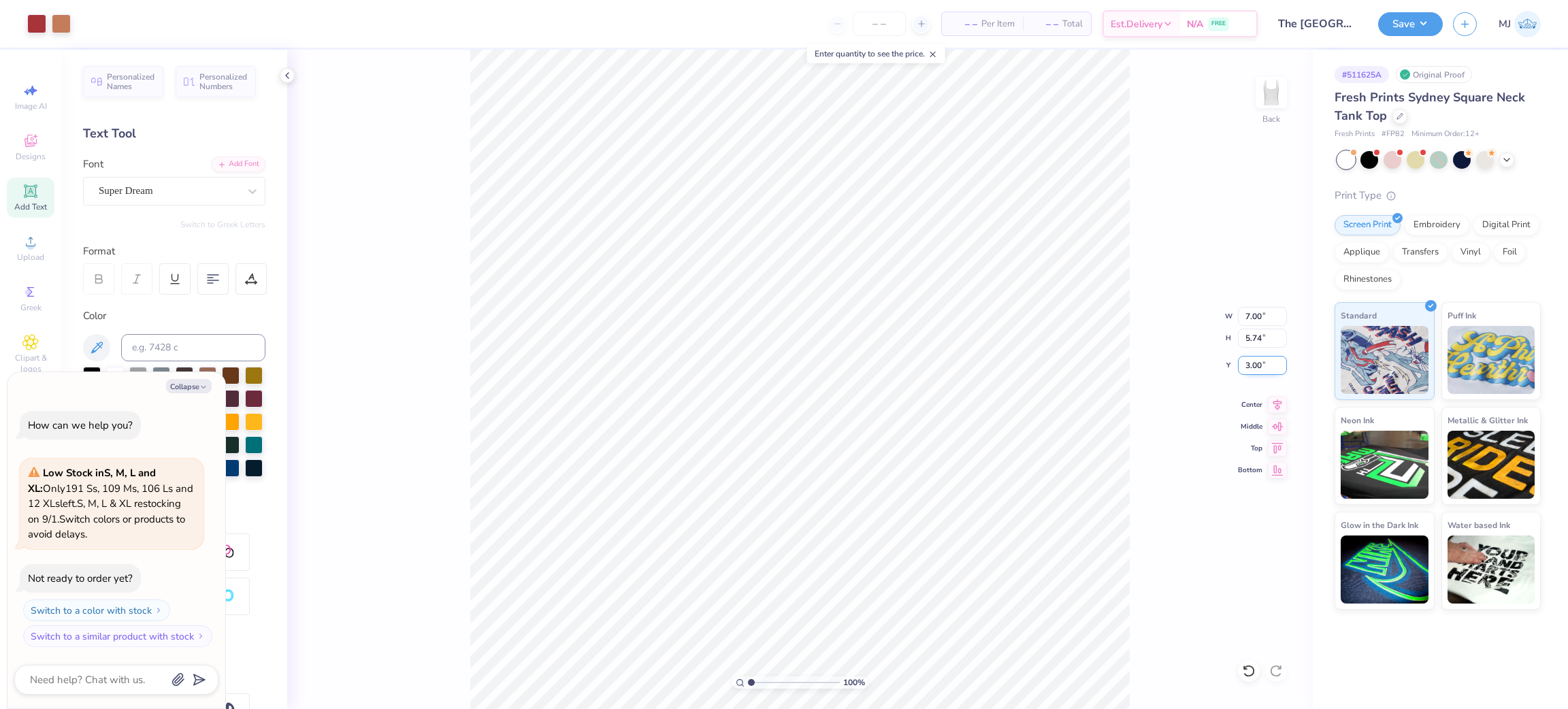
click at [1251, 366] on input "3.00" at bounding box center [1263, 366] width 49 height 19
type input "2"
type textarea "x"
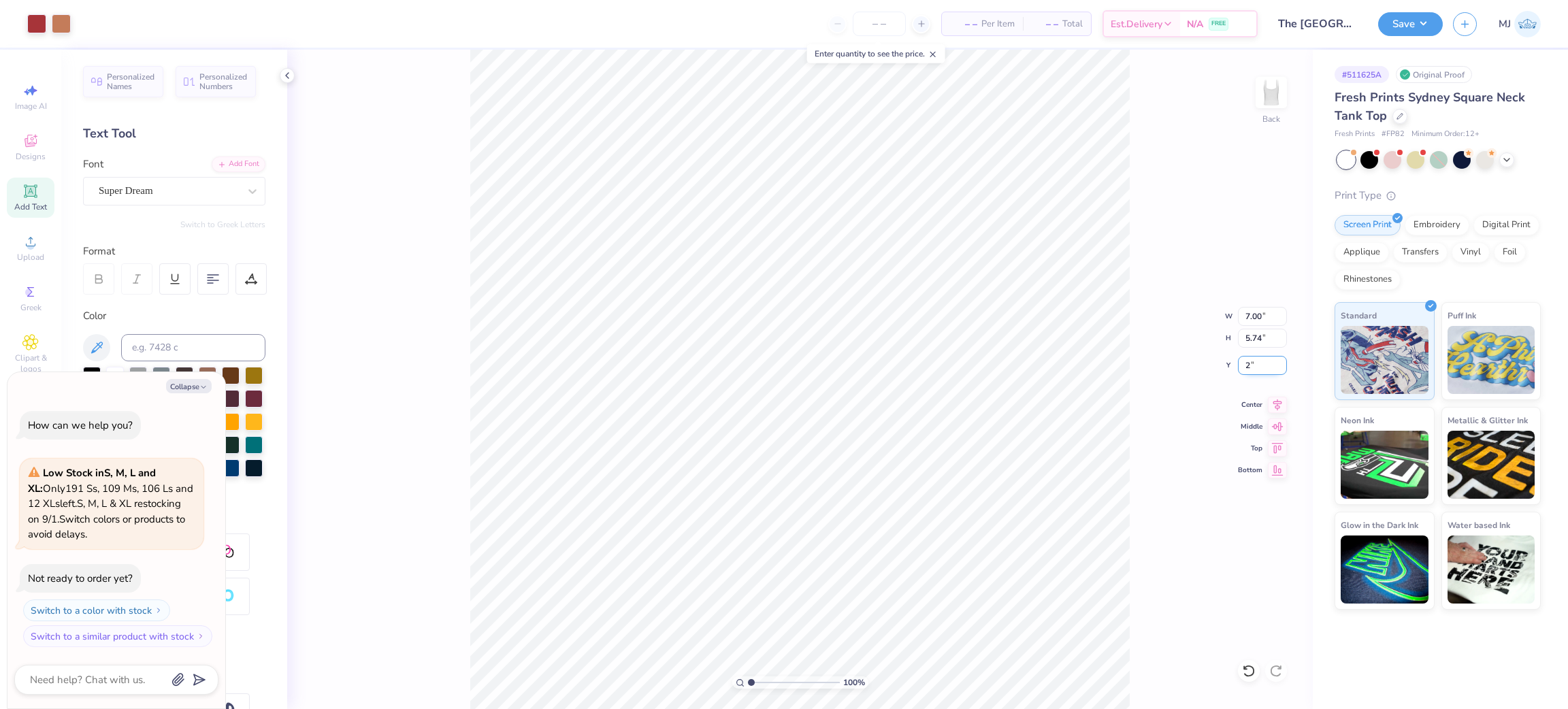
type input "2.00"
click at [1159, 370] on div "100 % Back W 7.00 7.00 " H 5.74 5.74 " Y 2.00 2.00 " Center Middle Top Bottom" at bounding box center [800, 379] width 1026 height 660
type textarea "x"
type input "1.35006141736884"
type textarea "x"
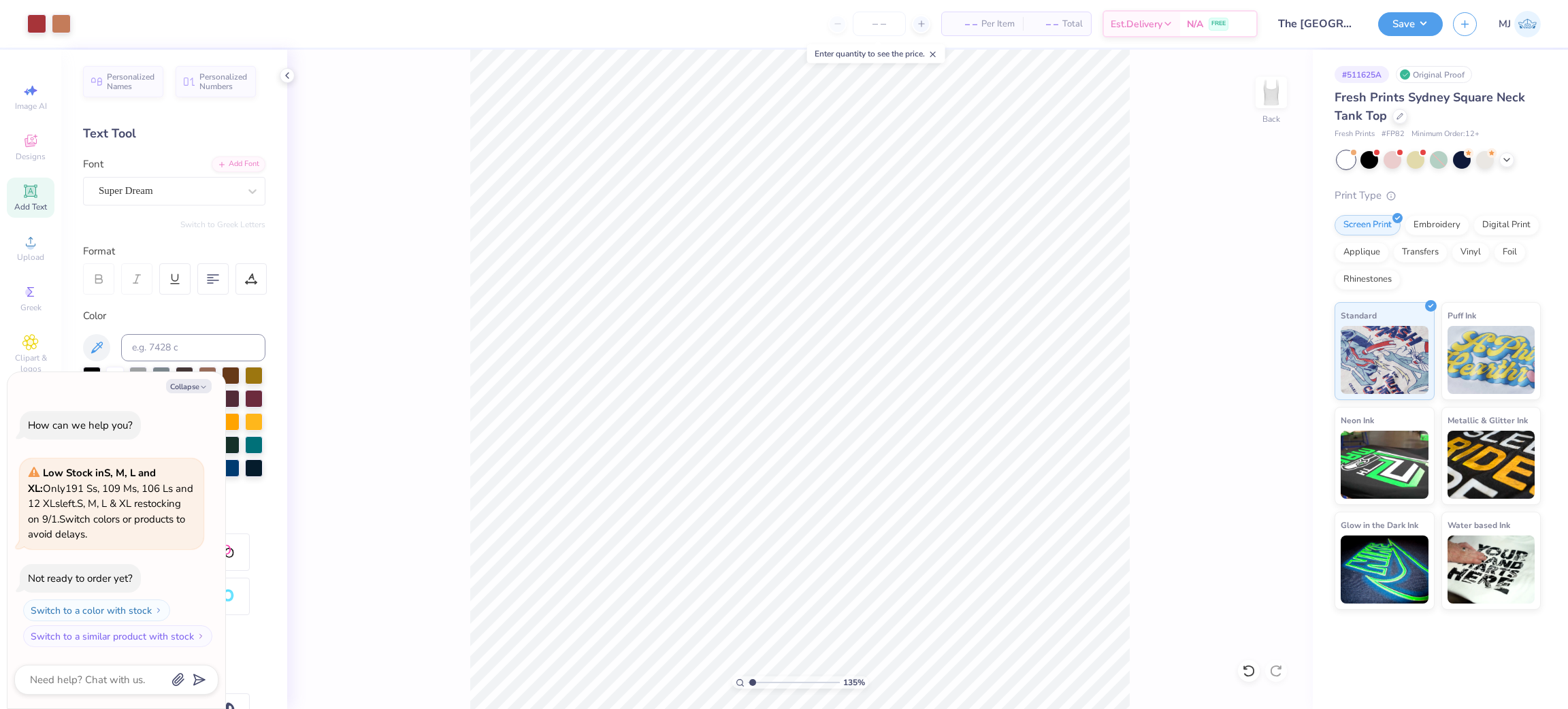
type input "1"
click at [282, 77] on icon at bounding box center [287, 75] width 11 height 11
type textarea "x"
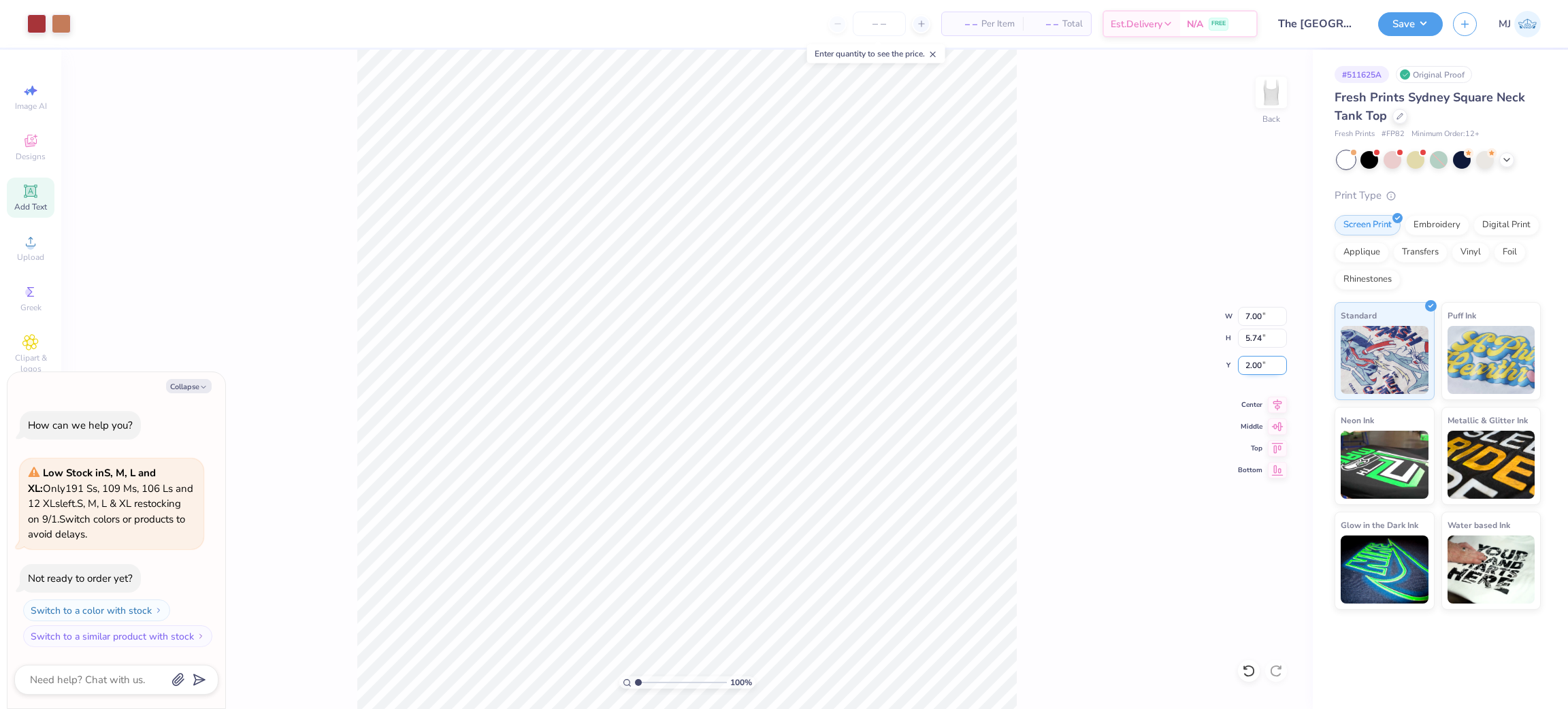
click at [1251, 367] on input "2.00" at bounding box center [1263, 366] width 49 height 19
type input "1"
type textarea "x"
type input "1.00"
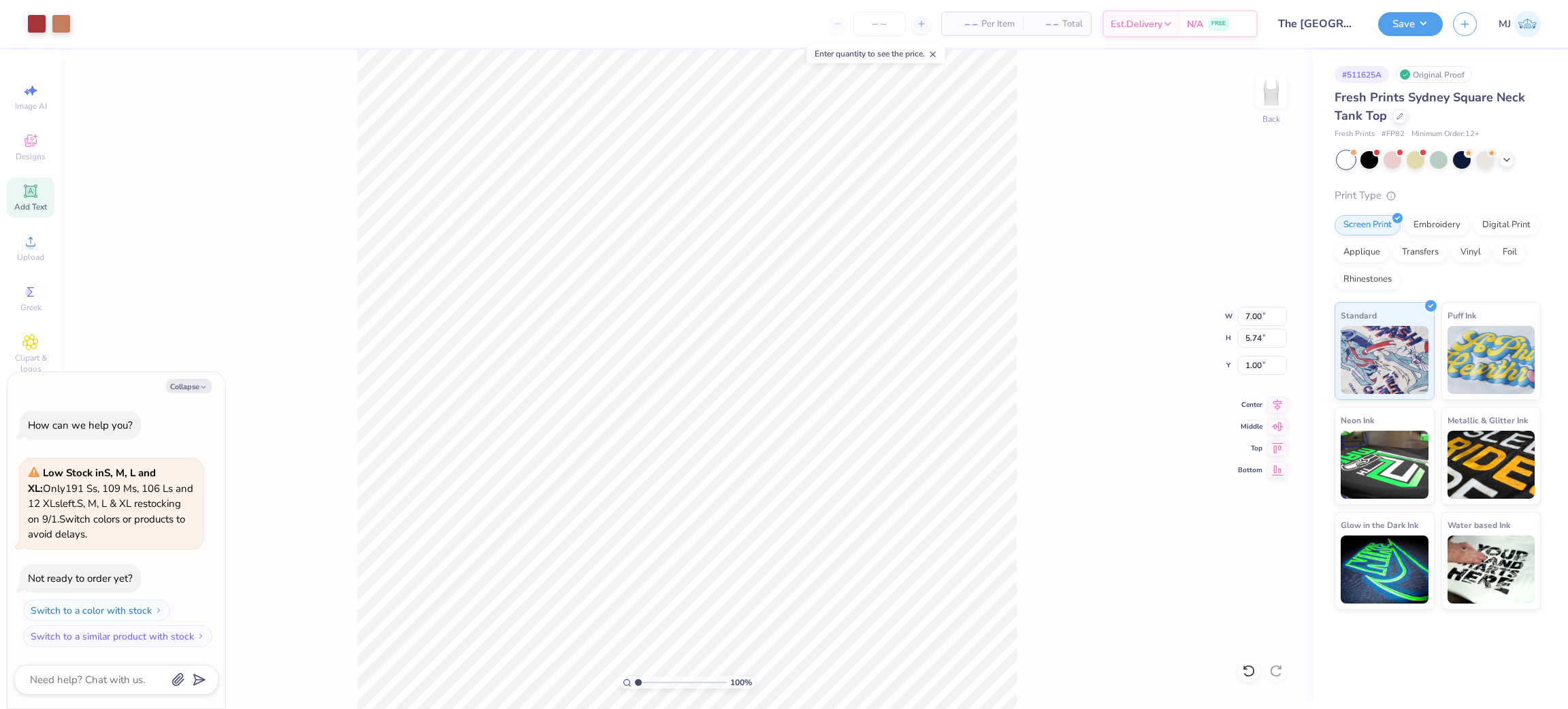
click at [1252, 304] on div "100 % Back W 7.00 7.00 " H 5.74 5.74 " Y 1.00 1.00 " Center Middle Top Bottom" at bounding box center [687, 379] width 1252 height 660
click at [1235, 311] on div "100 % Back W 7.00 7.00 " H 5.74 5.74 " Y 1.00 1.00 " Center Middle Top Bottom" at bounding box center [687, 379] width 1252 height 660
drag, startPoint x: 1235, startPoint y: 311, endPoint x: 1245, endPoint y: 314, distance: 10.4
click at [1239, 312] on div "100 % Back W 7.00 H 5.74 Y 1.00 Center Middle Top Bottom" at bounding box center [687, 379] width 1252 height 660
type textarea "x"
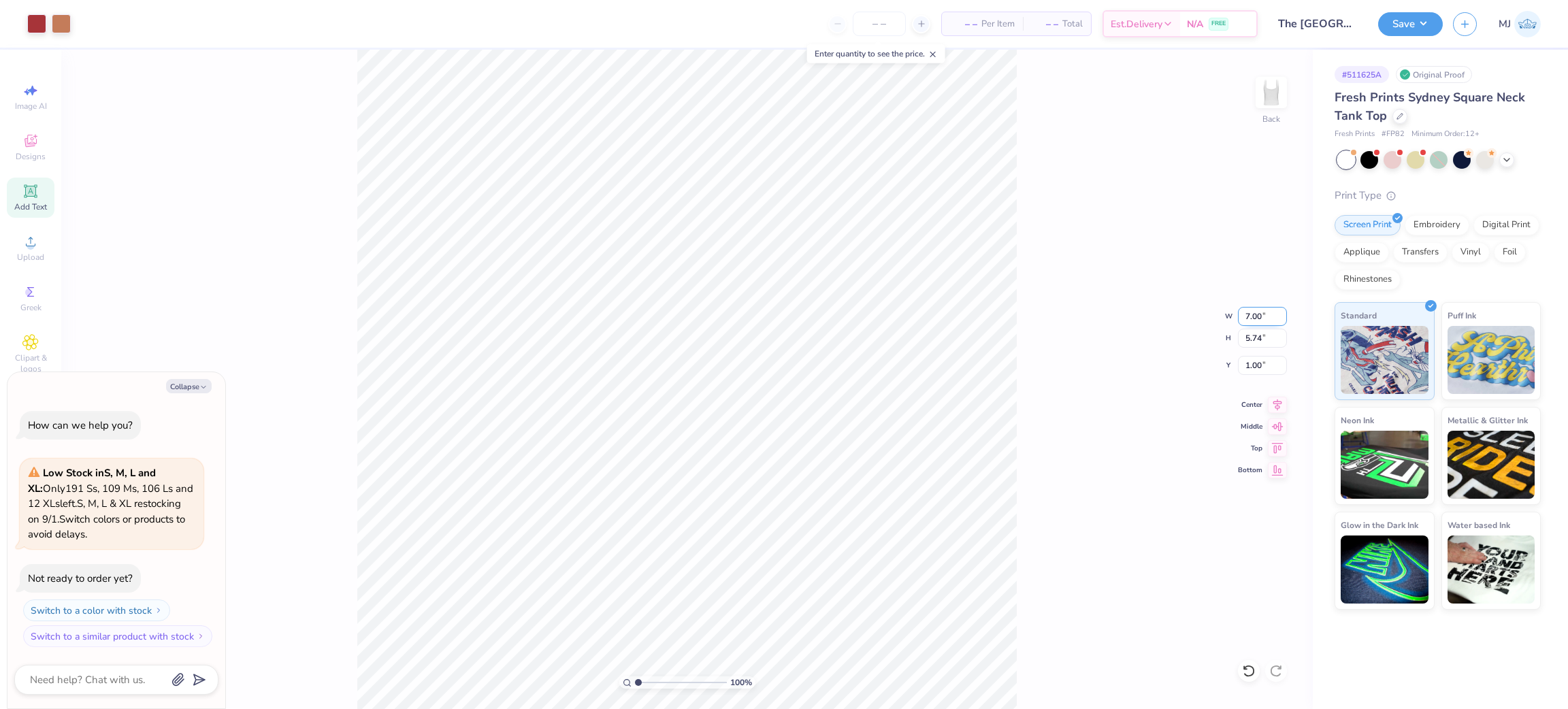
click at [1256, 314] on input "7.00" at bounding box center [1263, 316] width 49 height 19
type input "6"
type textarea "x"
type input "6.00"
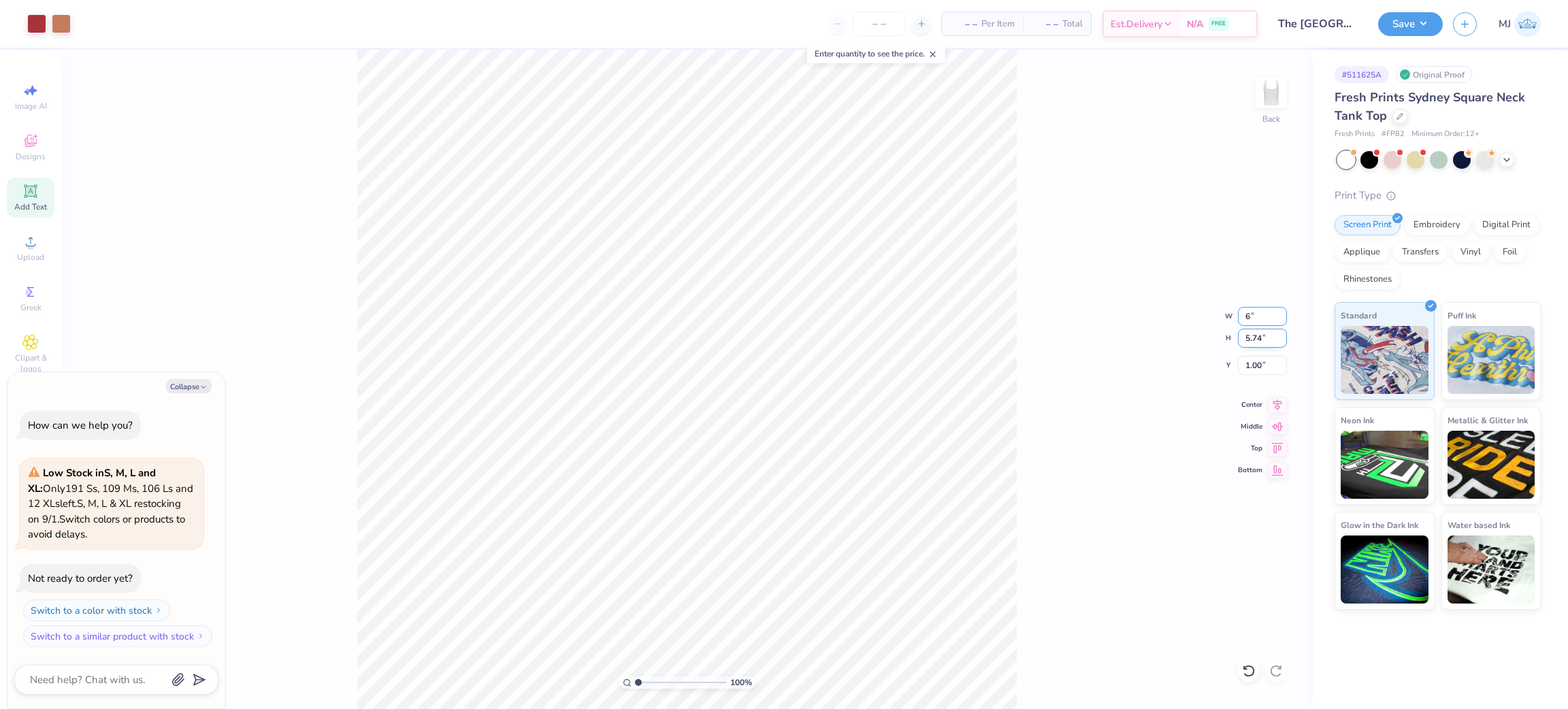
type input "4.92"
type input "1.41"
click at [1161, 371] on div "100 % Back W 6.00 6.00 " H 4.92 4.92 " Y 1.41 1.41 " Center Middle Top Bottom" at bounding box center [687, 379] width 1252 height 660
drag, startPoint x: 296, startPoint y: 166, endPoint x: 348, endPoint y: 196, distance: 60.0
click at [296, 167] on div "100 % Back" at bounding box center [687, 379] width 1252 height 660
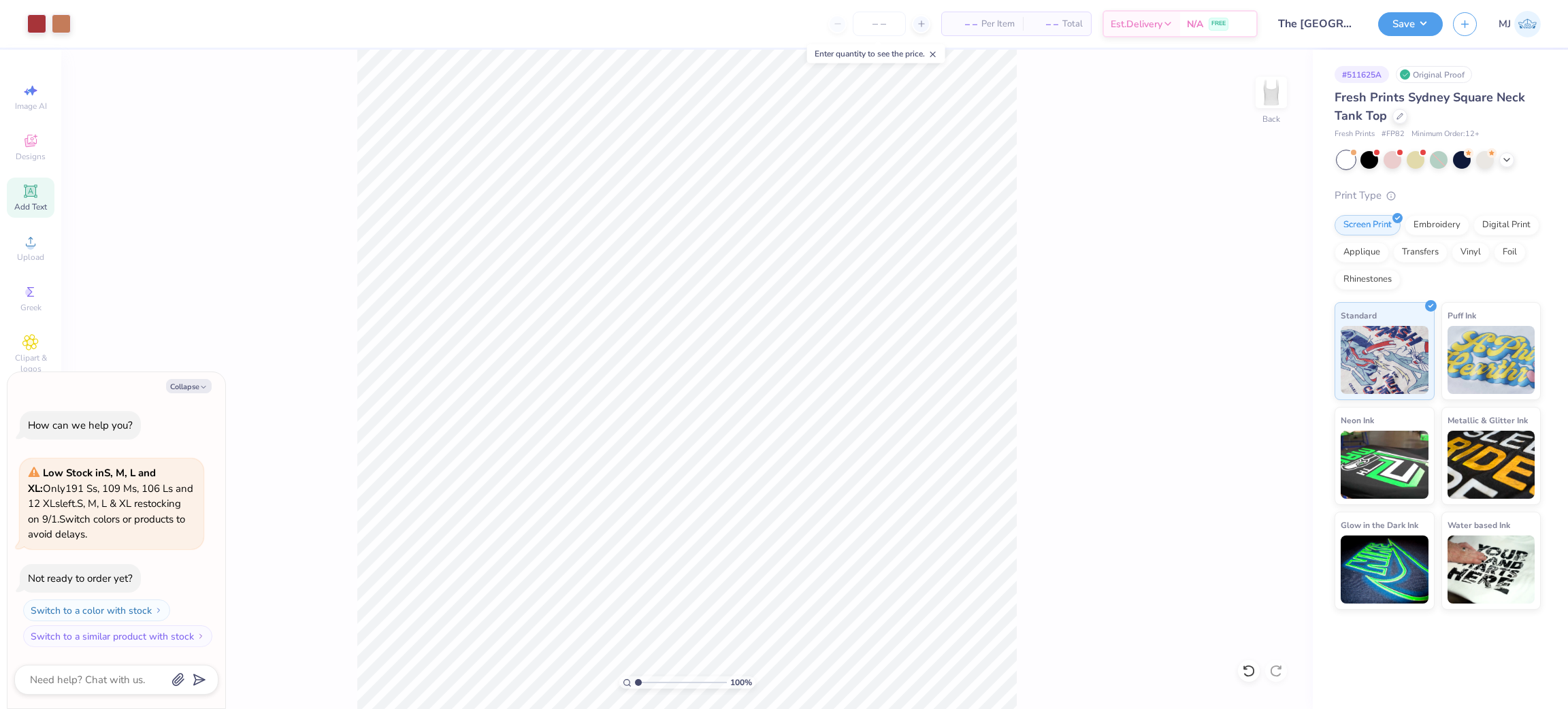
type textarea "x"
click at [1247, 371] on input "1.41" at bounding box center [1263, 366] width 49 height 19
type input "1"
type textarea "x"
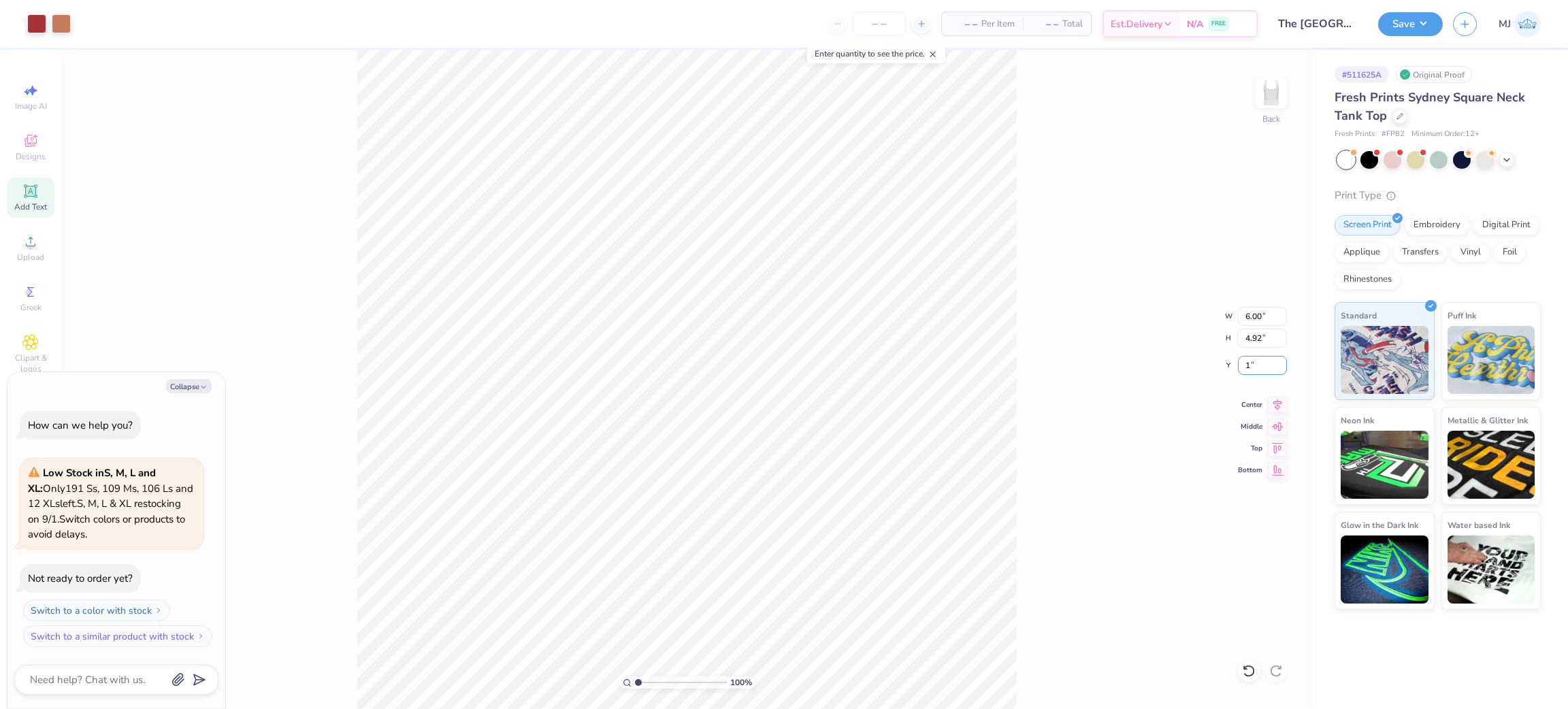
type input "1.00"
click at [1423, 24] on button "Save" at bounding box center [1411, 21] width 64 height 24
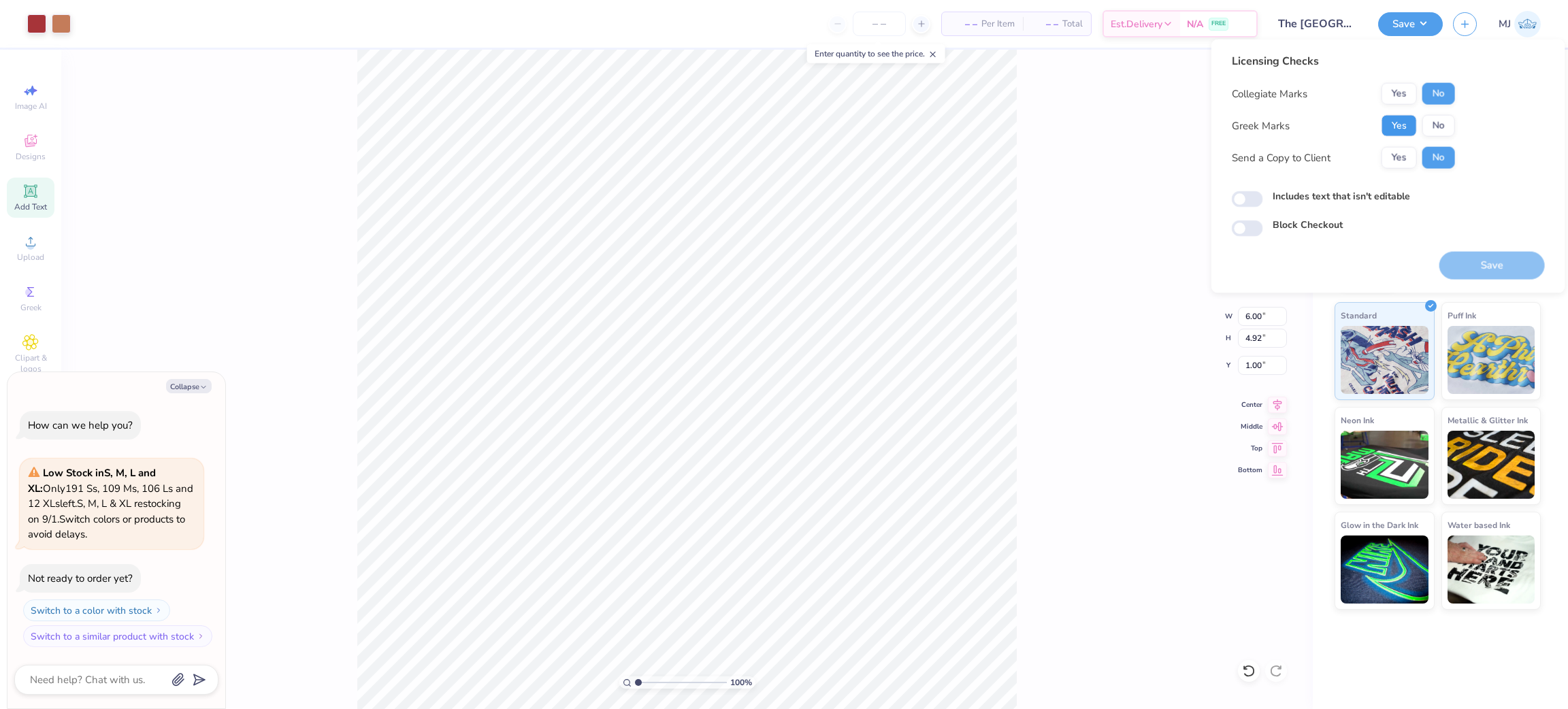
click at [1393, 129] on button "Yes" at bounding box center [1399, 126] width 35 height 21
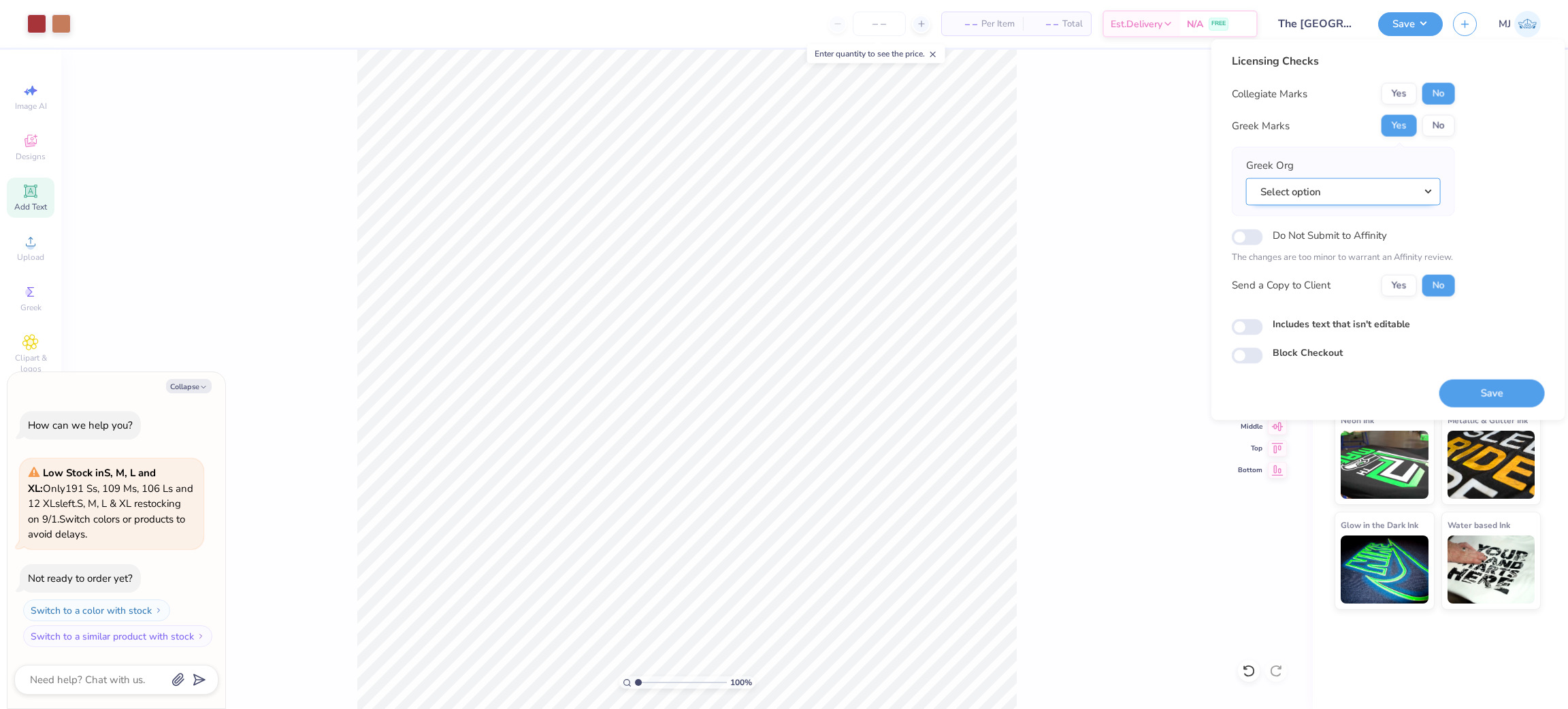
click at [1427, 190] on button "Select option" at bounding box center [1343, 191] width 195 height 28
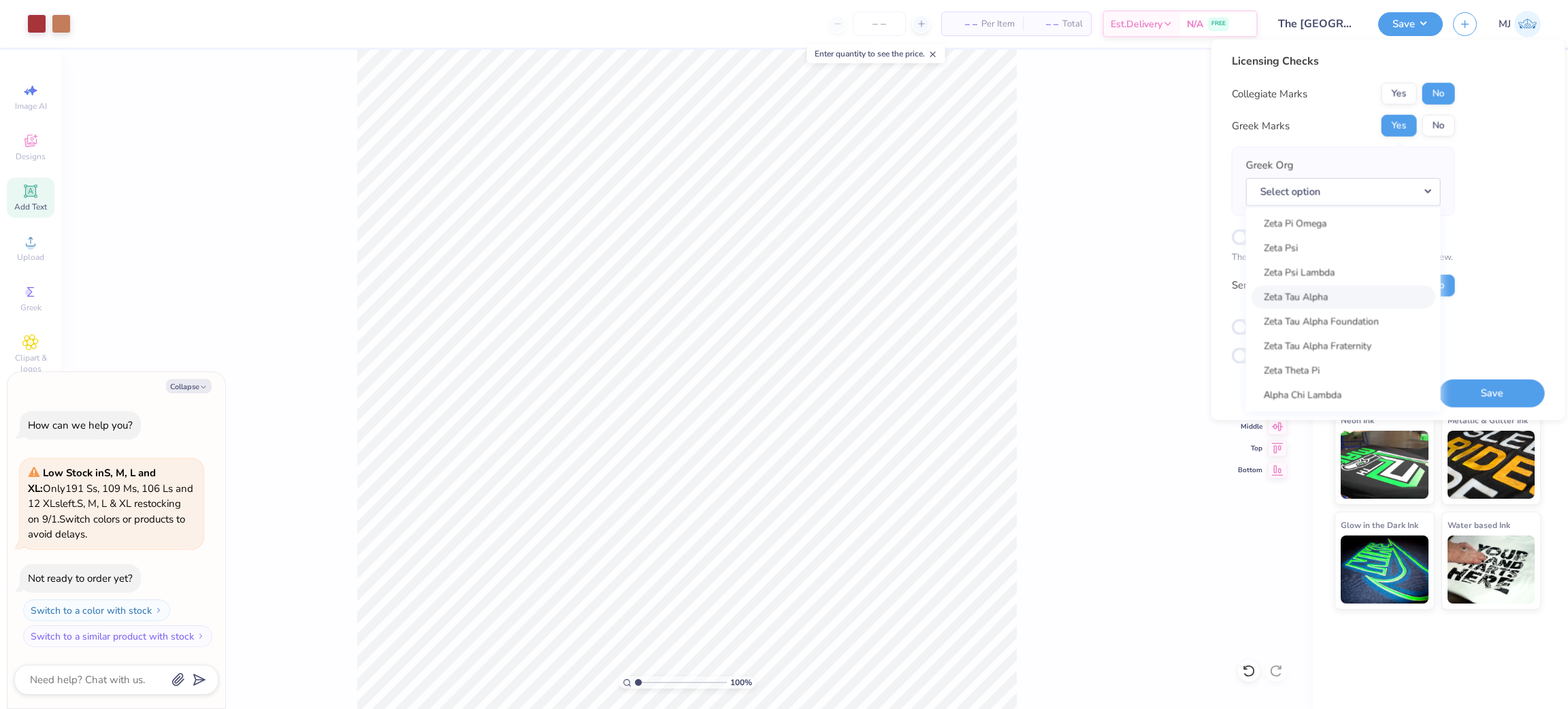
click at [1312, 296] on link "Zeta Tau Alpha" at bounding box center [1343, 296] width 184 height 22
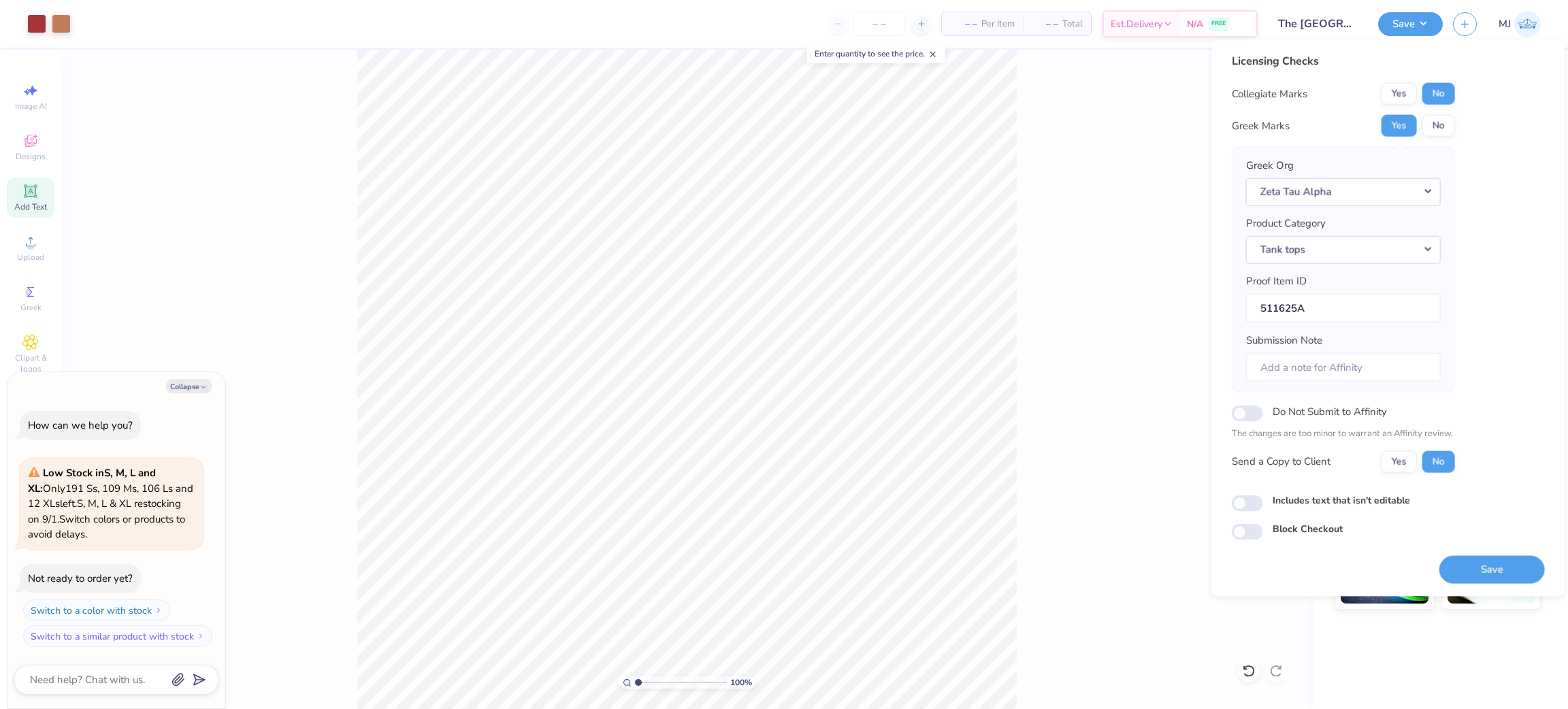
type textarea "x"
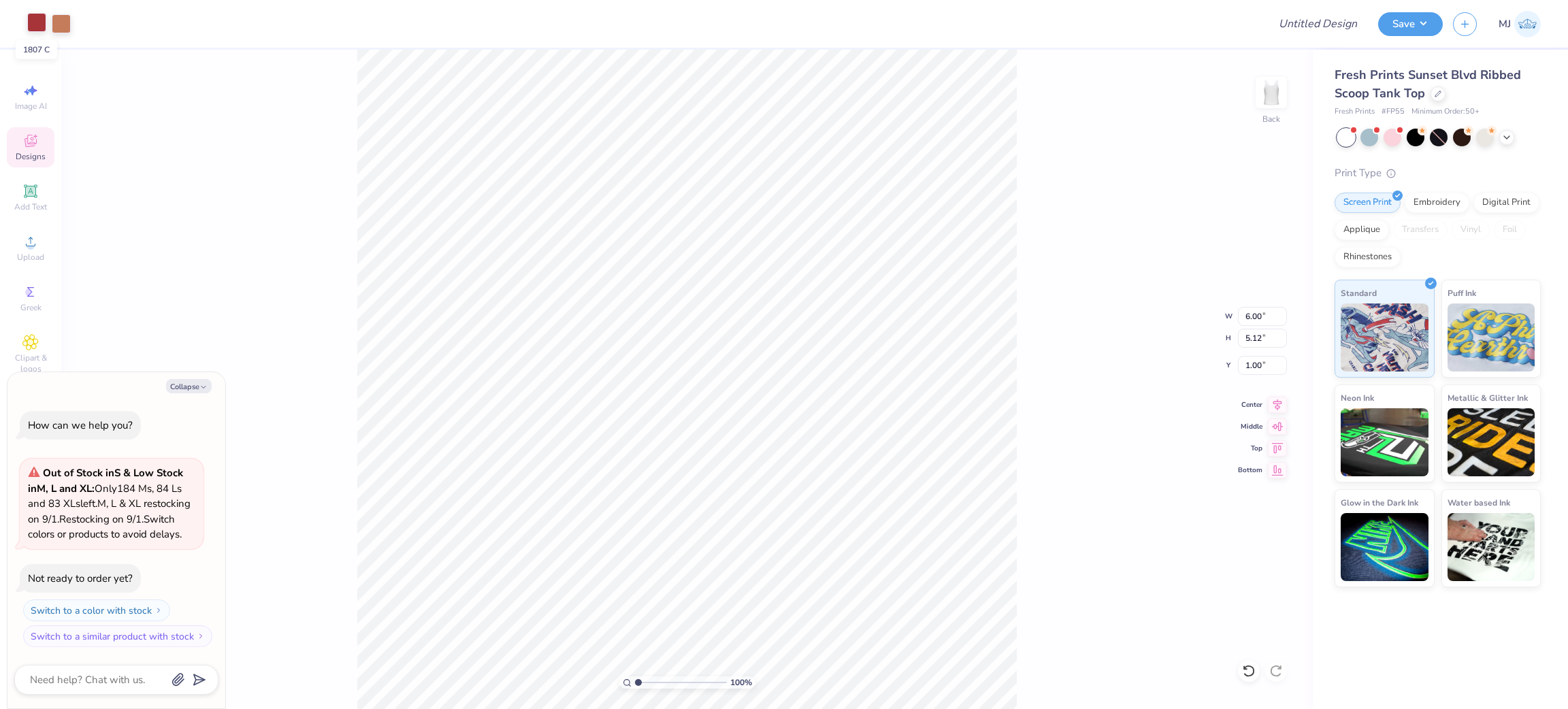
click at [37, 20] on div at bounding box center [36, 22] width 19 height 19
type textarea "x"
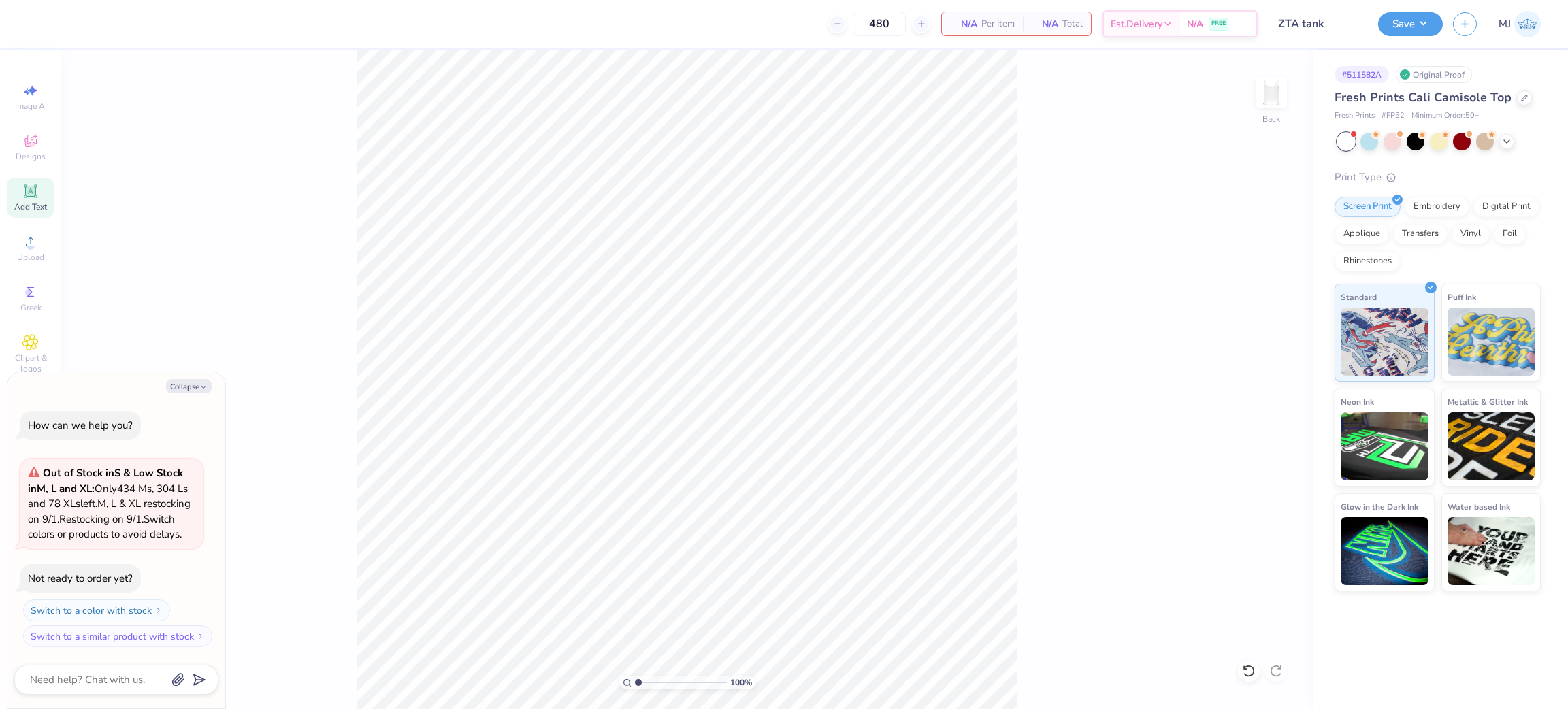
click at [26, 191] on icon at bounding box center [30, 191] width 10 height 10
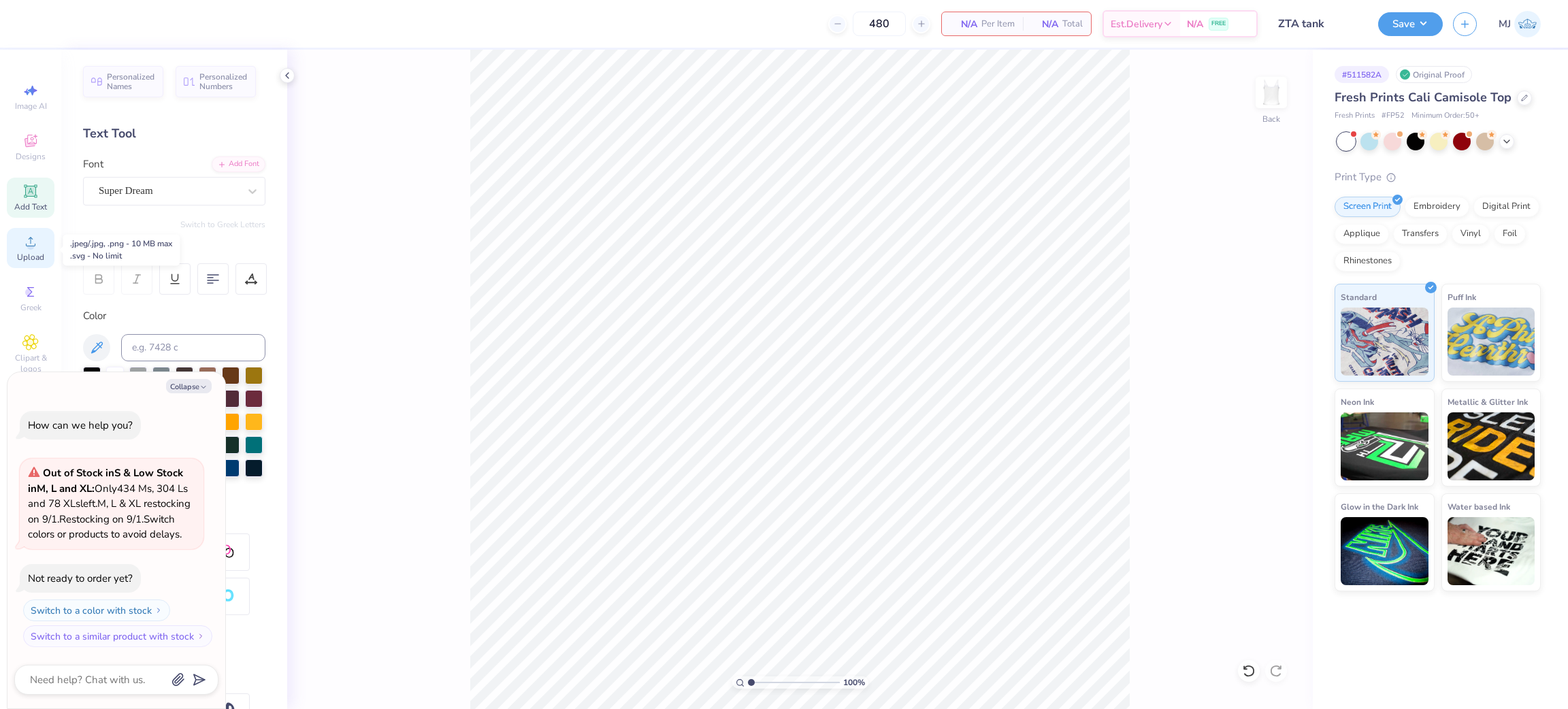
click at [26, 253] on span "Upload" at bounding box center [31, 257] width 27 height 11
click at [35, 251] on div "Upload" at bounding box center [31, 248] width 48 height 40
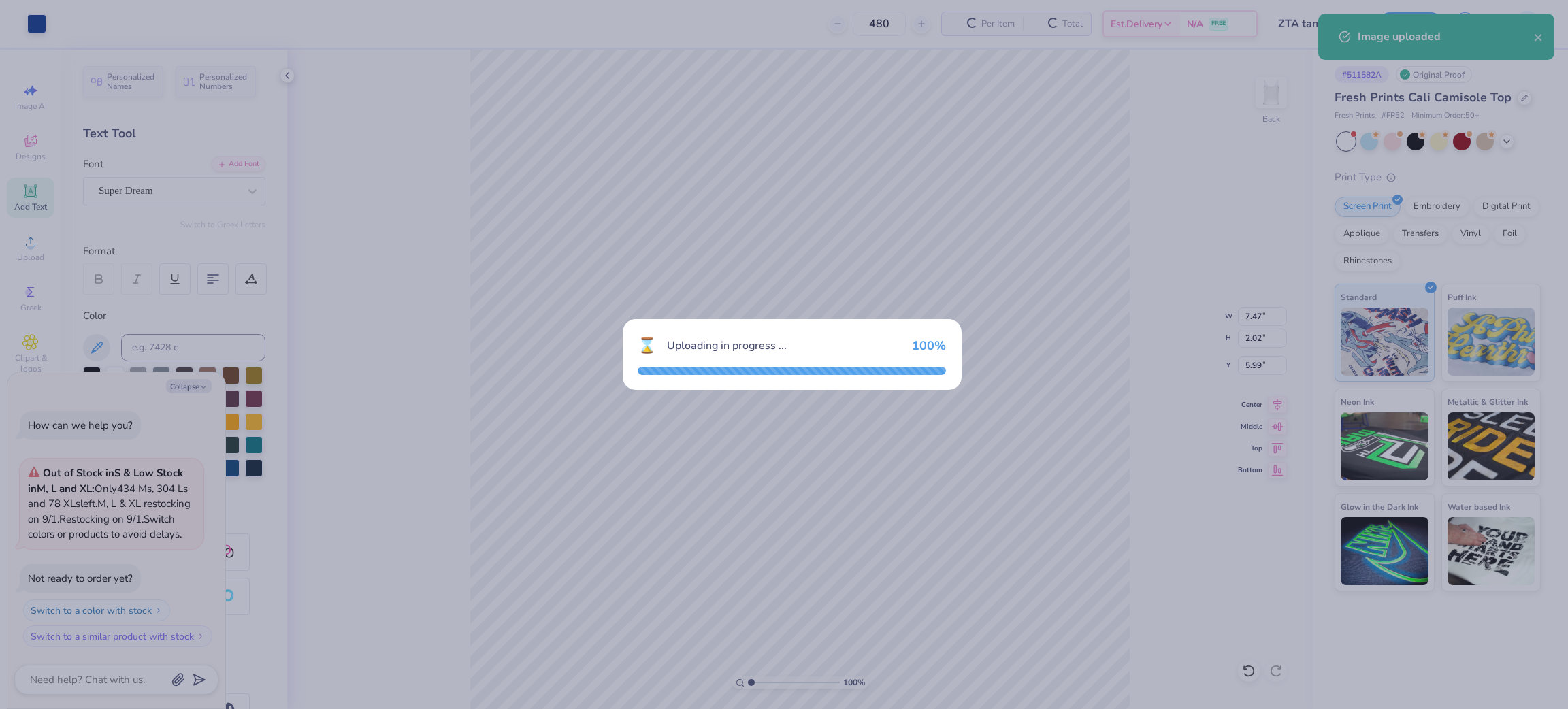
type textarea "x"
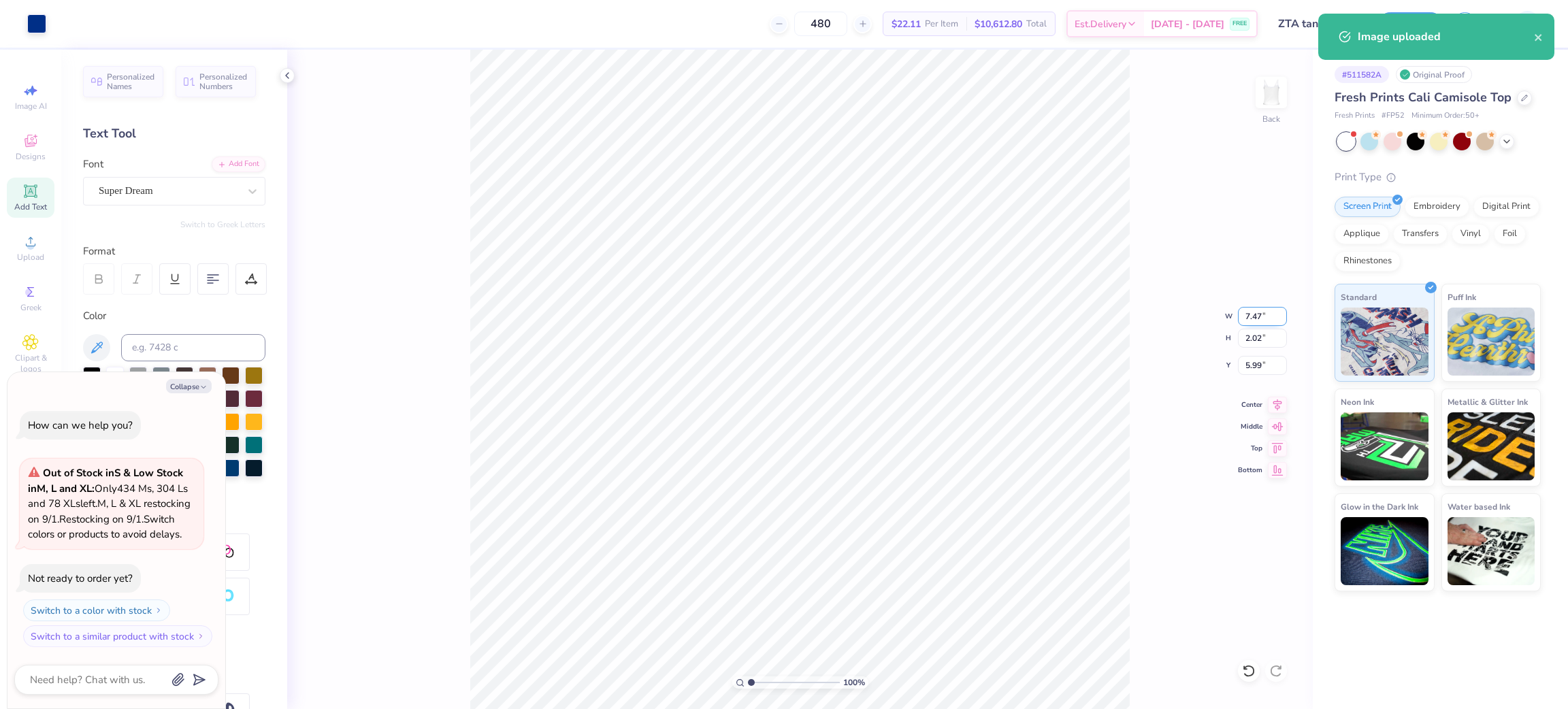
click at [1249, 315] on input "7.47" at bounding box center [1263, 316] width 49 height 19
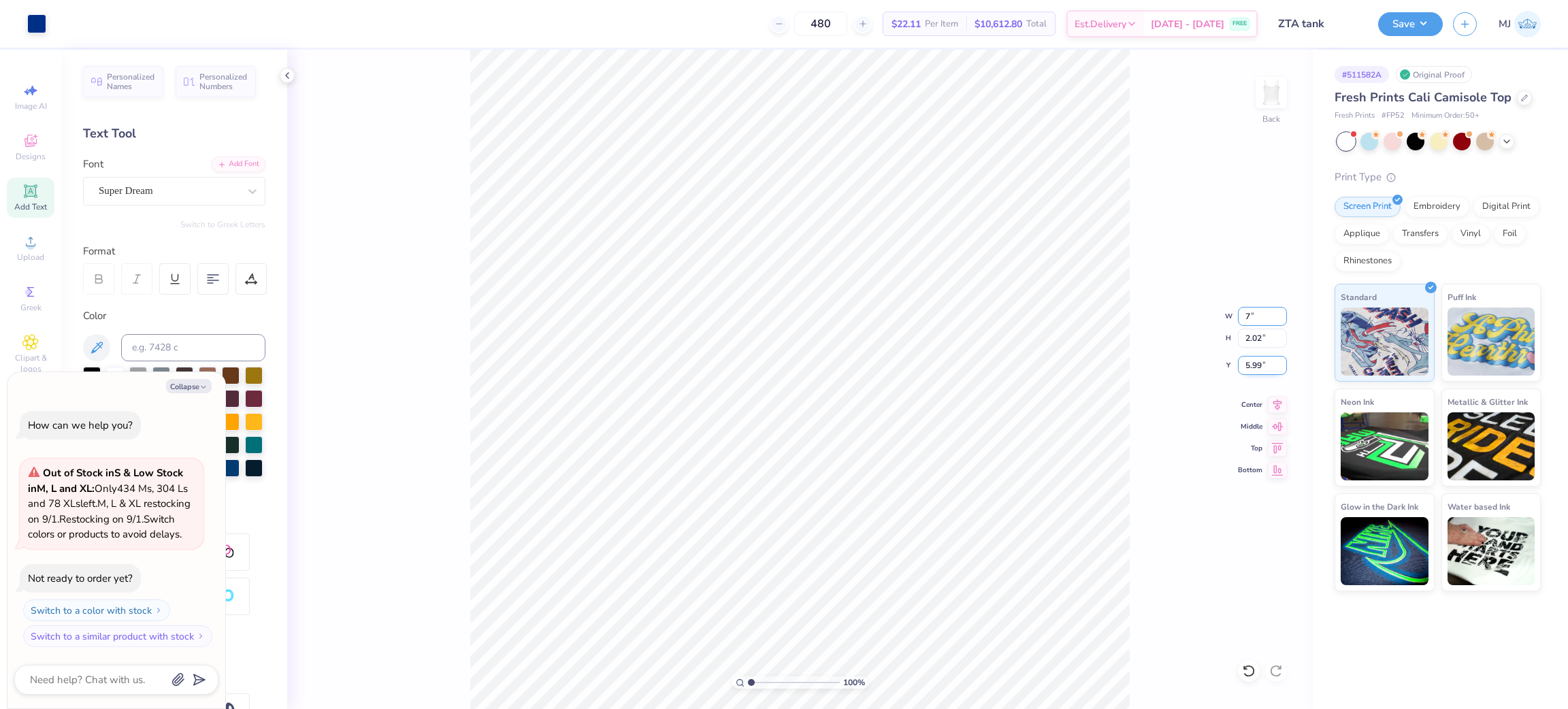
type input "7"
click at [1255, 363] on input "5.99" at bounding box center [1263, 366] width 49 height 19
click at [1255, 363] on input "5.99" at bounding box center [1263, 366] width 49 height 19
type textarea "x"
type input "7.00"
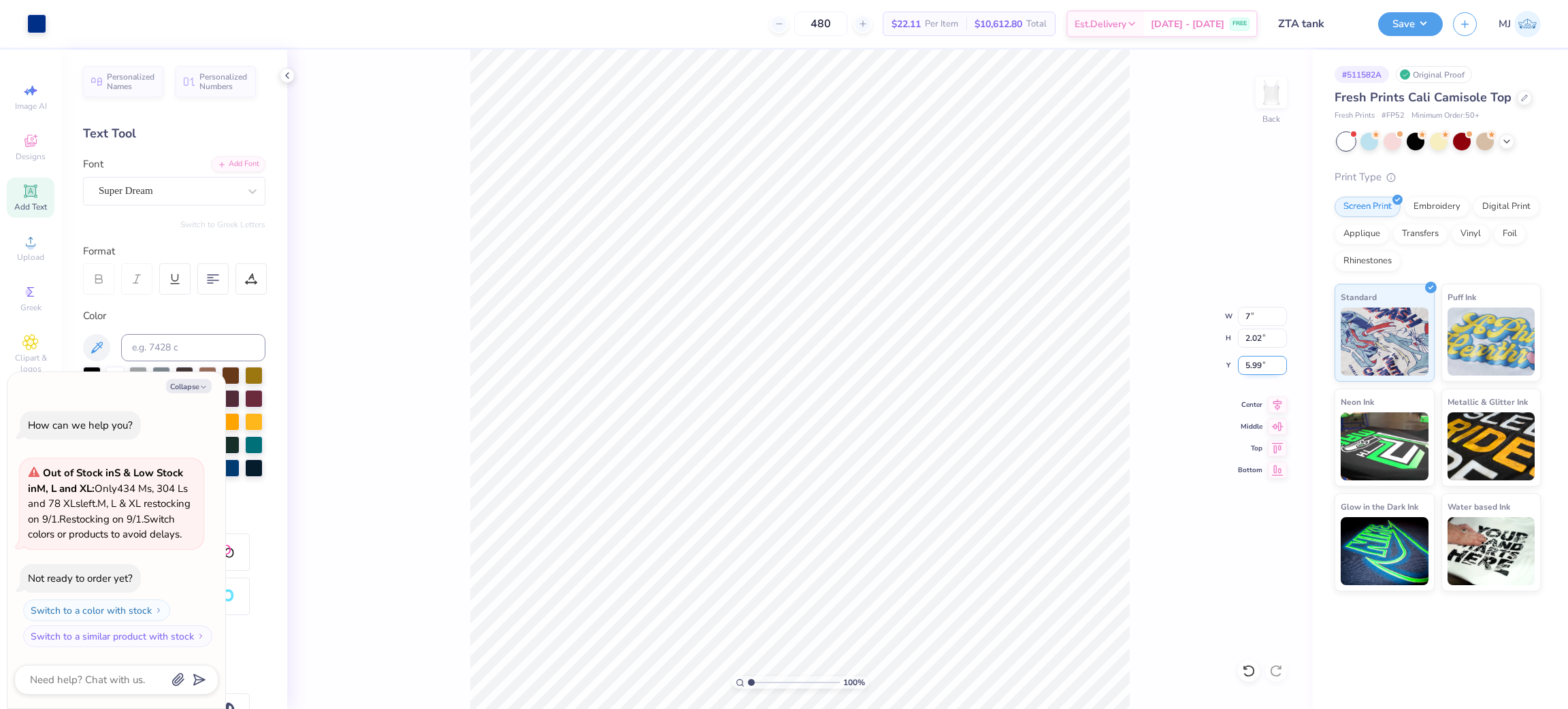
type input "1.89"
click at [1255, 363] on input "6.06" at bounding box center [1263, 366] width 49 height 19
type input "3"
type textarea "x"
type input "3.00"
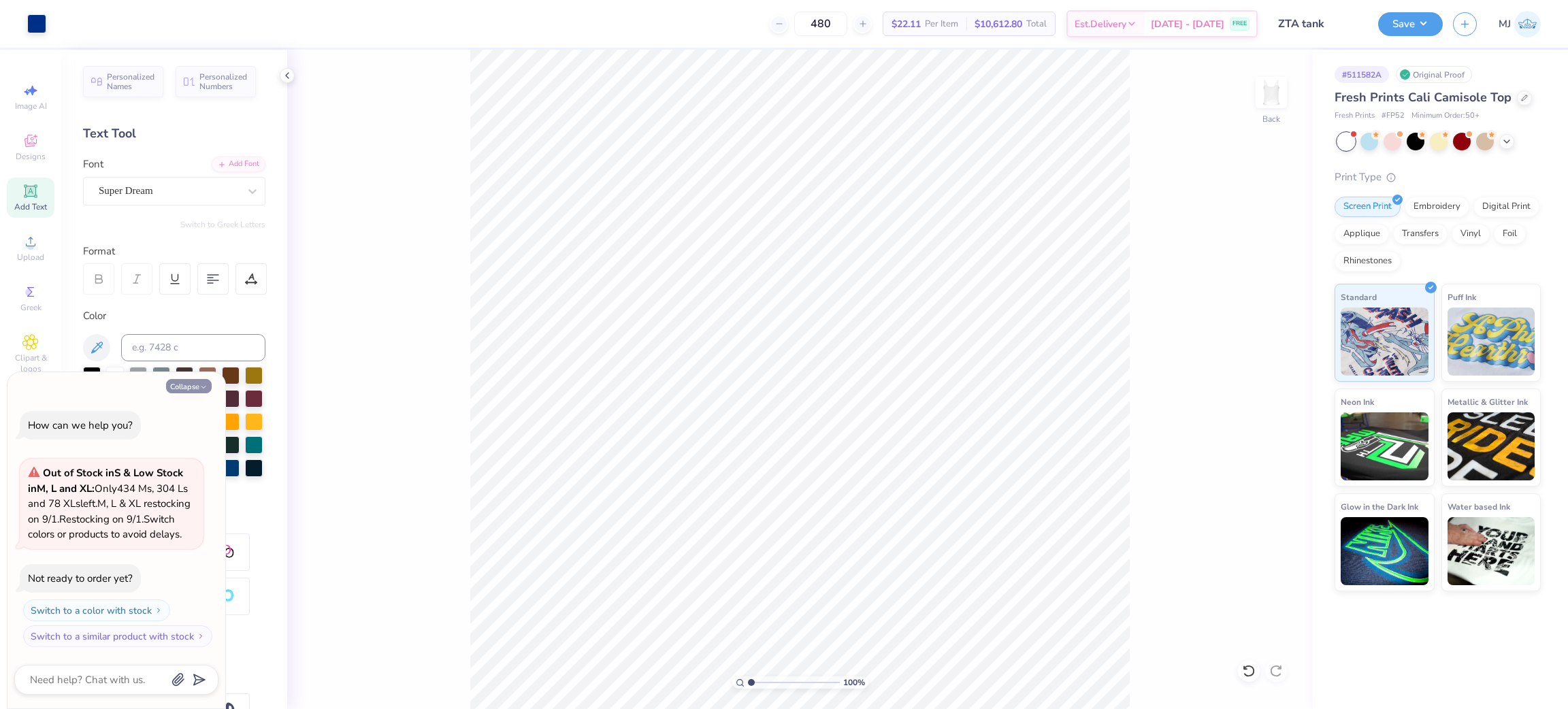
click at [202, 383] on icon "button" at bounding box center [203, 387] width 8 height 8
type textarea "x"
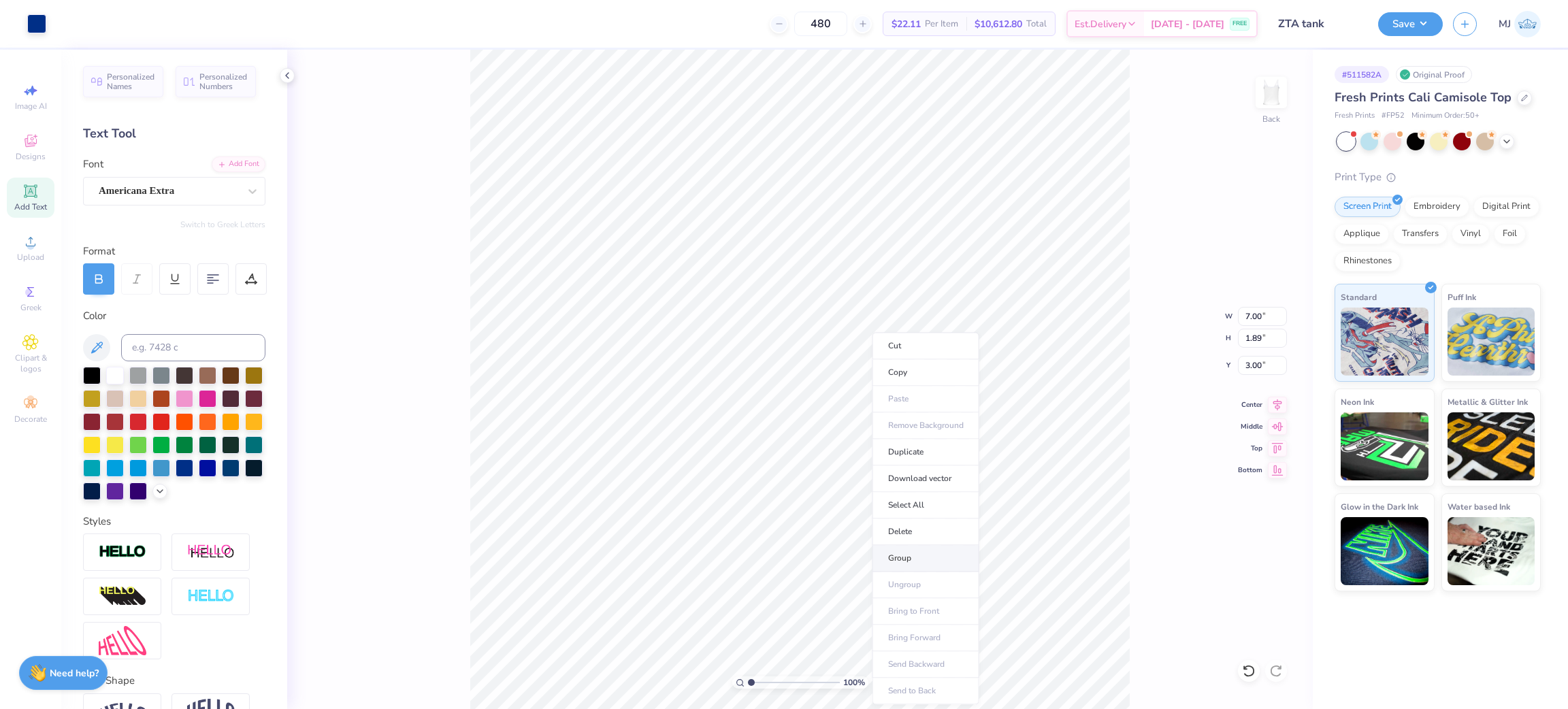
click at [937, 558] on li "Group" at bounding box center [926, 558] width 107 height 26
click at [1186, 270] on div "100 % Back W 7.00 7.00 " H 1.89 1.89 " Y 3.00 3.00 " Center Middle Top Bottom" at bounding box center [800, 379] width 1026 height 660
click at [1423, 20] on button "Save" at bounding box center [1411, 21] width 64 height 24
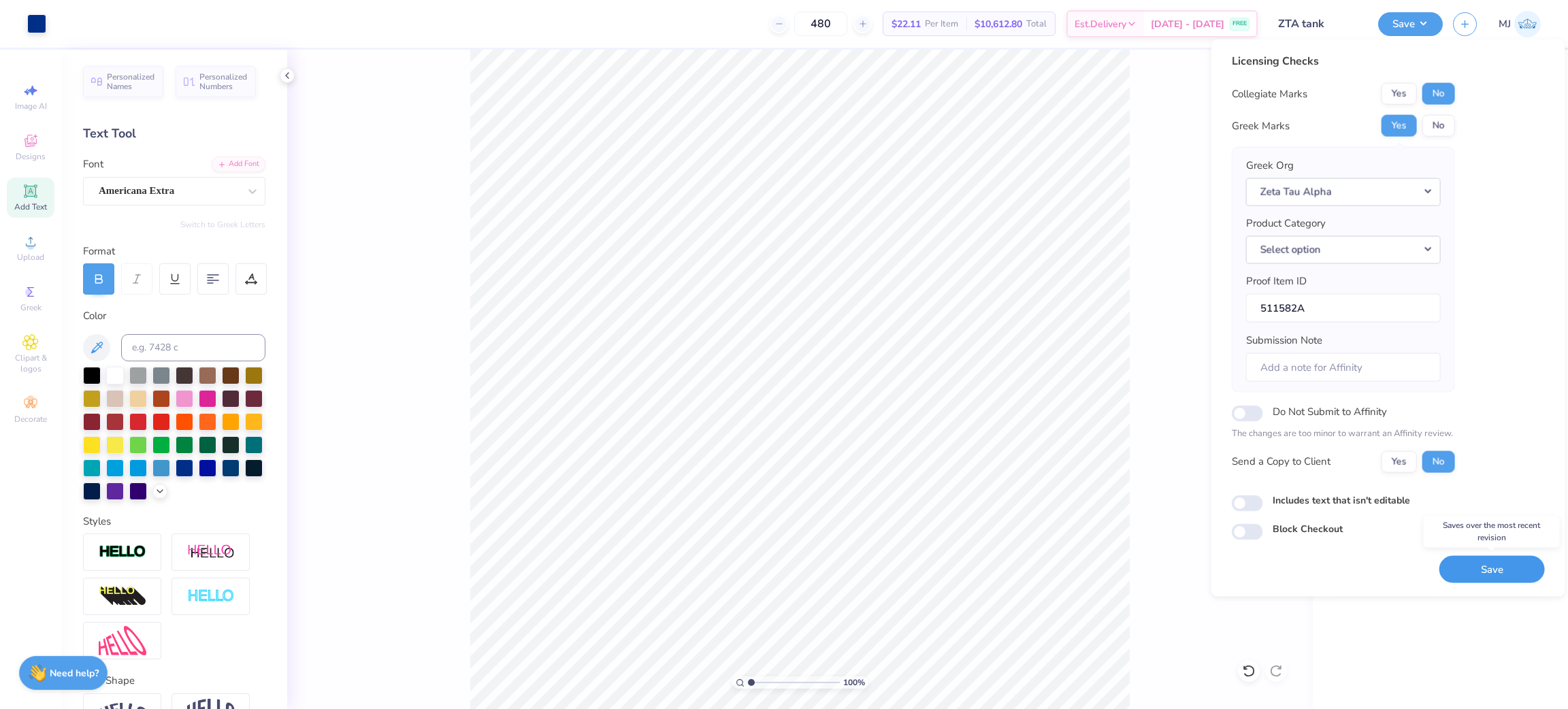
click at [1453, 579] on button "Save" at bounding box center [1491, 569] width 105 height 28
checkbox input "true"
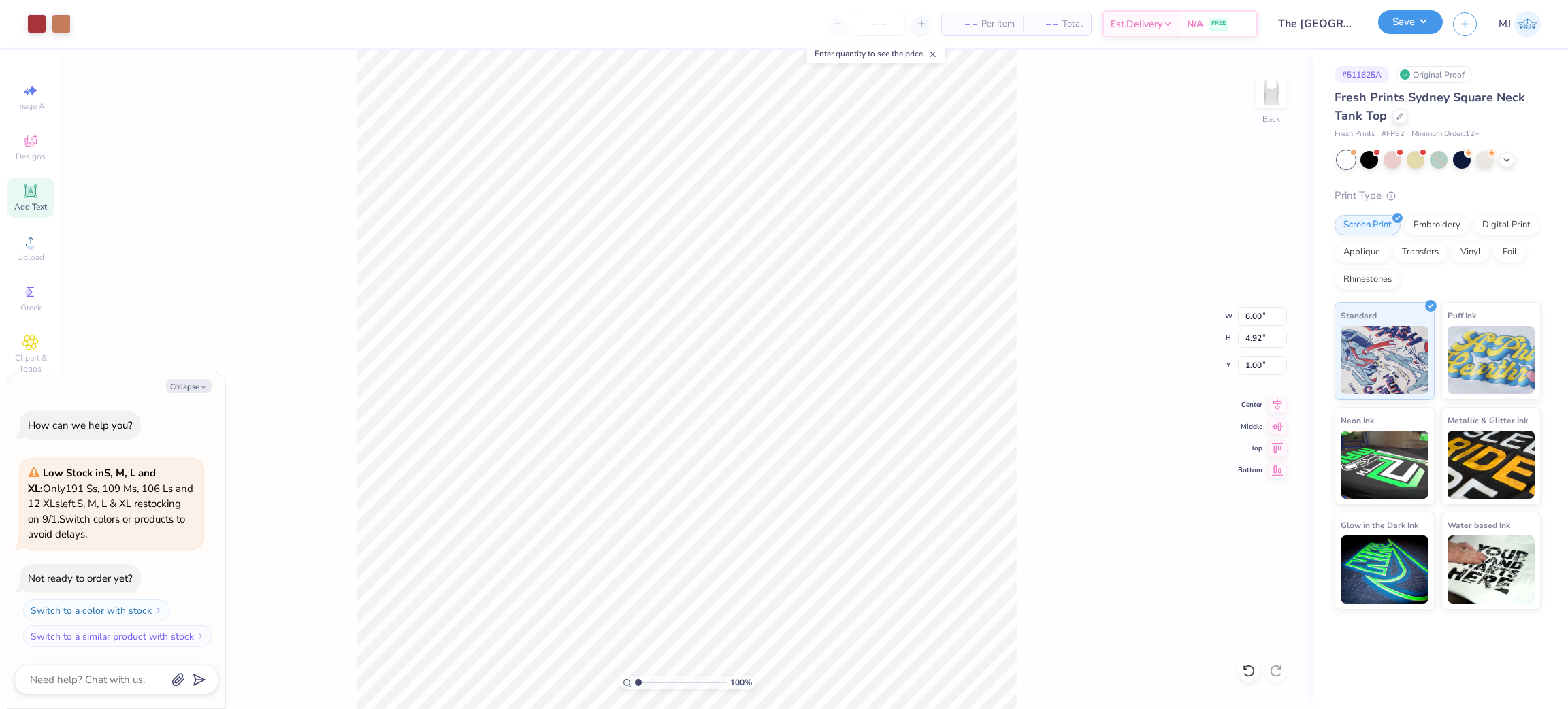
click at [1412, 24] on button "Save" at bounding box center [1411, 21] width 64 height 24
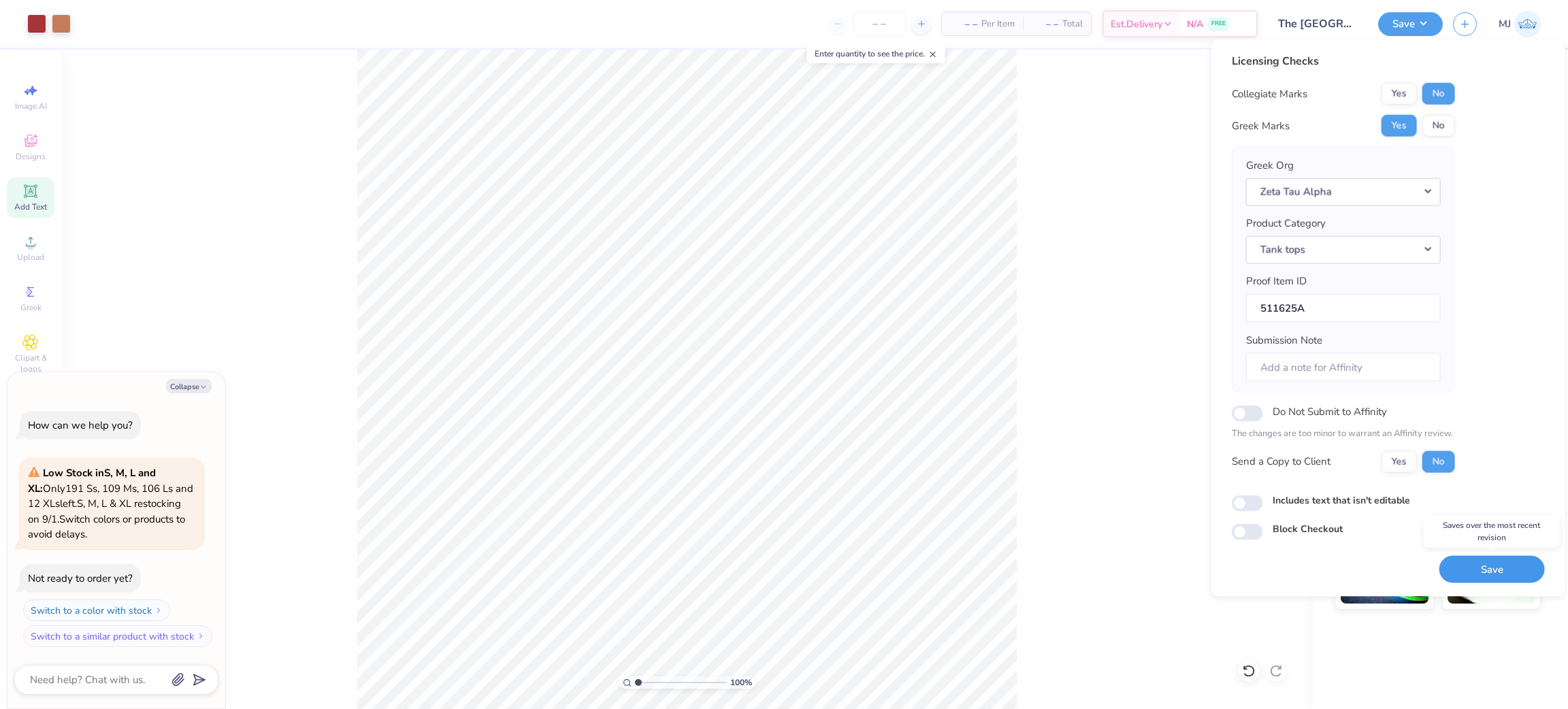
click at [1487, 567] on button "Save" at bounding box center [1491, 569] width 105 height 28
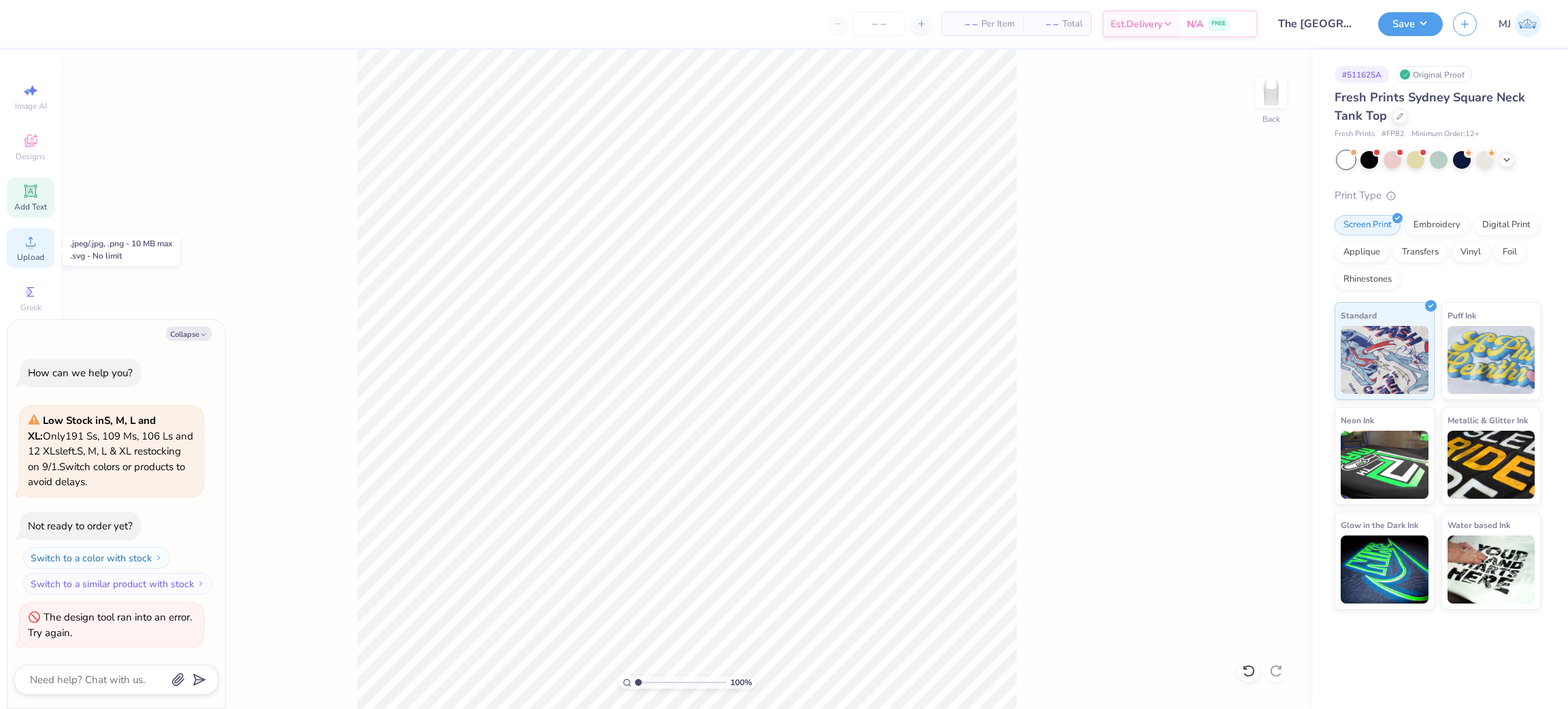
click at [32, 237] on icon at bounding box center [30, 241] width 16 height 16
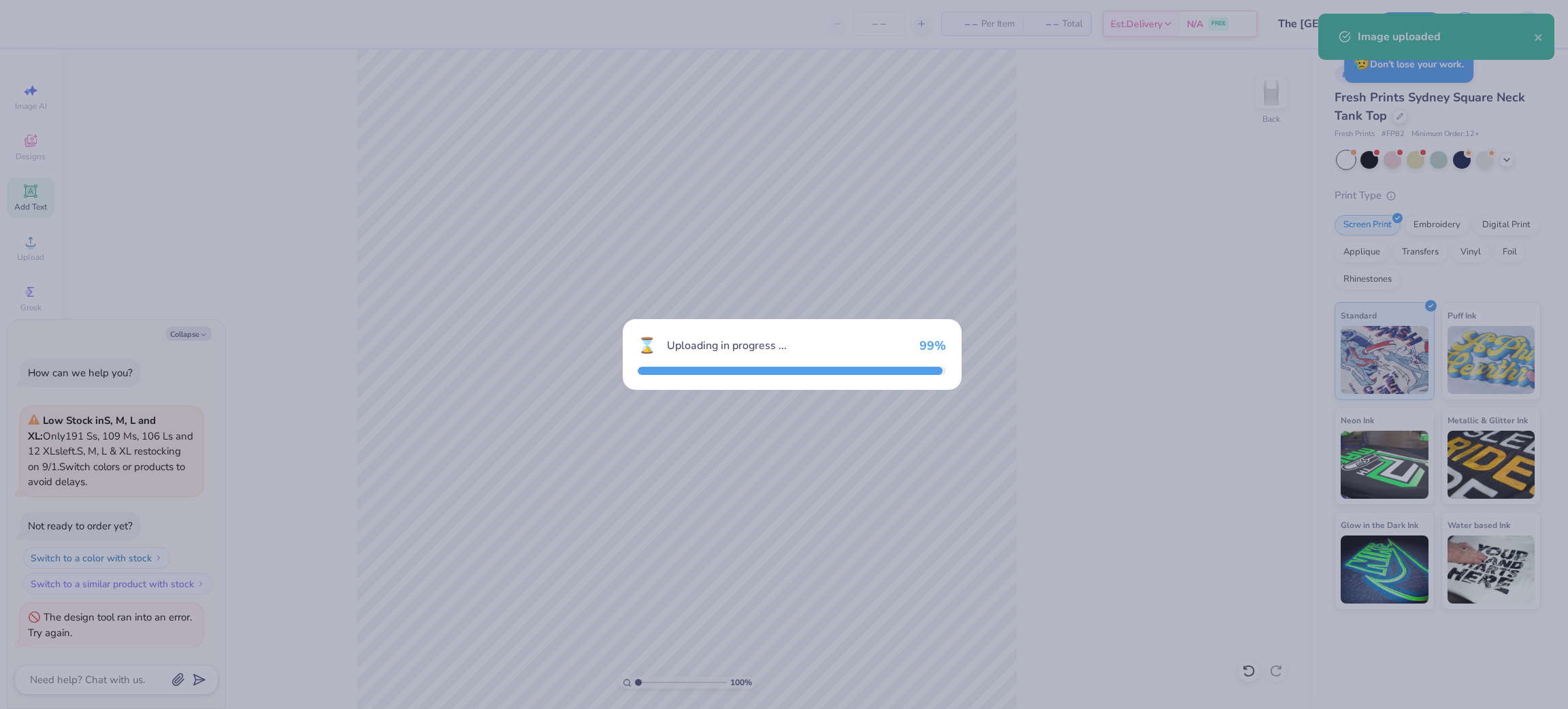
type textarea "x"
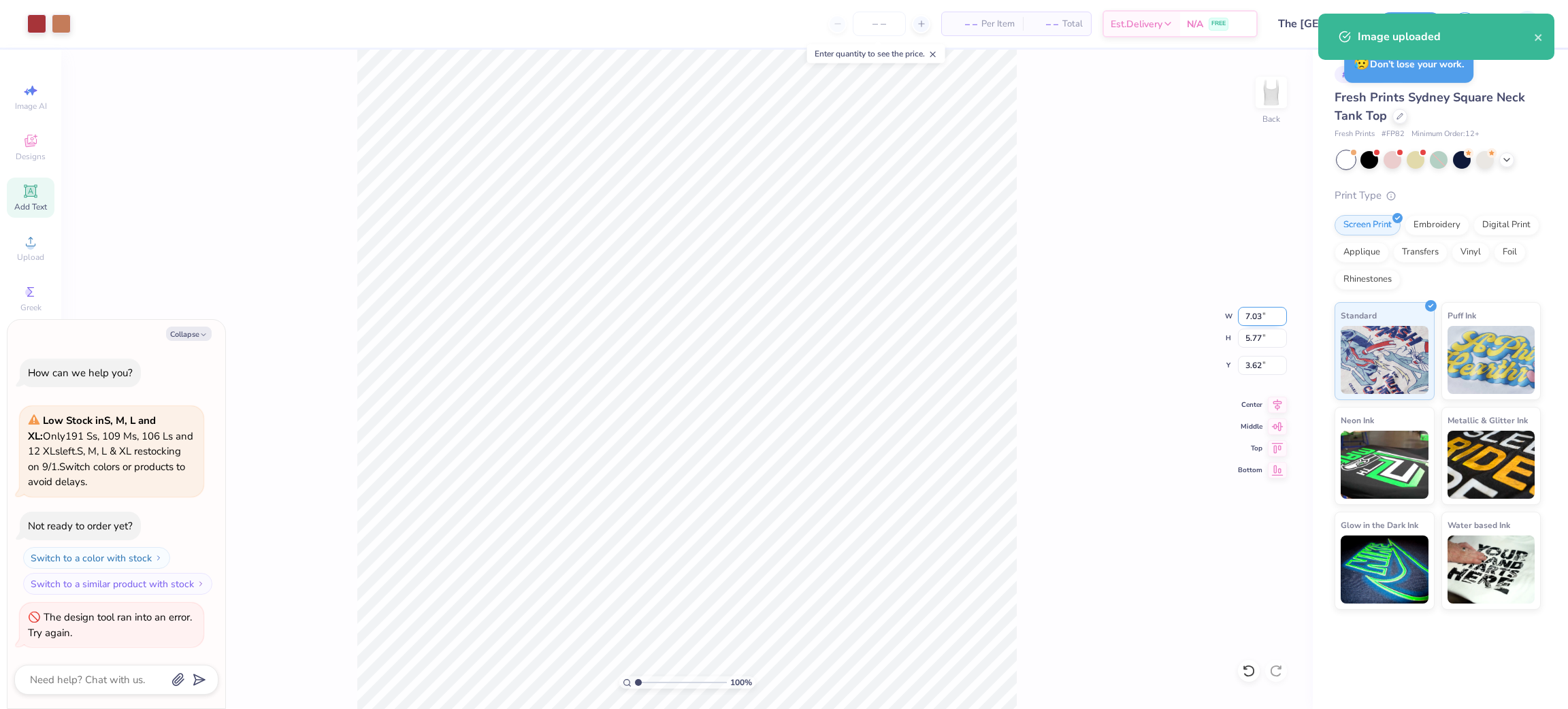
click at [1248, 311] on input "7.03" at bounding box center [1263, 316] width 49 height 19
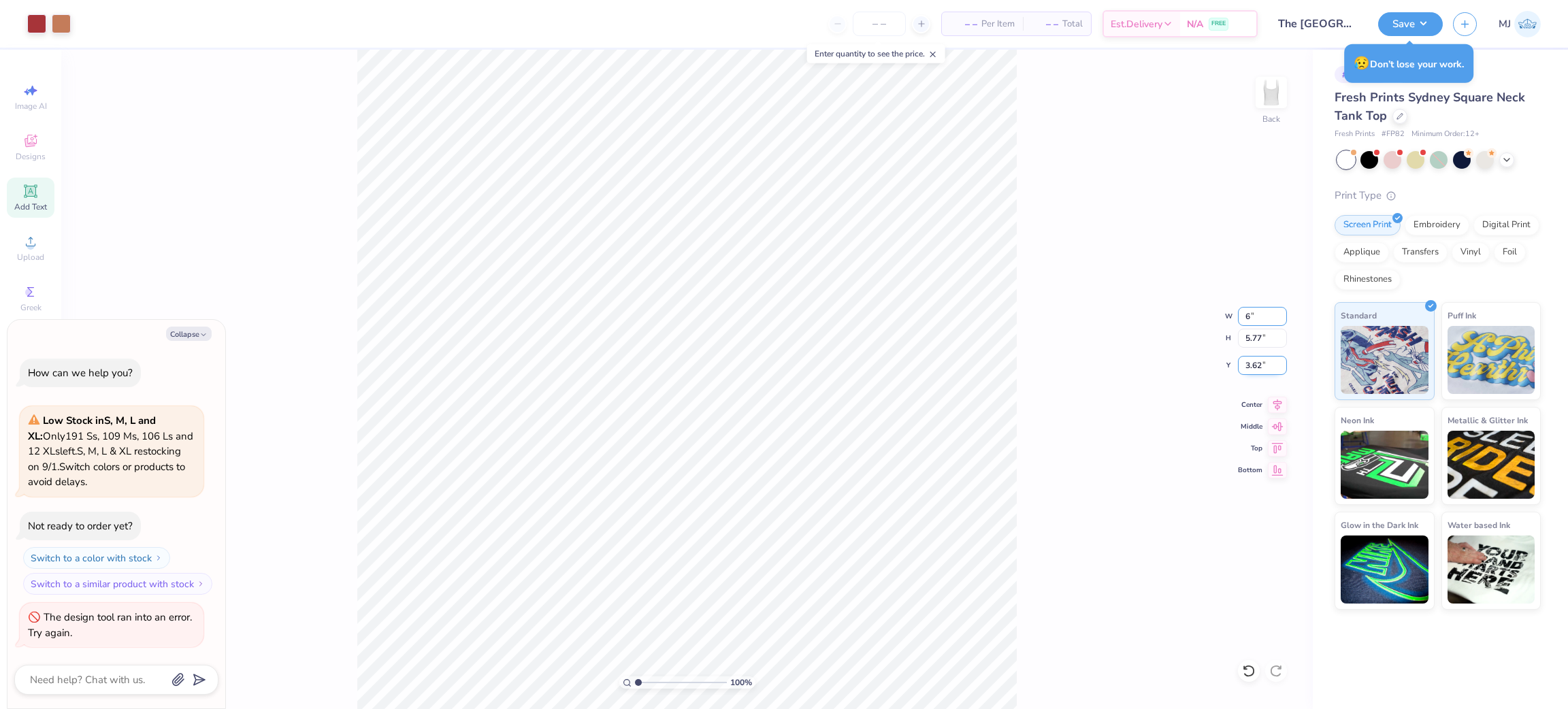
type input "6"
click at [1256, 370] on input "3.62" at bounding box center [1263, 366] width 49 height 19
type textarea "x"
type input "6.00"
type input "4.92"
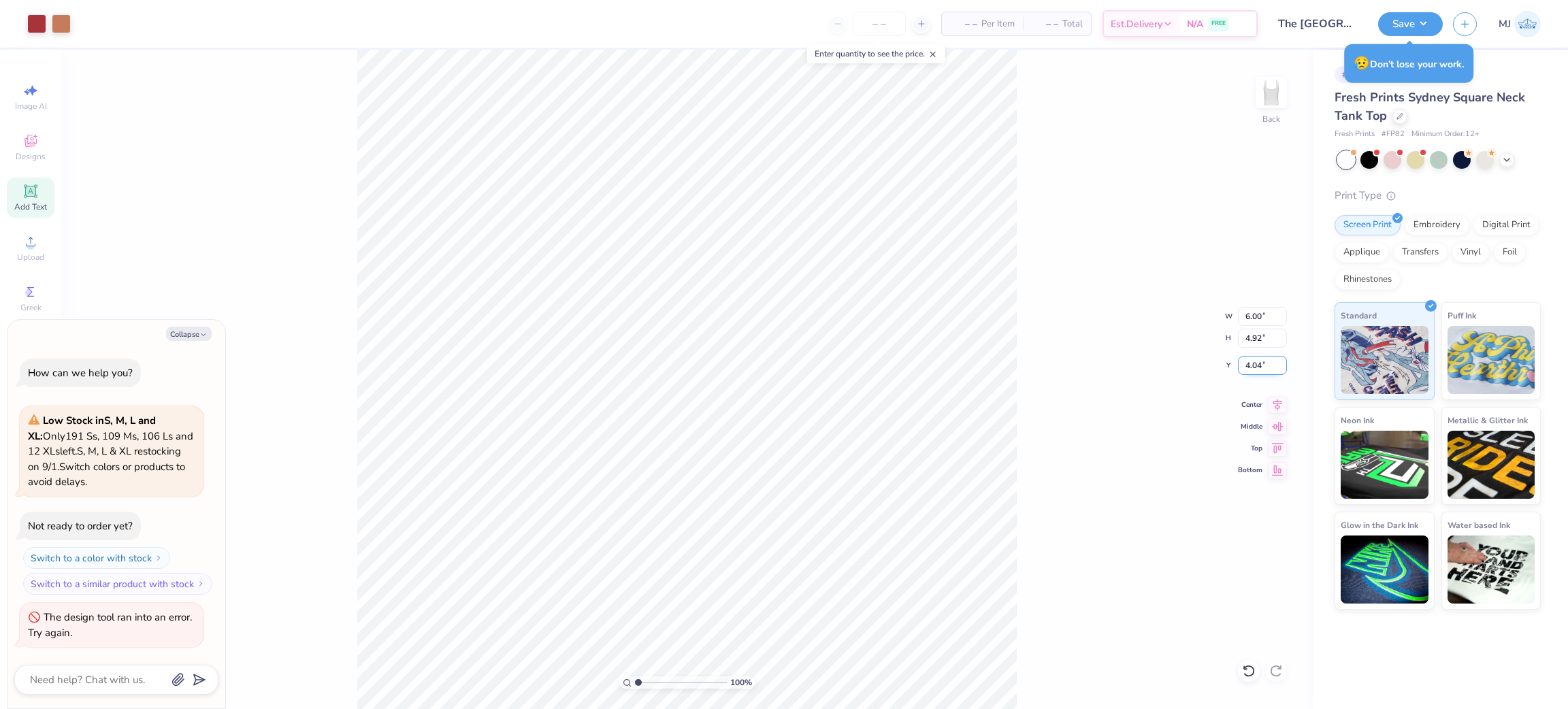
click at [1256, 370] on input "4.04" at bounding box center [1263, 366] width 49 height 19
type input "2"
type input "1"
type textarea "x"
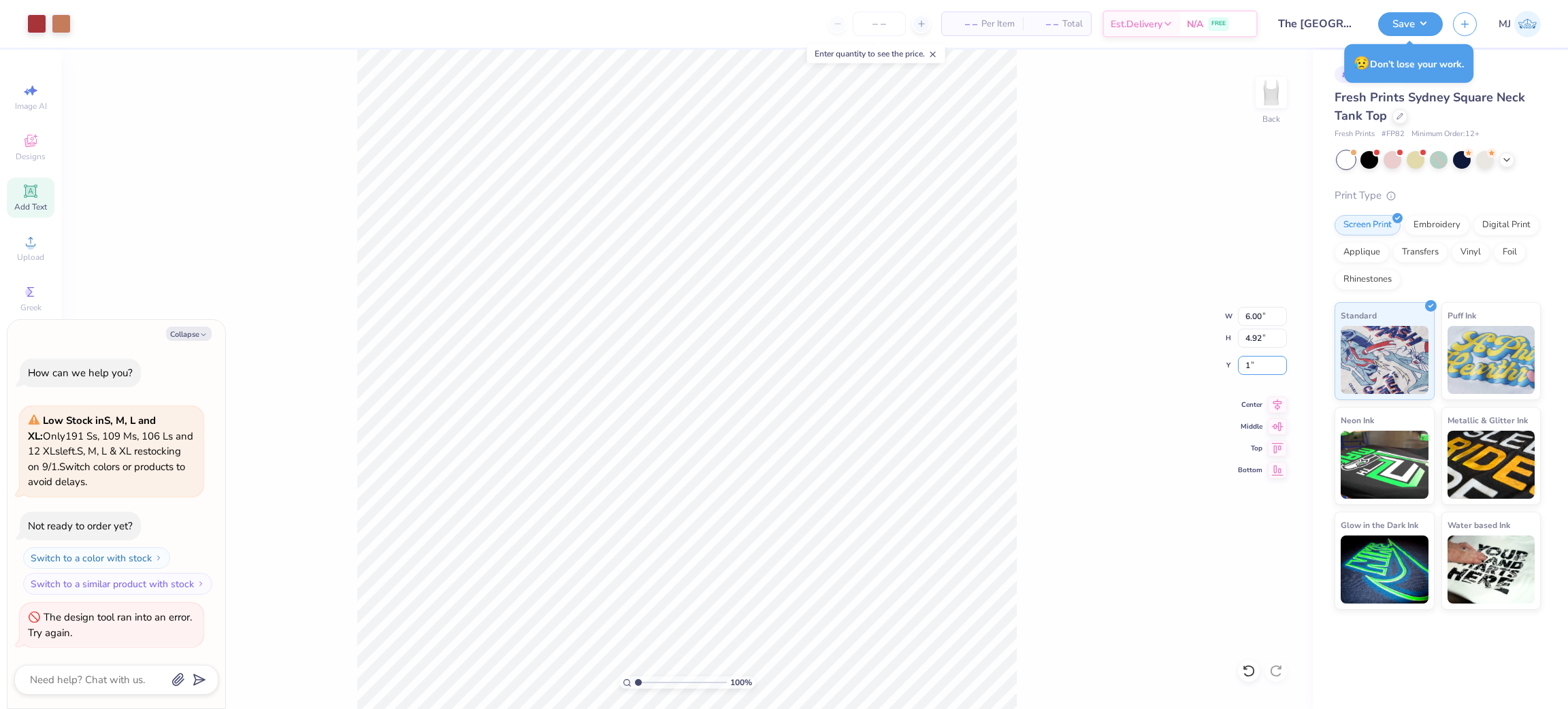
type input "1.00"
click at [1240, 675] on div at bounding box center [1249, 671] width 21 height 21
type textarea "x"
type input "4.04"
click at [1240, 675] on div at bounding box center [1249, 671] width 21 height 21
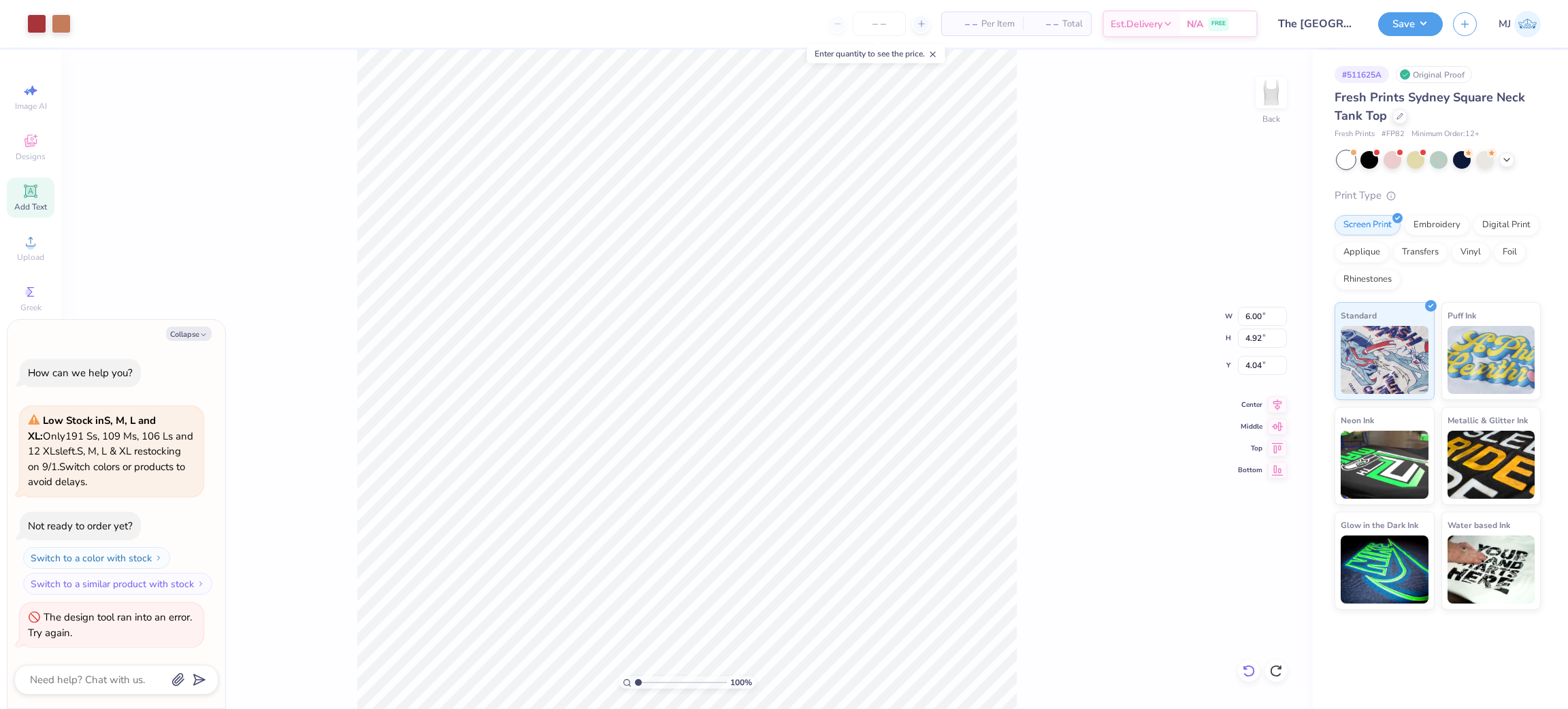
type textarea "x"
type input "7.03"
type input "5.77"
type input "3.62"
click at [1240, 675] on div at bounding box center [1249, 671] width 21 height 21
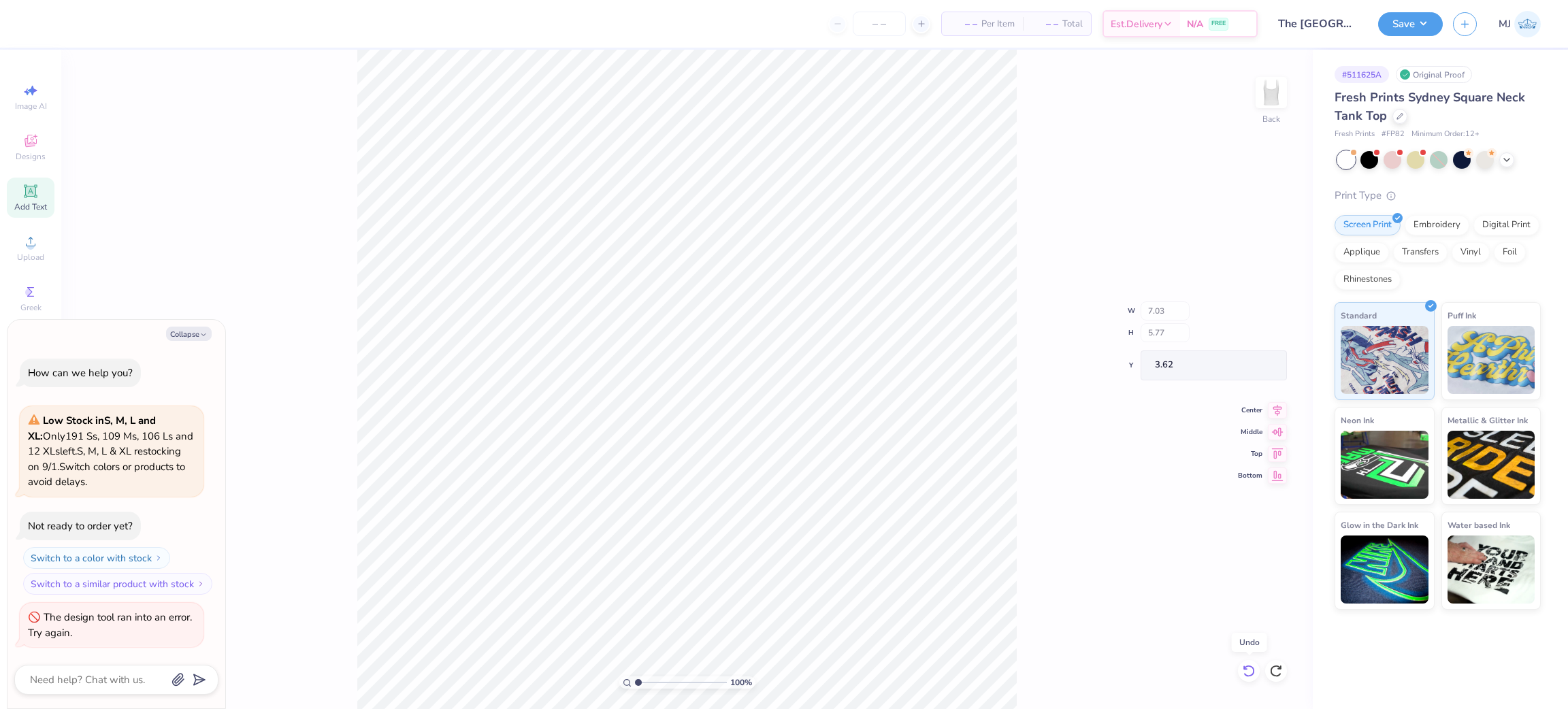
click at [1240, 675] on div at bounding box center [1249, 671] width 21 height 21
click at [1268, 668] on div at bounding box center [1276, 671] width 21 height 21
click at [1271, 665] on div at bounding box center [1276, 671] width 21 height 21
type textarea "x"
type input "7.03"
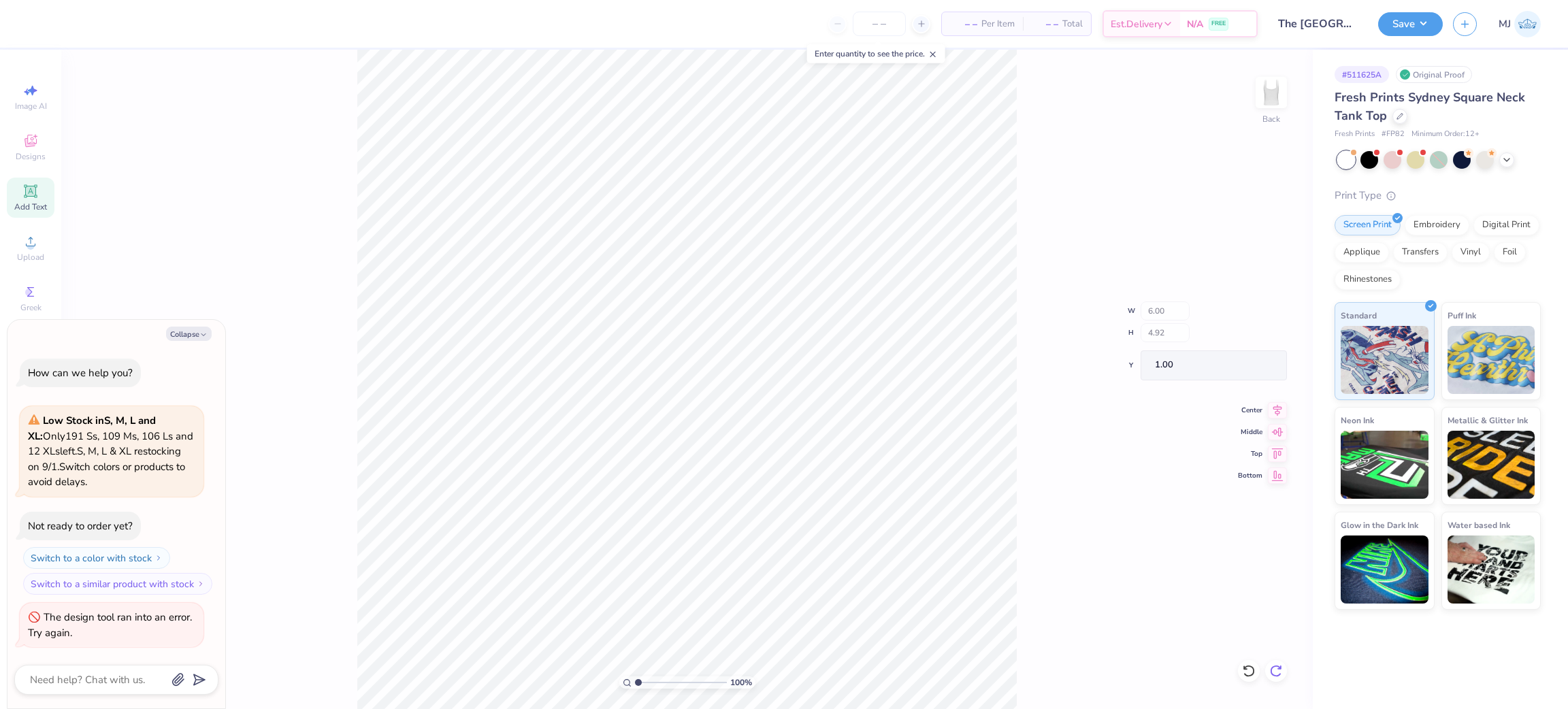
type input "5.77"
type input "3.62"
click at [1271, 665] on icon at bounding box center [1276, 671] width 14 height 14
type textarea "x"
type input "6.00"
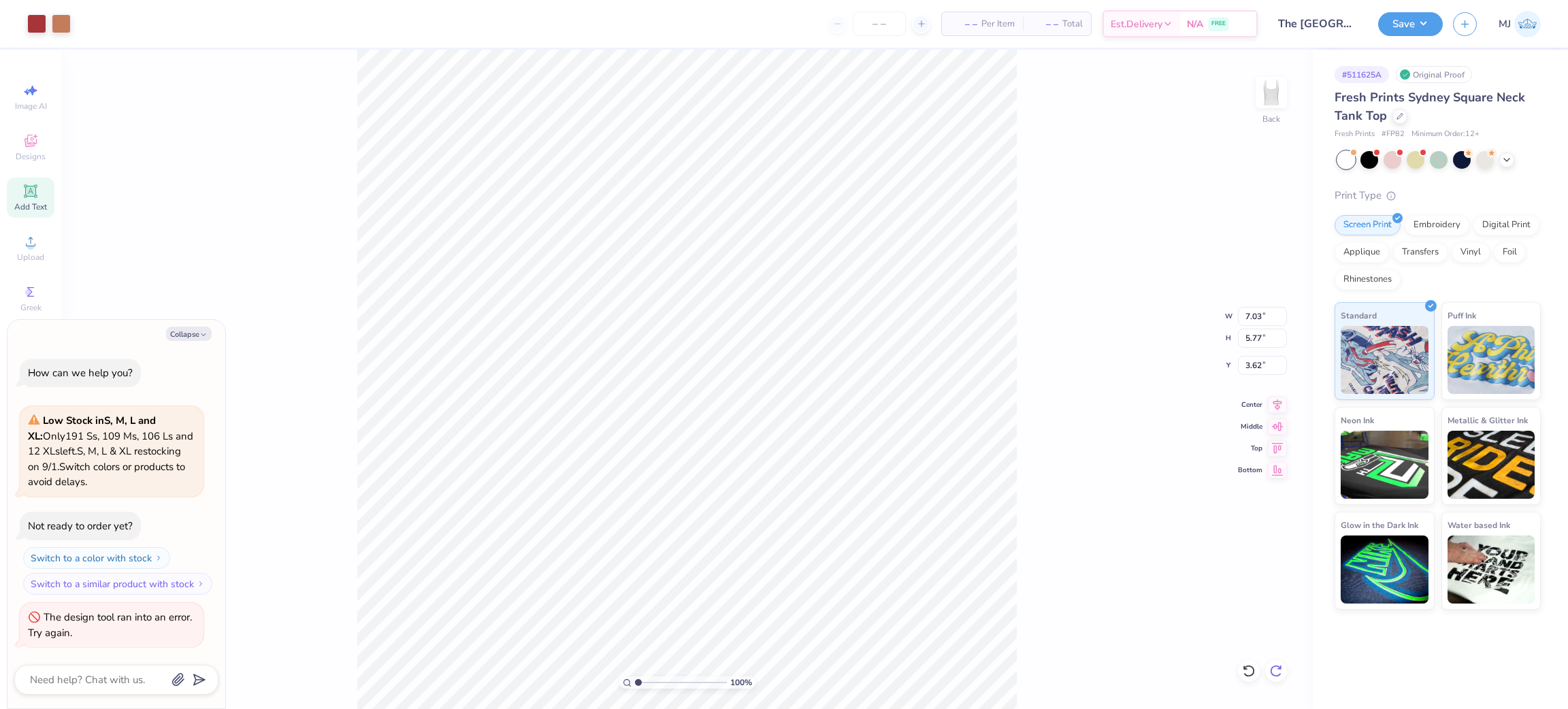
type input "4.92"
type input "4.04"
click at [1273, 665] on icon at bounding box center [1276, 671] width 14 height 14
type textarea "x"
type input "1.00"
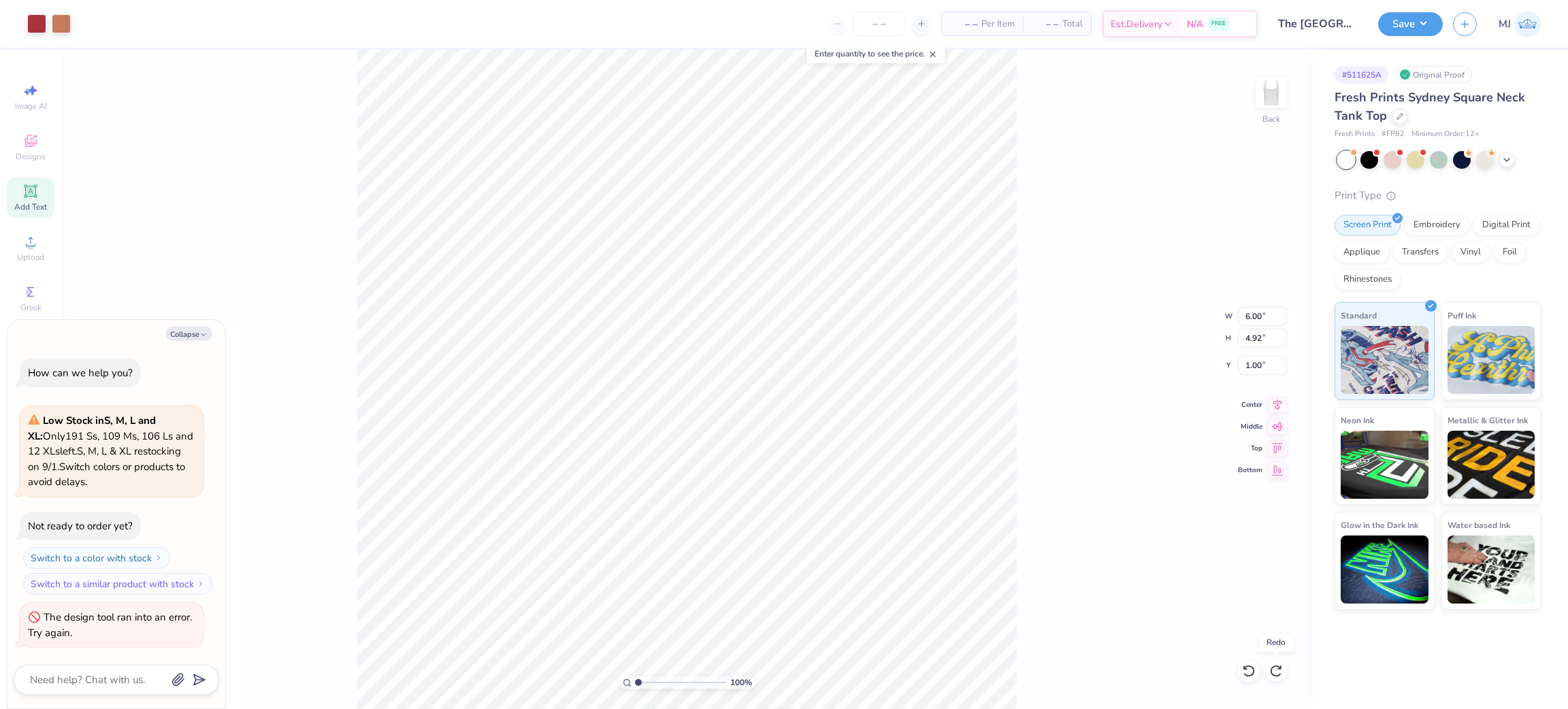
click at [1273, 665] on div "100 % Back W 6.00 6.00 " H 4.92 4.92 " Y 1.00 4.04 " Center Middle Top Bottom" at bounding box center [687, 379] width 1252 height 660
click at [1273, 665] on div "100 % Back W 6.00 H 4.92 Y 1.00 Center Middle Top Bottom" at bounding box center [687, 379] width 1252 height 660
click at [1419, 23] on button "Save" at bounding box center [1411, 21] width 64 height 24
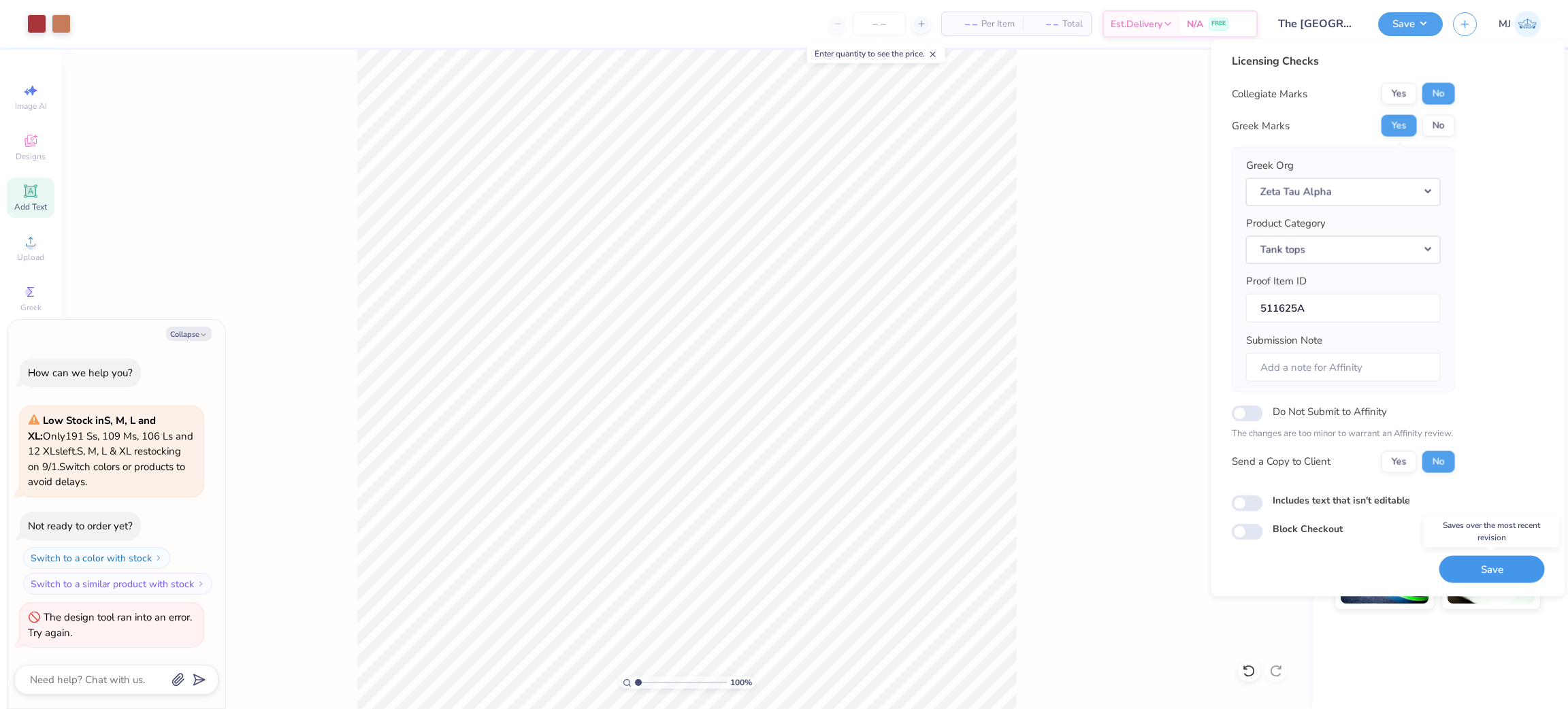
click at [1466, 571] on button "Save" at bounding box center [1491, 569] width 105 height 28
type textarea "x"
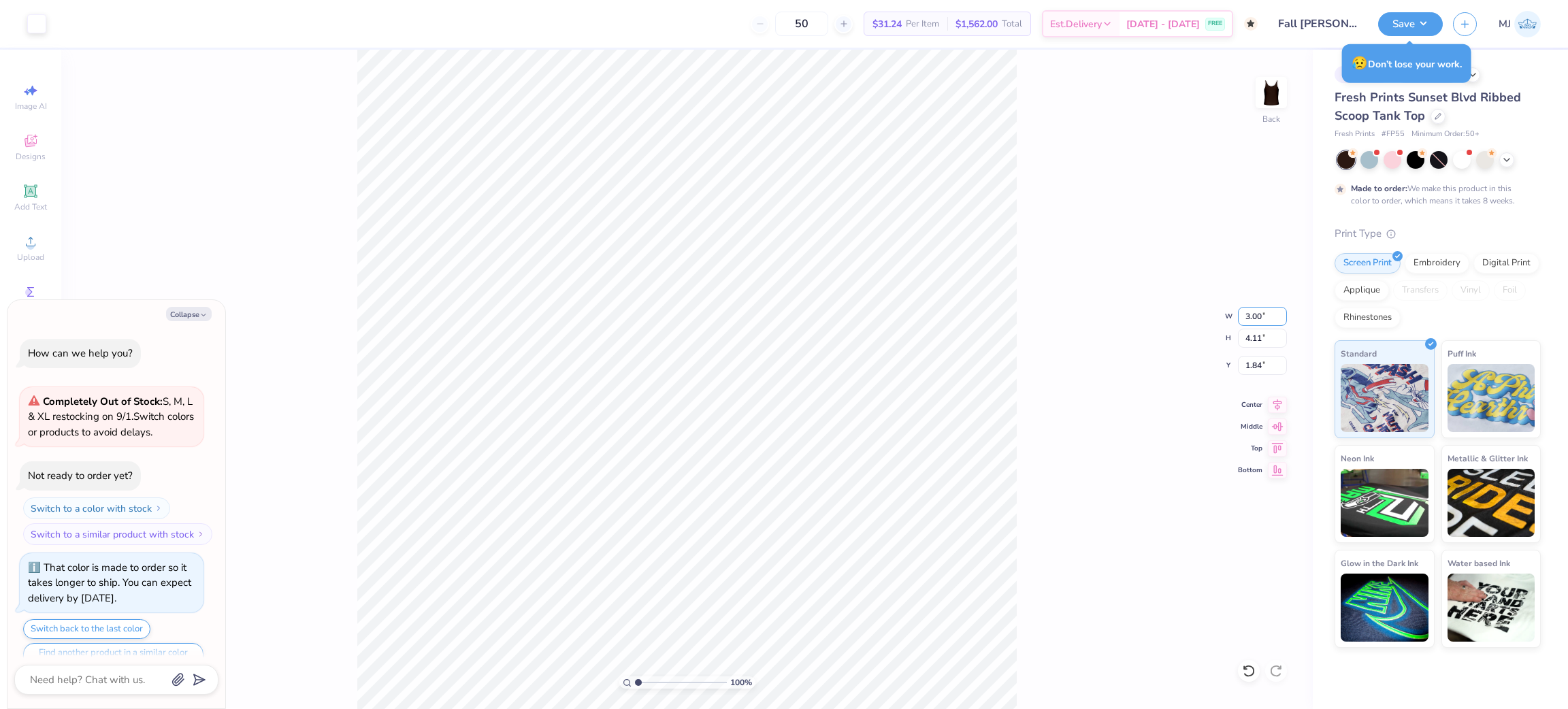
scroll to position [26, 0]
